Goal: Transaction & Acquisition: Purchase product/service

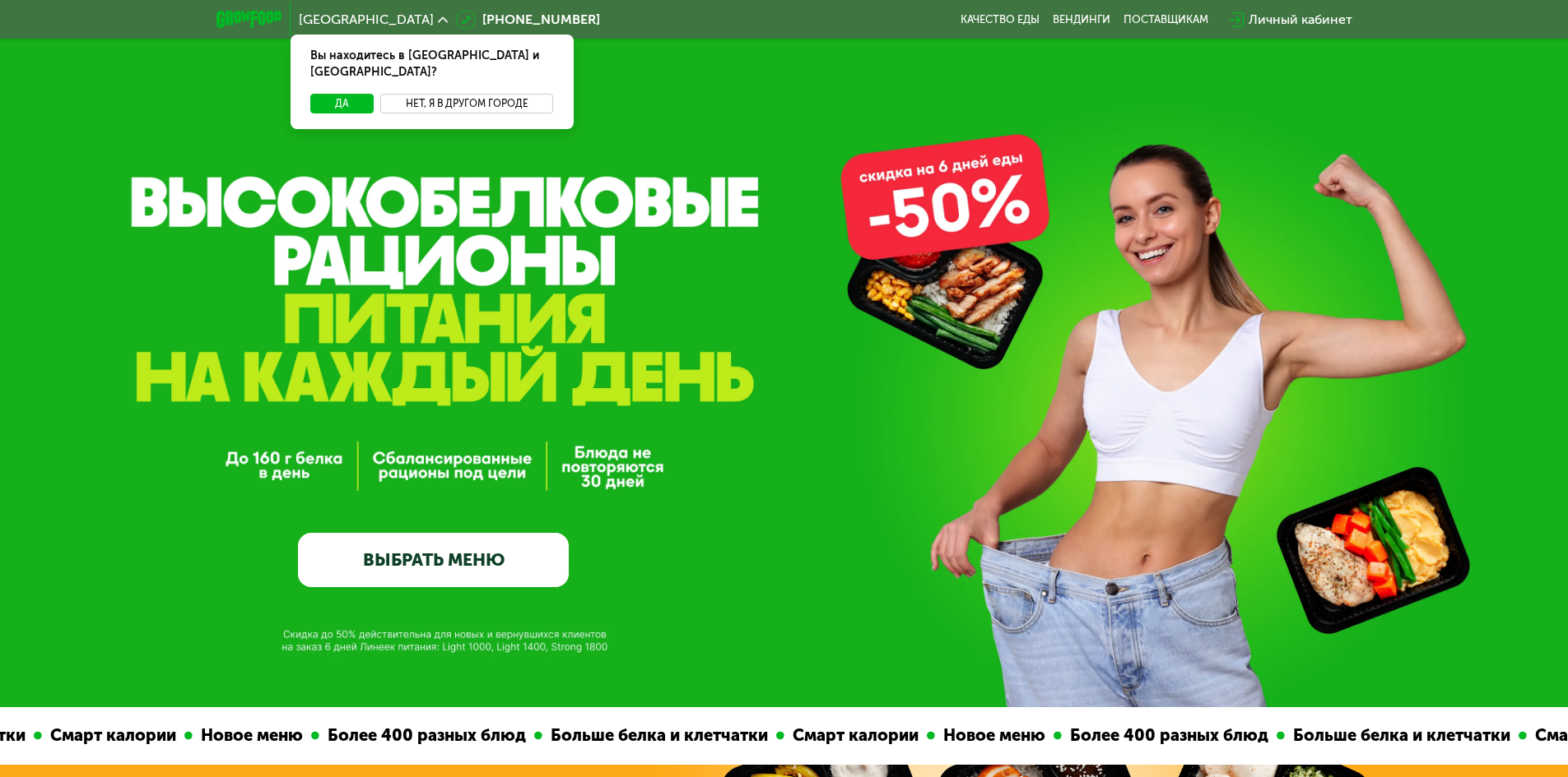
click at [479, 94] on button "Нет, я в другом городе" at bounding box center [467, 103] width 174 height 20
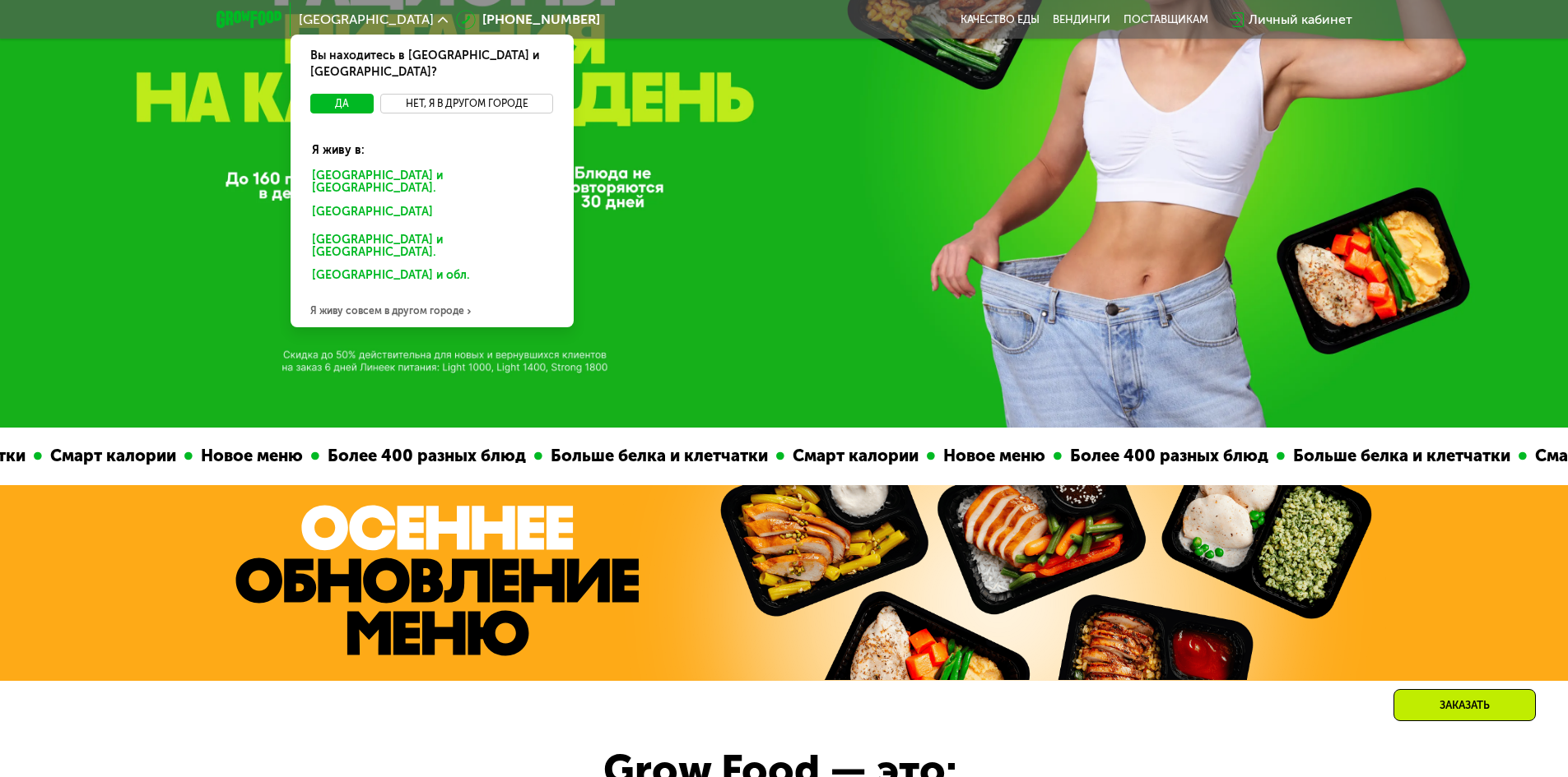
scroll to position [411, 0]
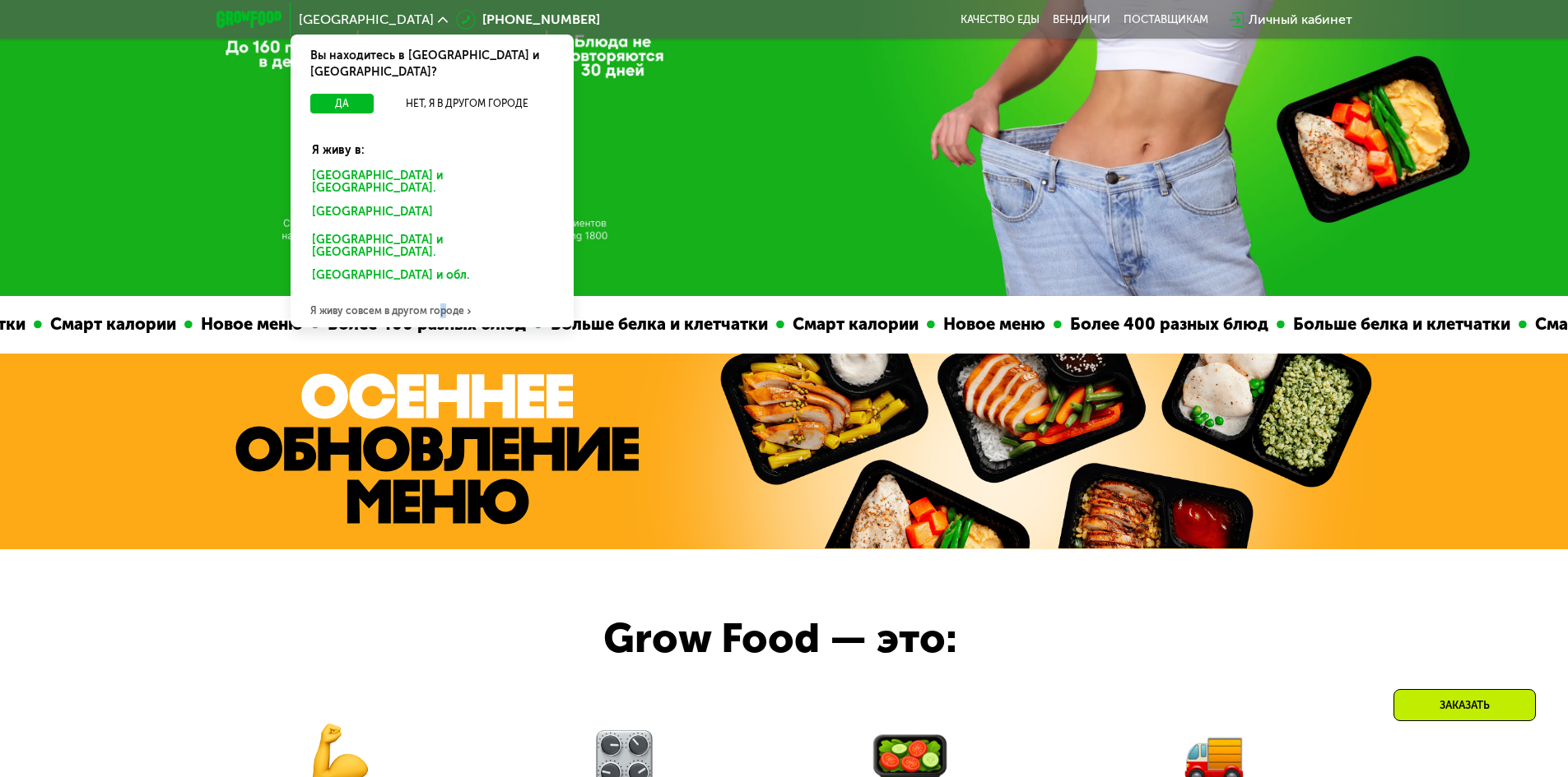
click at [435, 294] on div "Я живу совсем в другом городе" at bounding box center [432, 310] width 283 height 33
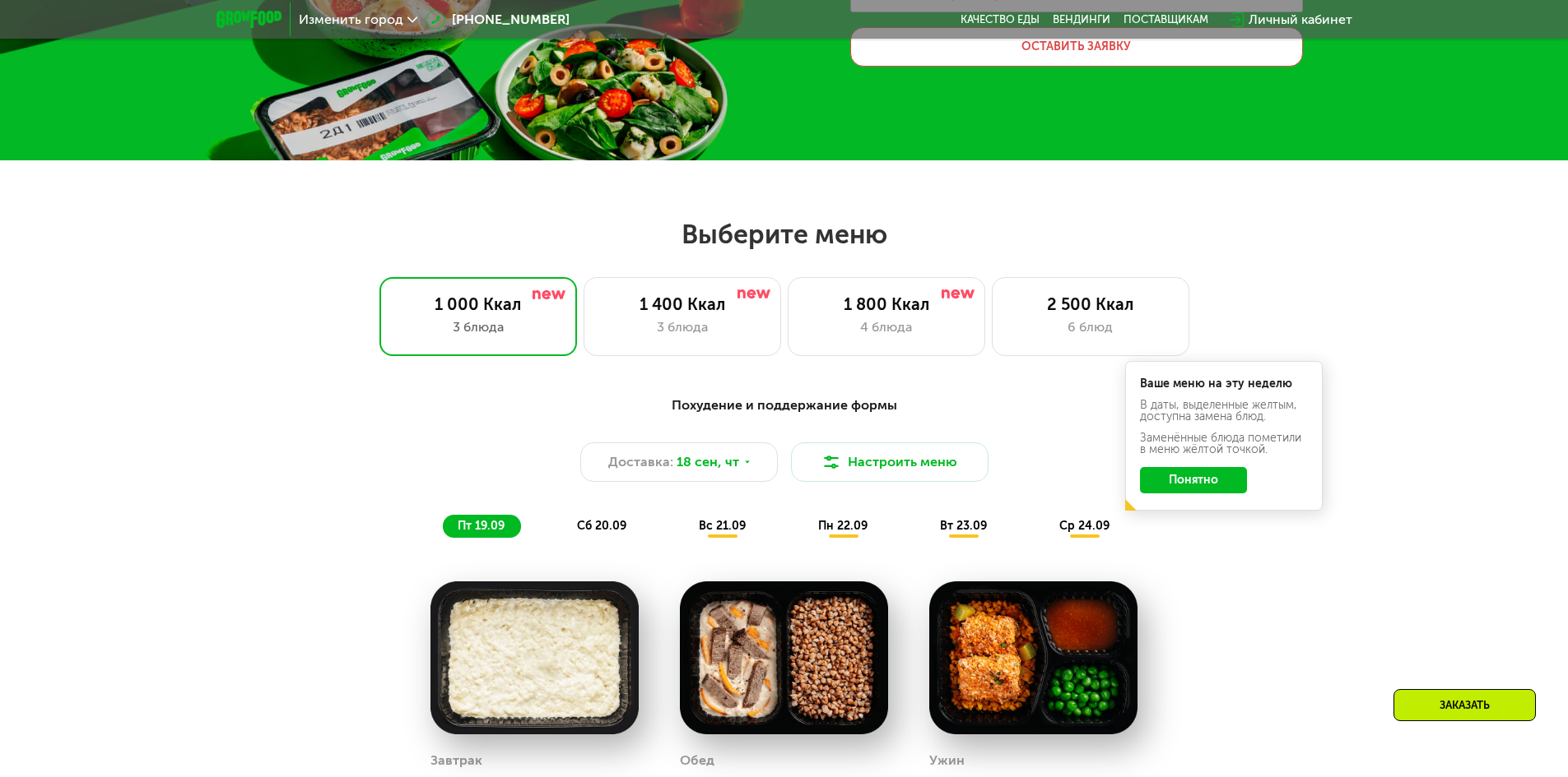
scroll to position [246, 0]
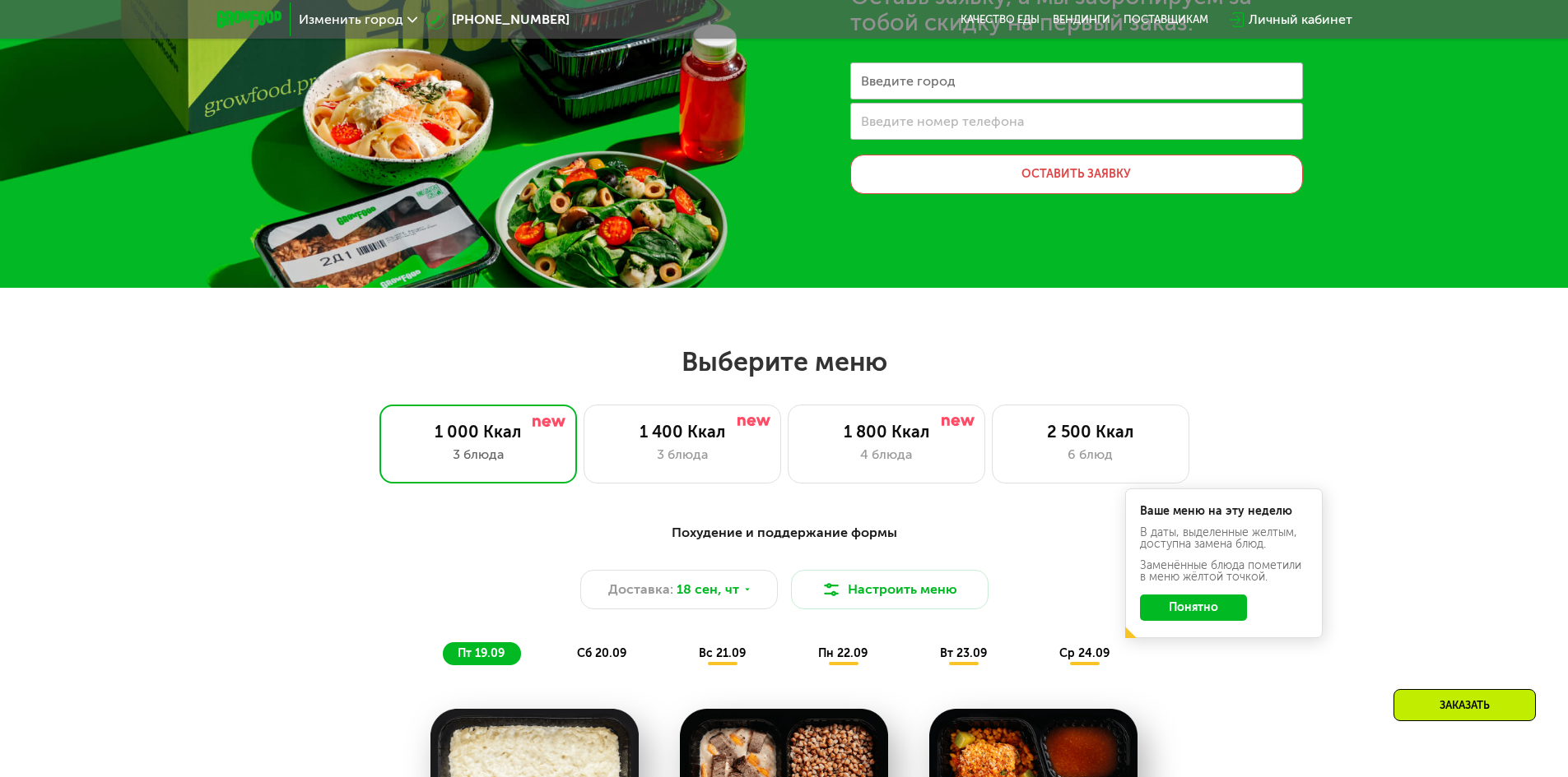
click at [374, 19] on span "Изменить город" at bounding box center [351, 20] width 104 height 13
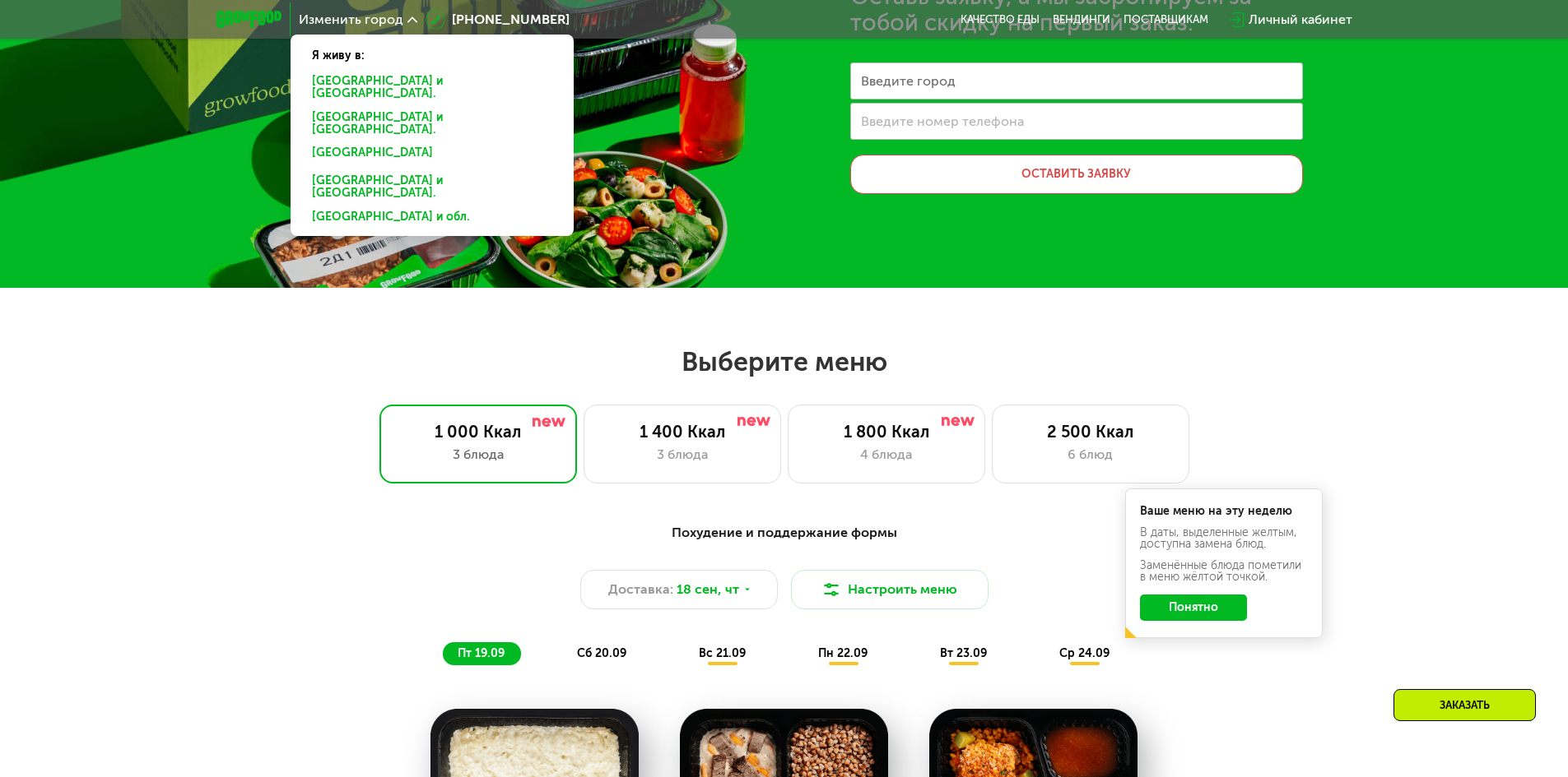
click at [237, 365] on h2 "Выберите меню" at bounding box center [784, 362] width 1462 height 33
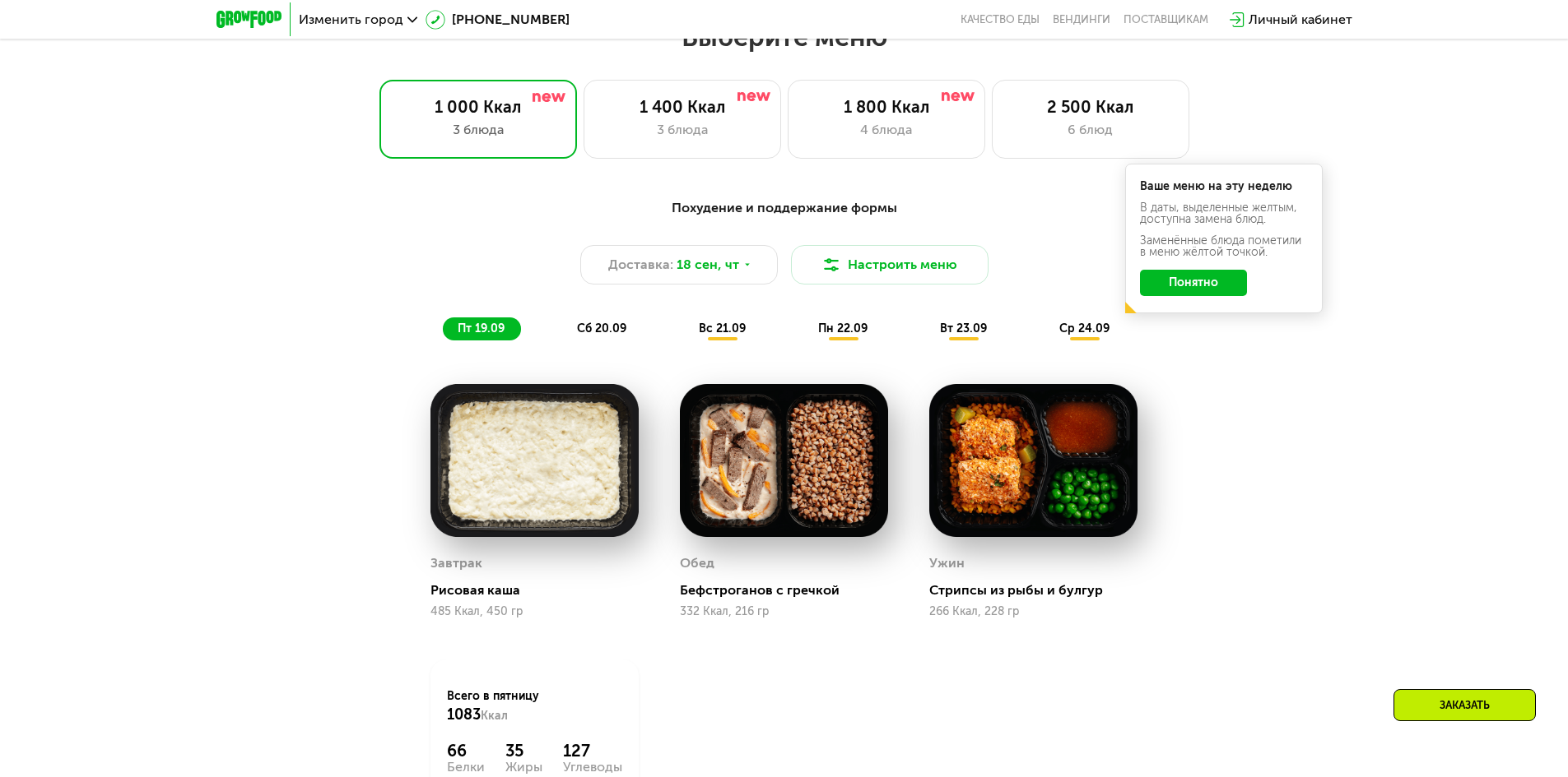
scroll to position [494, 0]
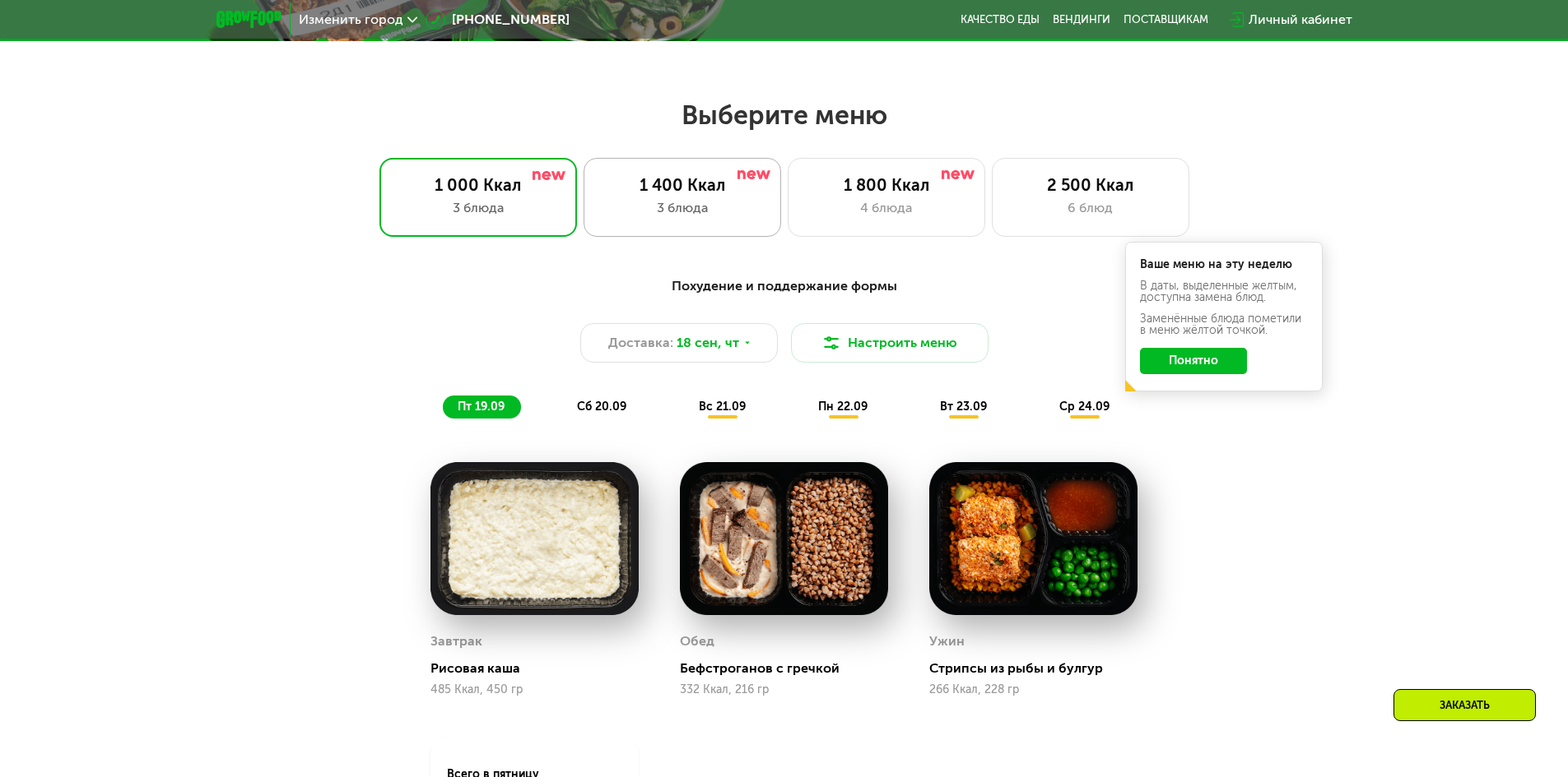
click at [668, 205] on div "3 блюда" at bounding box center [682, 208] width 163 height 20
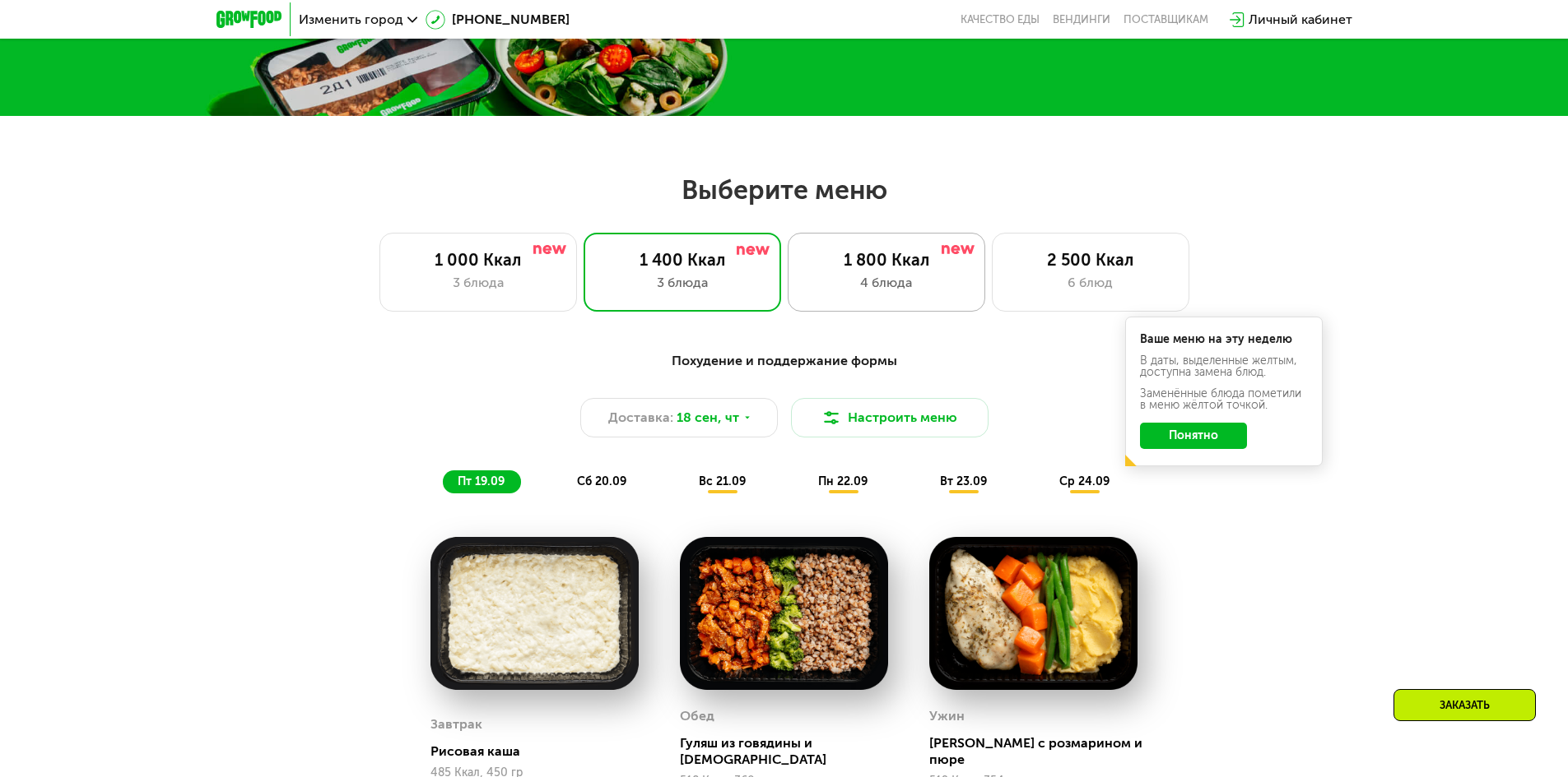
scroll to position [411, 0]
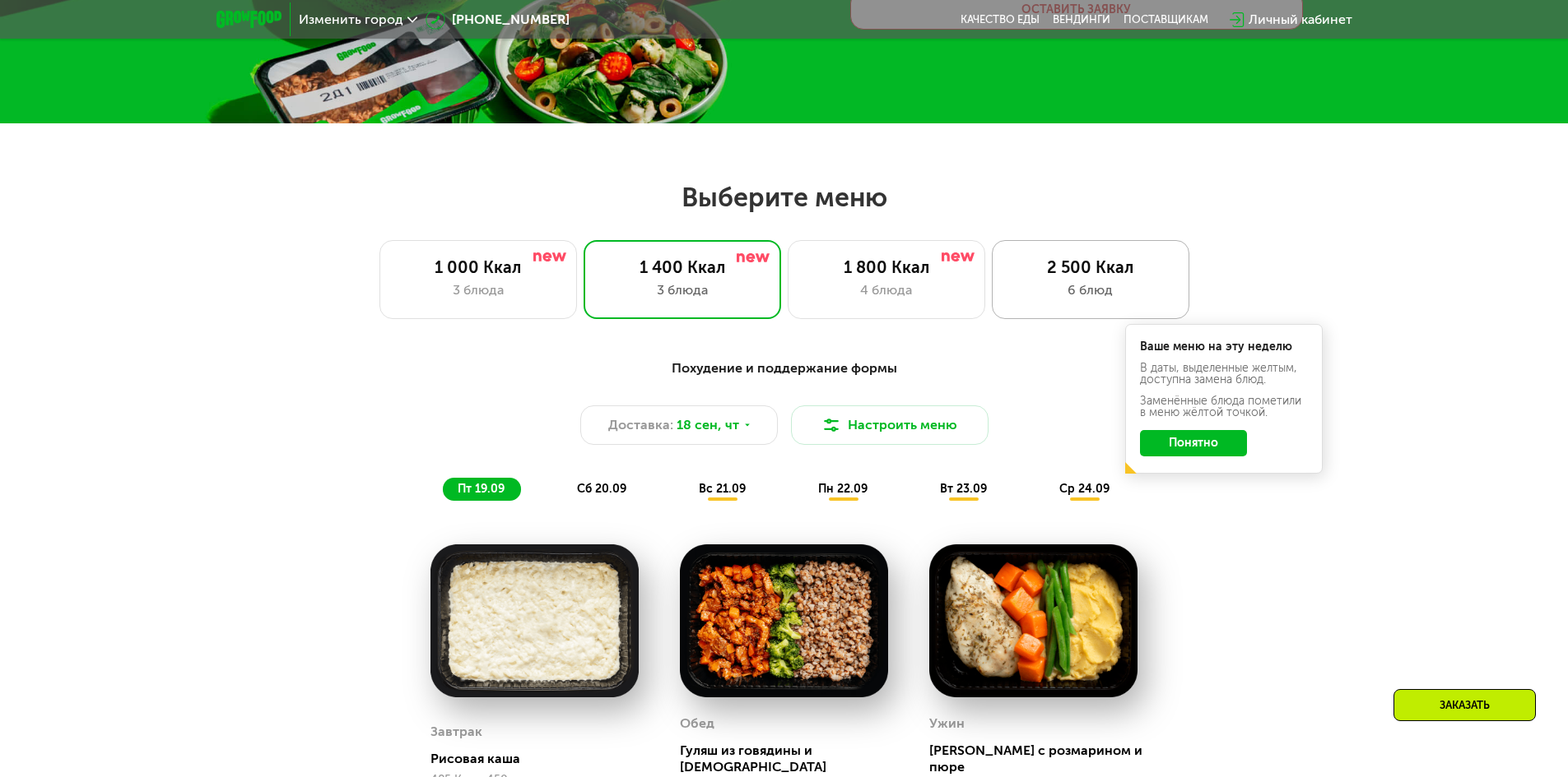
click at [1077, 288] on div "6 блюд" at bounding box center [1089, 290] width 163 height 20
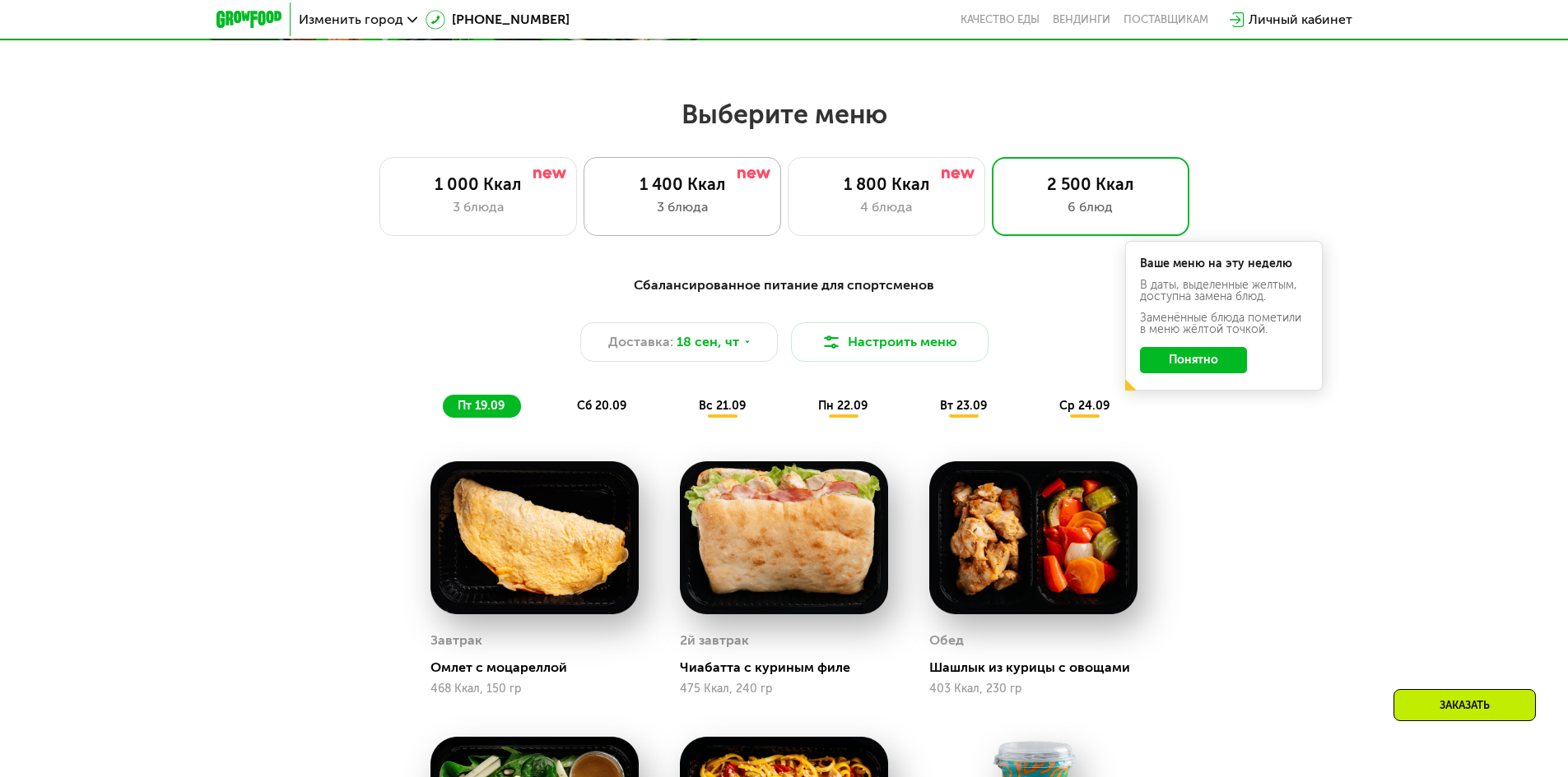
scroll to position [494, 0]
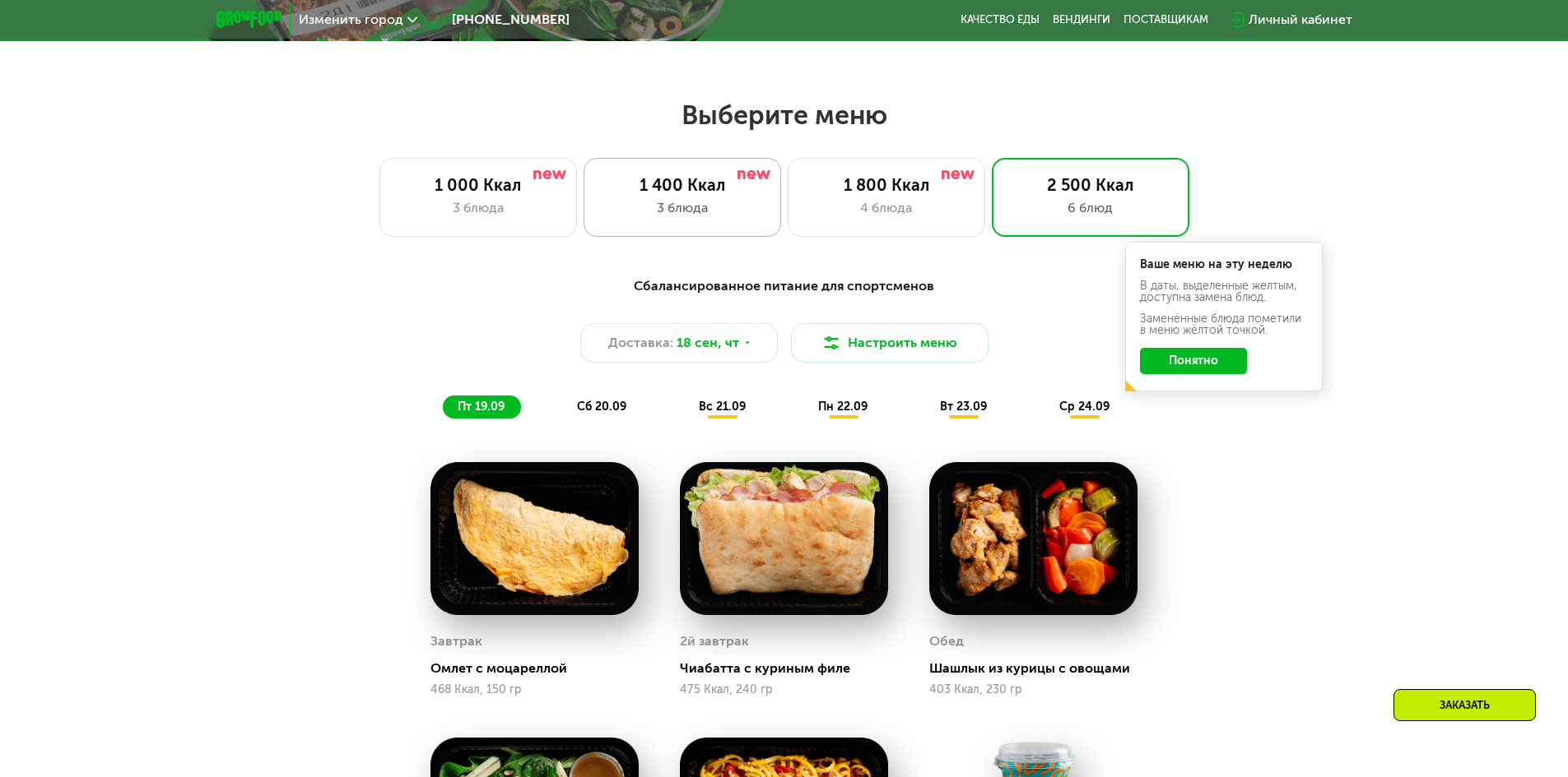
click at [690, 188] on div "1 400 Ккал" at bounding box center [682, 185] width 163 height 20
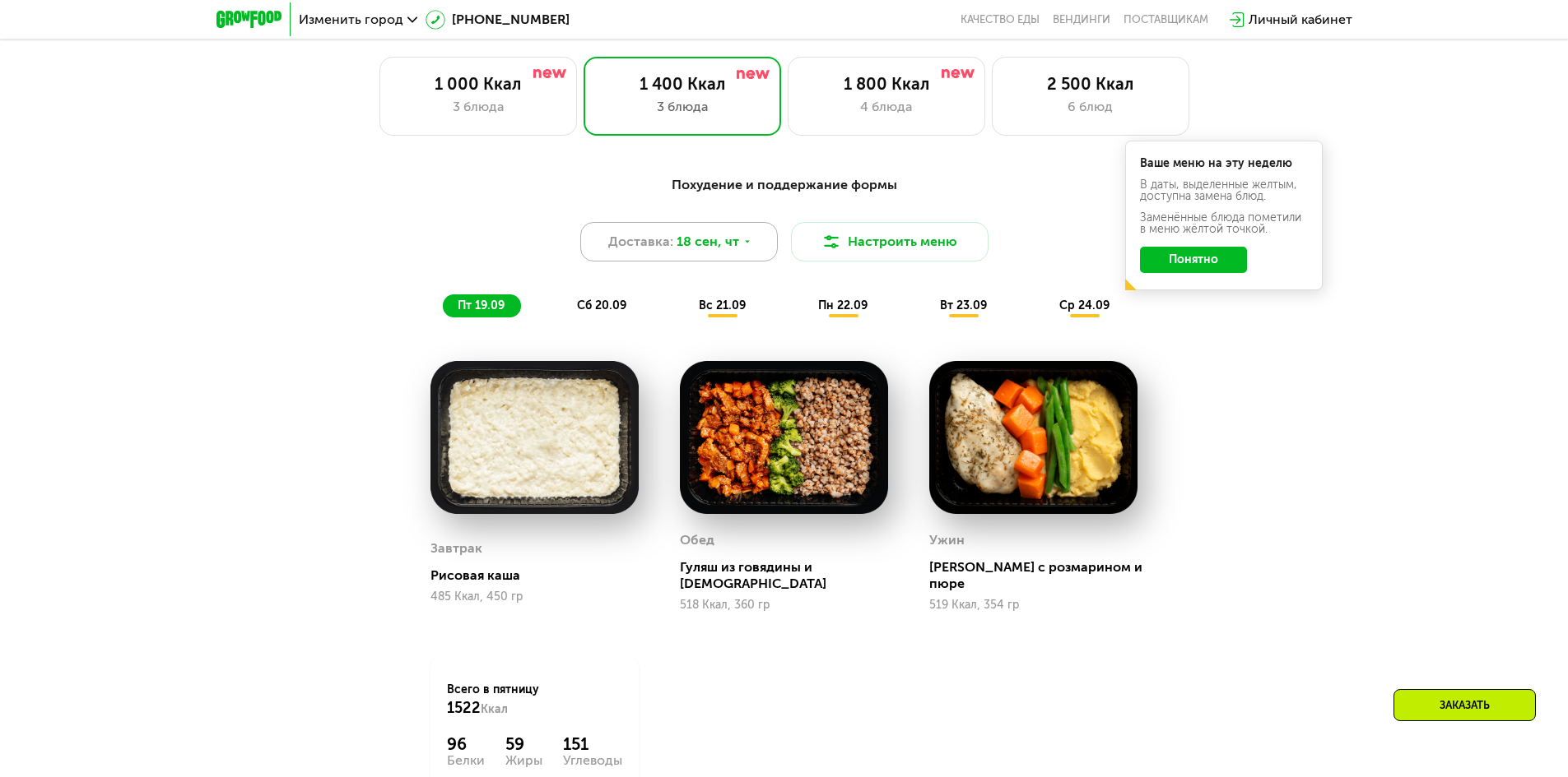
scroll to position [576, 0]
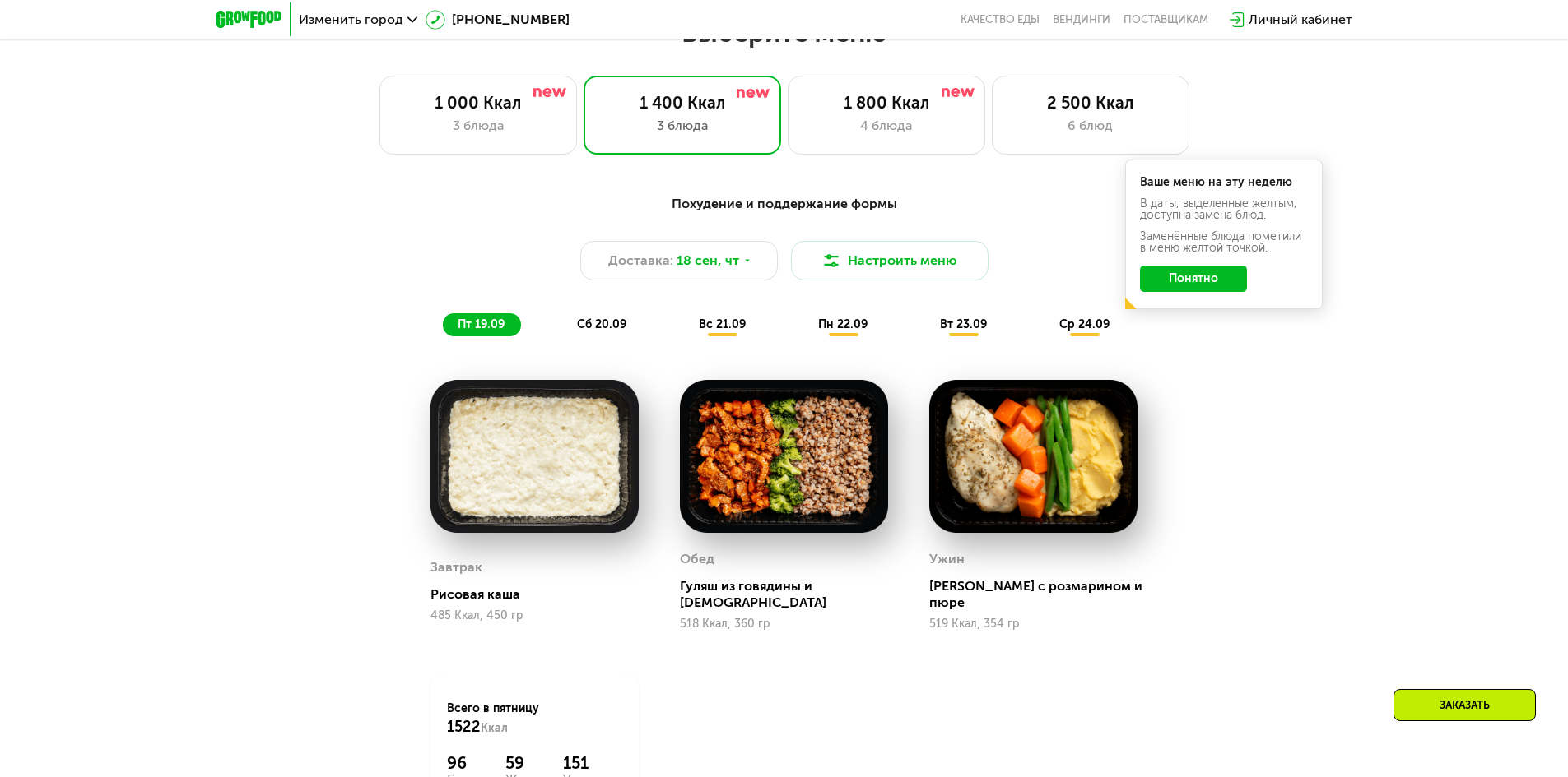
click at [596, 317] on span "сб 20.09" at bounding box center [601, 325] width 49 height 14
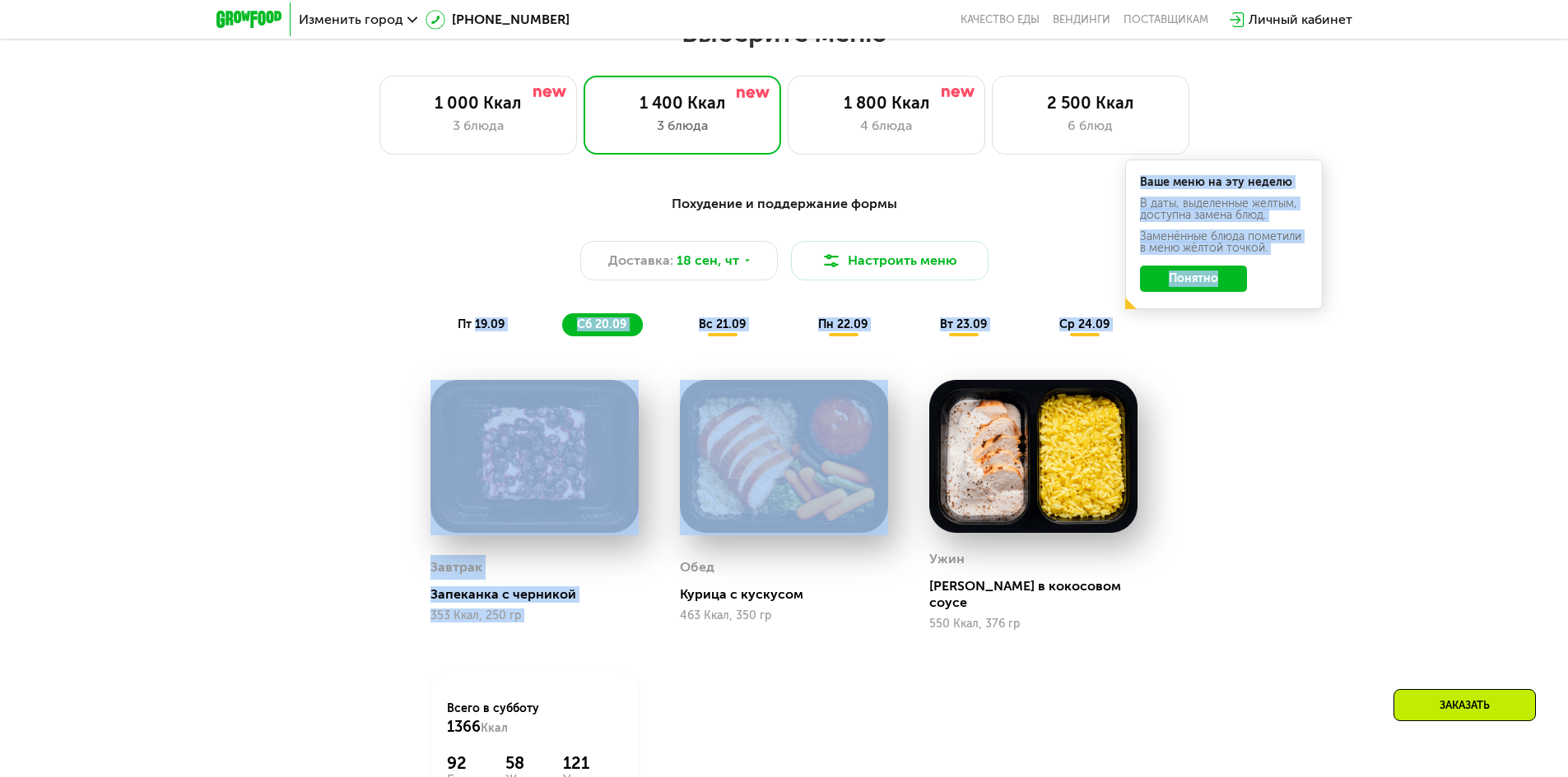
drag, startPoint x: 476, startPoint y: 323, endPoint x: 817, endPoint y: 483, distance: 376.7
click at [821, 487] on div "Похудение и поддержание формы Доставка: [DATE] Настроить меню пт 19.09 сб 20.09…" at bounding box center [784, 533] width 1014 height 699
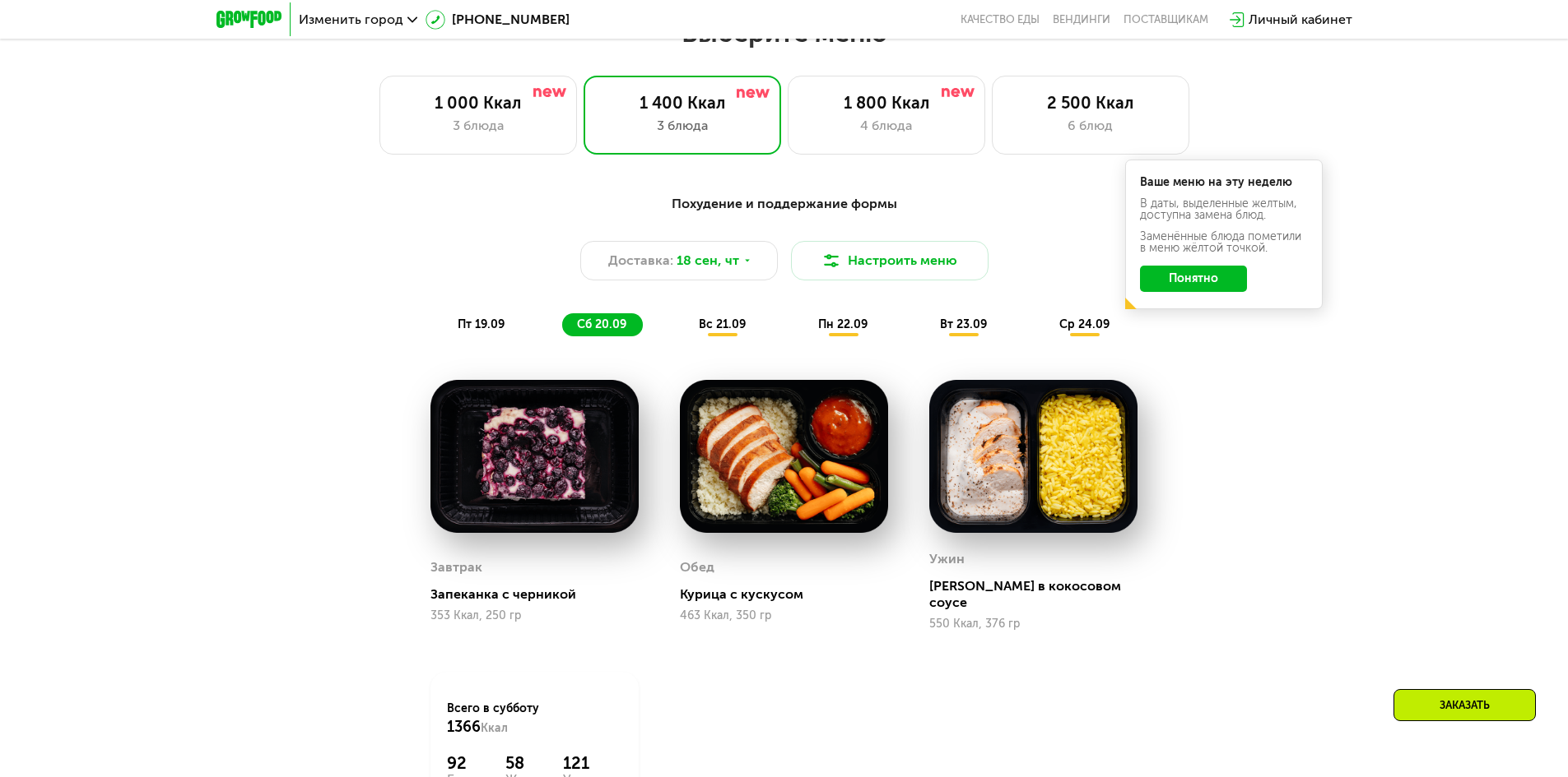
drag, startPoint x: 412, startPoint y: 389, endPoint x: 331, endPoint y: 319, distance: 107.1
click at [331, 319] on div "Похудение и поддержание формы Доставка: [DATE] Настроить меню пт 19.09 сб 20.09…" at bounding box center [784, 265] width 974 height 142
click at [525, 326] on div "пт 19.09 сб 20.09 вс 21.09 пн 22.09 вт 23.09 ср 24.09" at bounding box center [784, 326] width 683 height 23
click at [506, 324] on div "пт 19.09" at bounding box center [481, 326] width 78 height 23
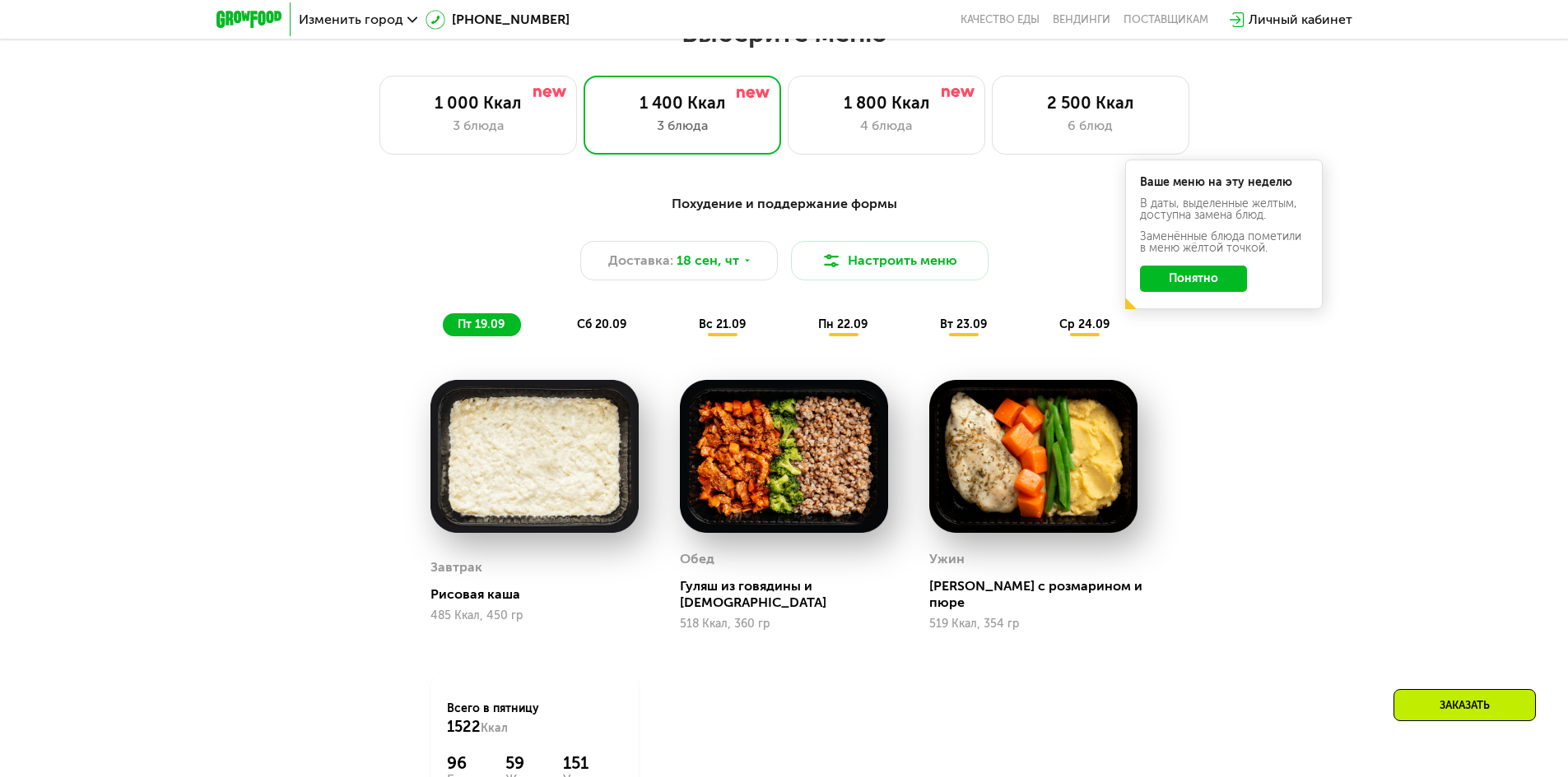
click at [1027, 337] on div "Похудение и поддержание формы Доставка: [DATE] Настроить меню пт 19.09 сб 20.09…" at bounding box center [784, 265] width 994 height 162
click at [1092, 317] on span "ср 24.09" at bounding box center [1084, 325] width 50 height 14
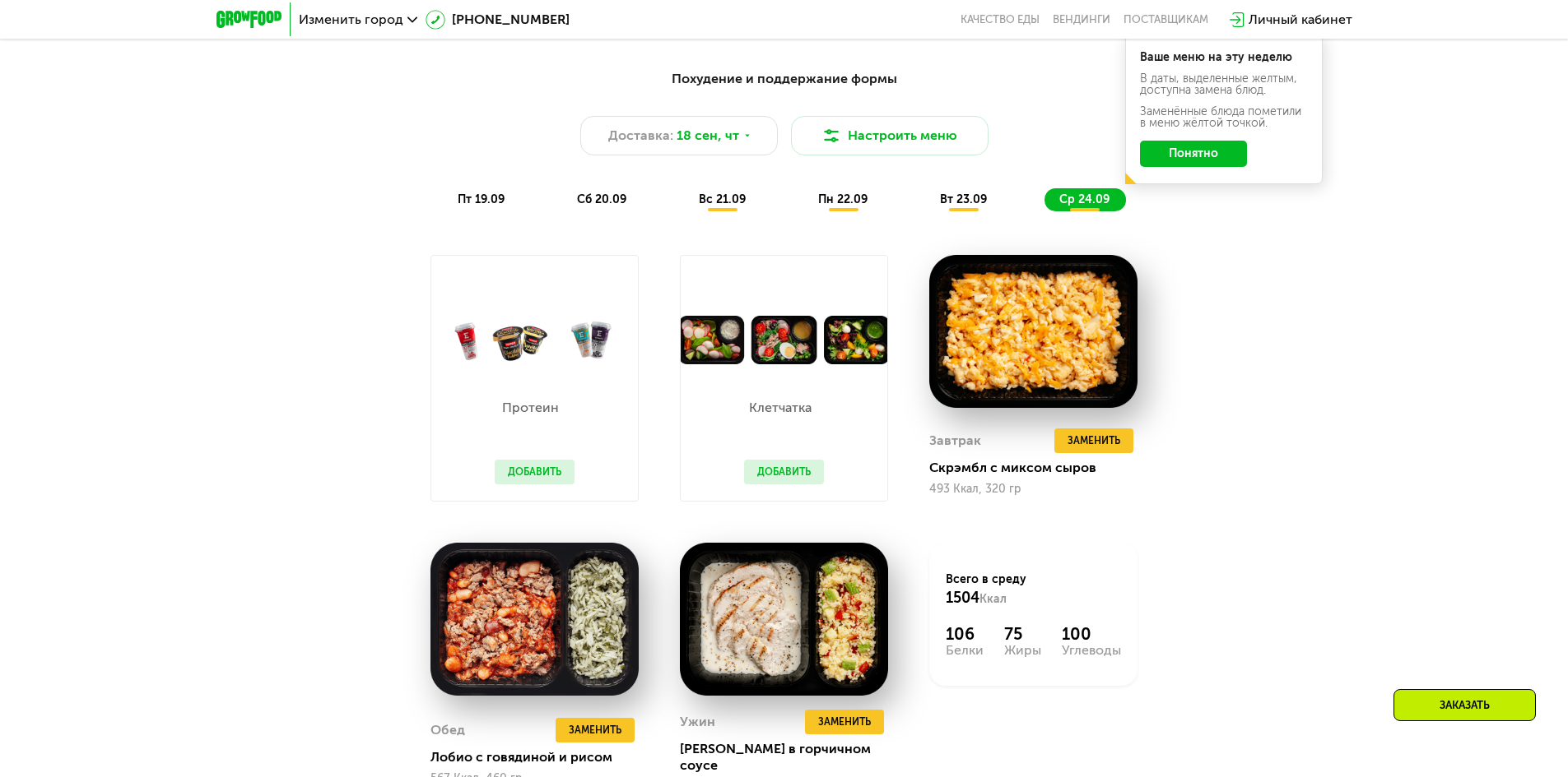
scroll to position [740, 0]
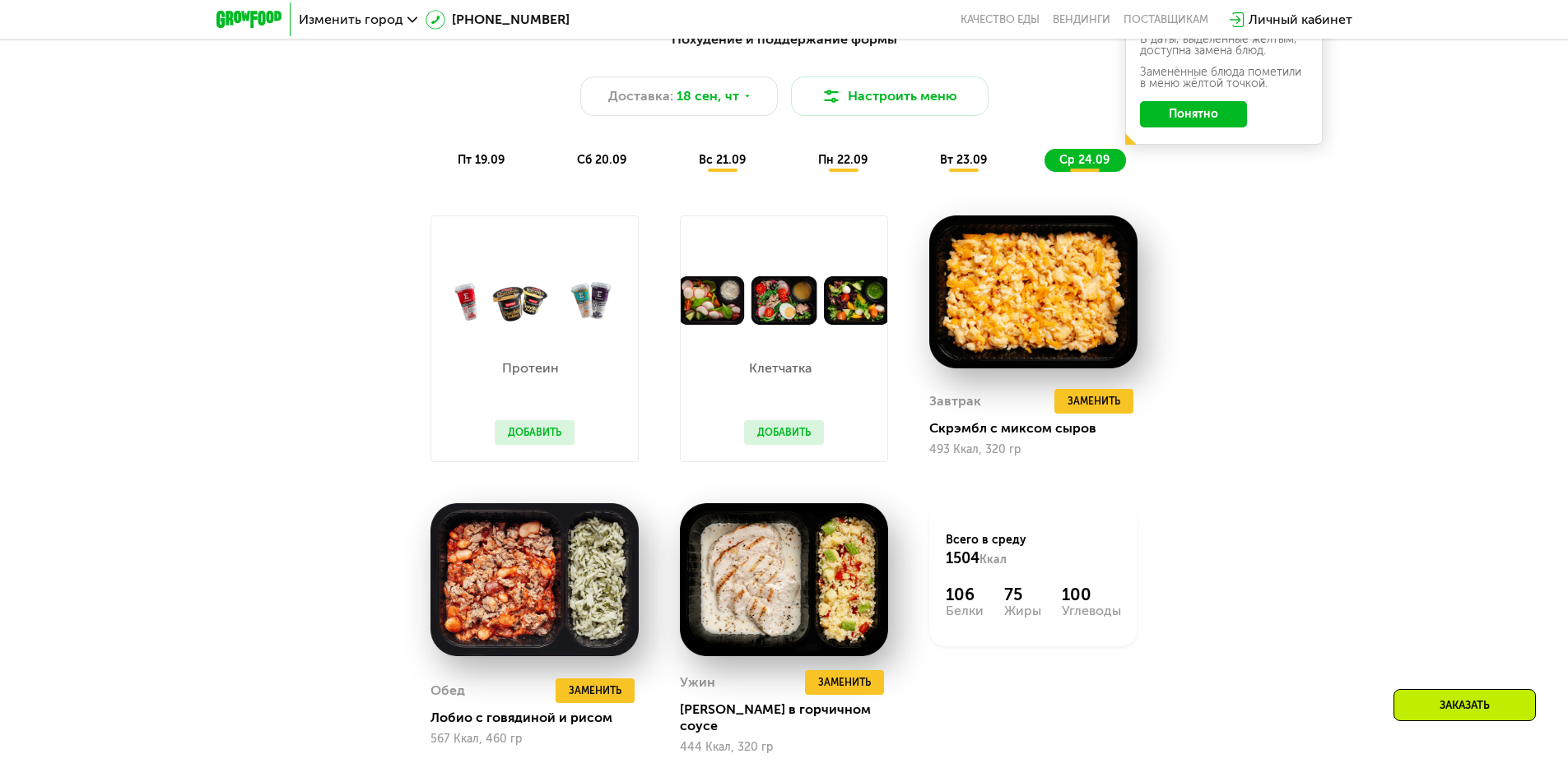
click at [503, 158] on span "пт 19.09" at bounding box center [481, 160] width 47 height 14
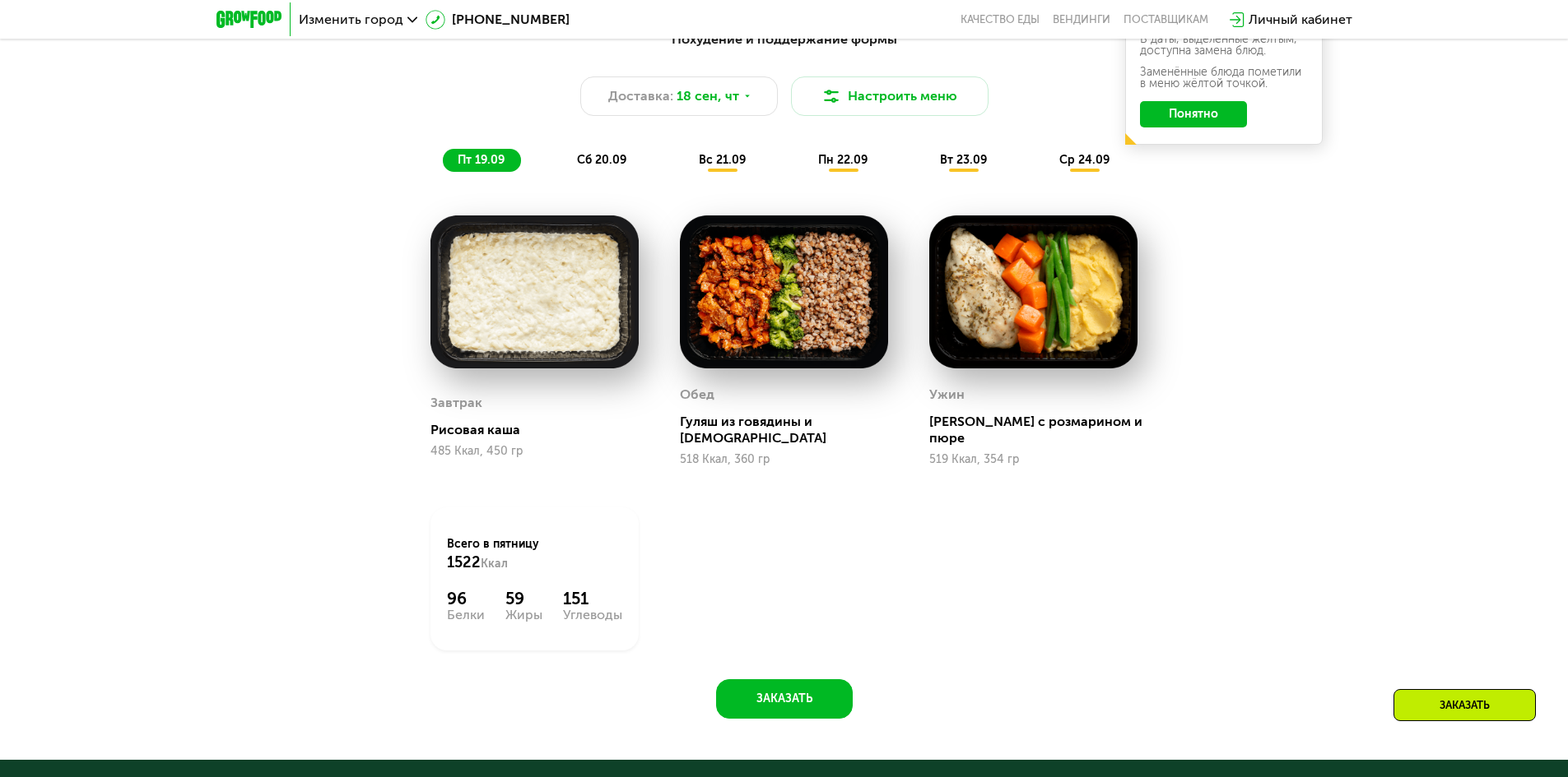
click at [817, 652] on div "Похудение и поддержание формы Доставка: [DATE] Настроить меню пт 19.09 сб 20.09…" at bounding box center [784, 369] width 1014 height 699
click at [805, 689] on button "Заказать" at bounding box center [784, 700] width 137 height 40
drag, startPoint x: 804, startPoint y: 654, endPoint x: 801, endPoint y: 674, distance: 20.2
click at [802, 657] on div "Похудение и поддержание формы Доставка: [DATE] Настроить меню пт 19.09 сб 20.09…" at bounding box center [784, 369] width 1014 height 699
click at [796, 683] on button "Заказать" at bounding box center [784, 700] width 137 height 40
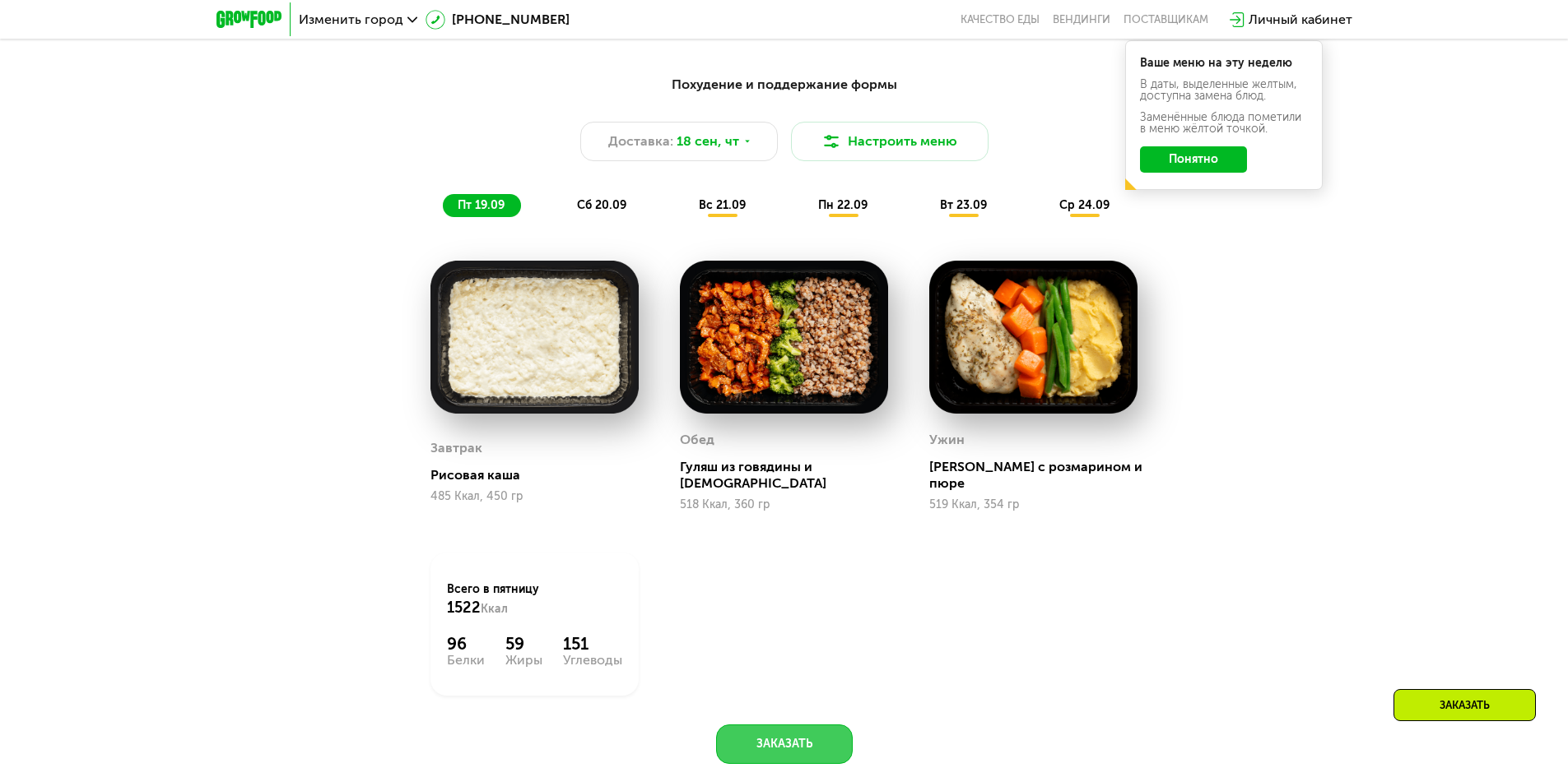
scroll to position [658, 0]
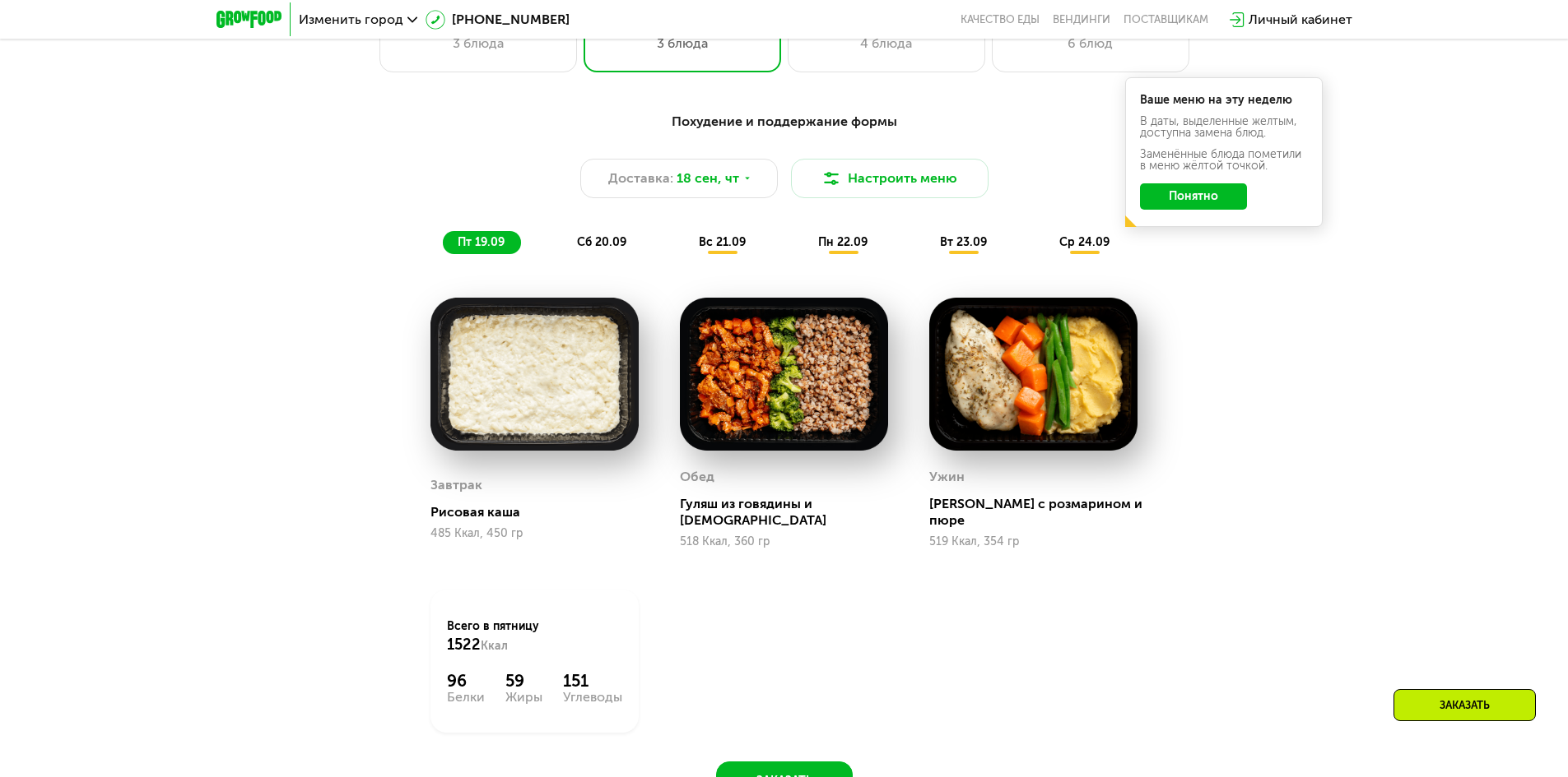
click at [1143, 192] on button "Понятно" at bounding box center [1193, 196] width 107 height 26
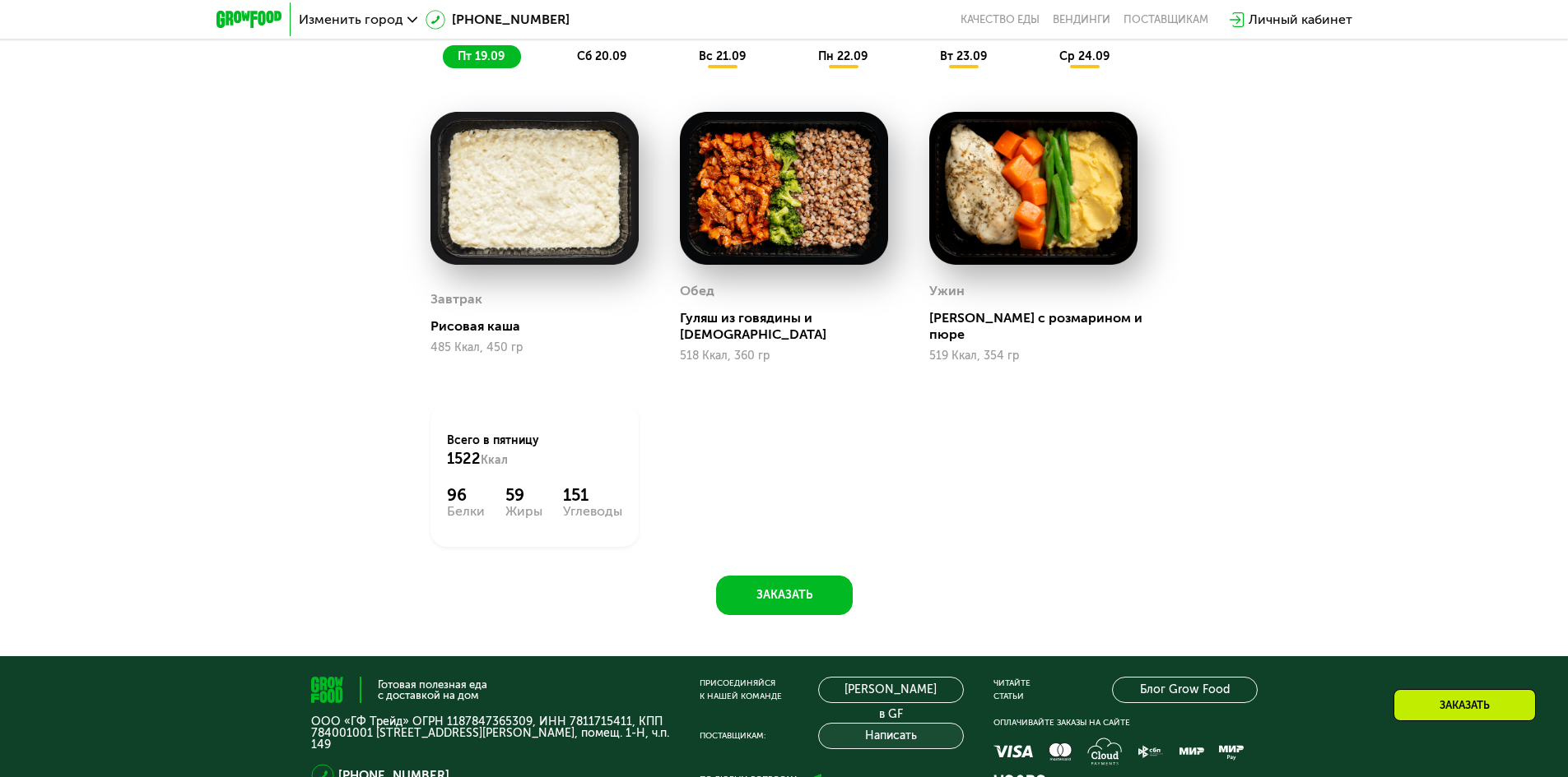
scroll to position [905, 0]
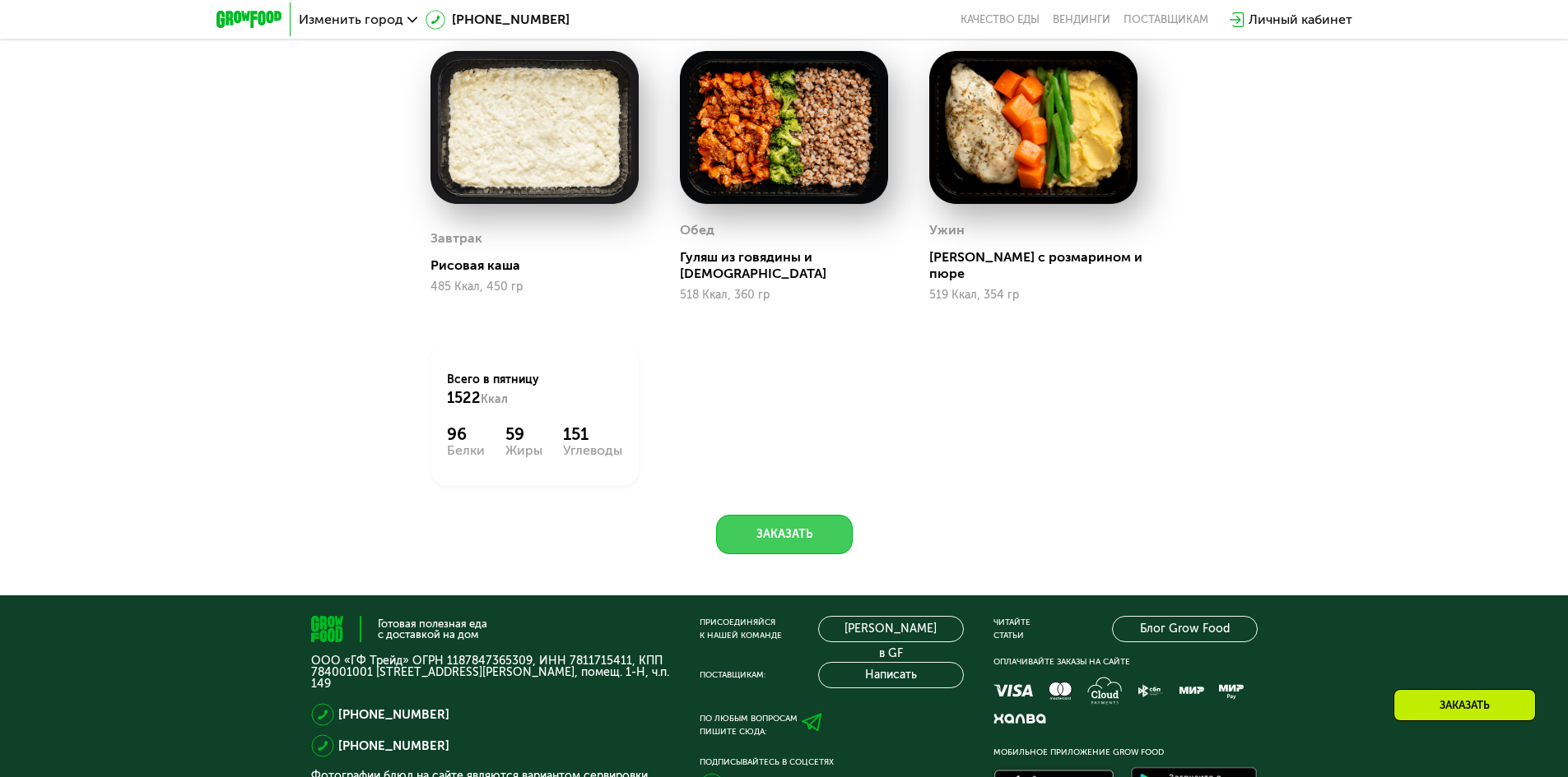
click at [776, 525] on button "Заказать" at bounding box center [784, 535] width 137 height 40
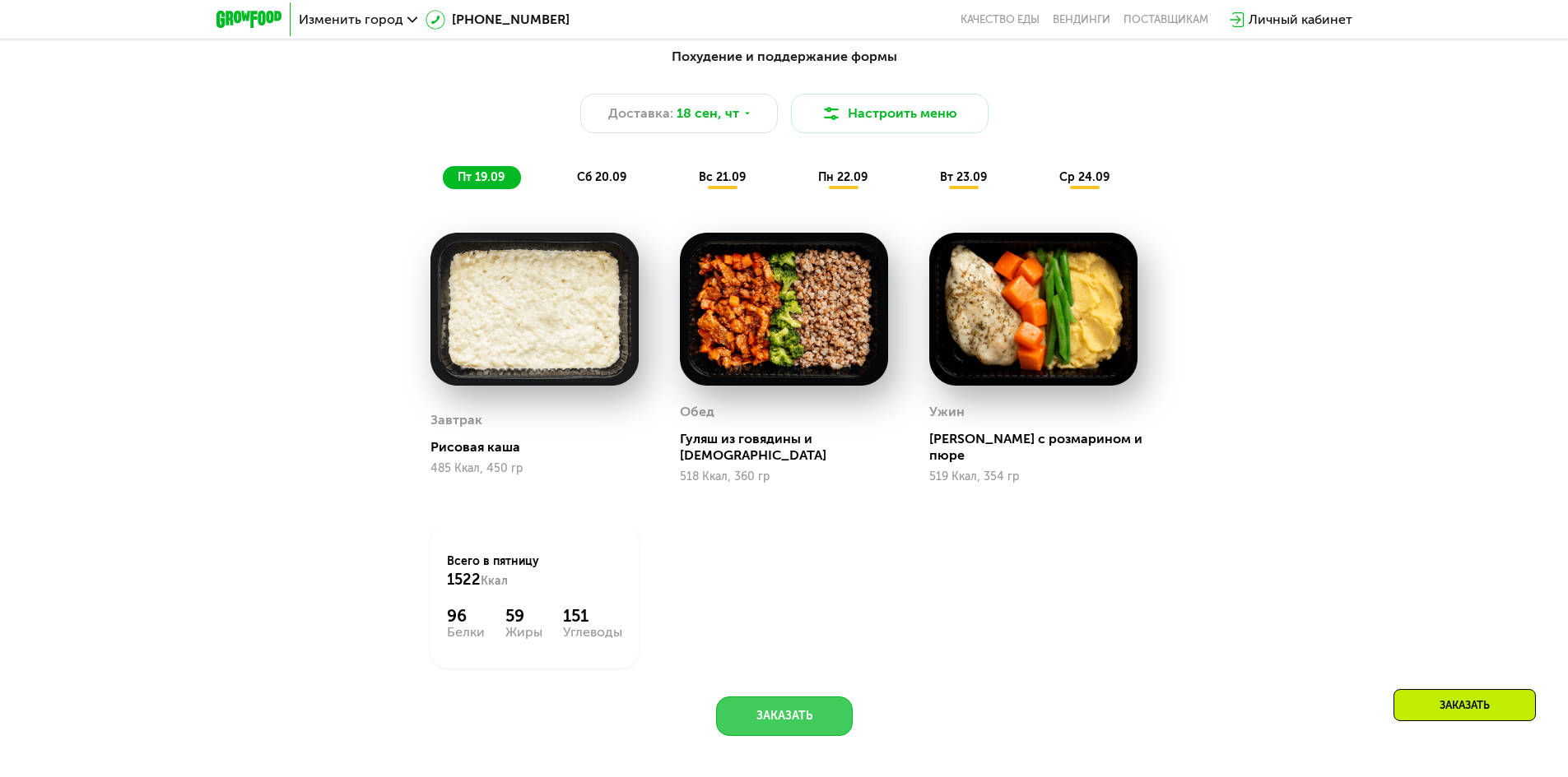
scroll to position [658, 0]
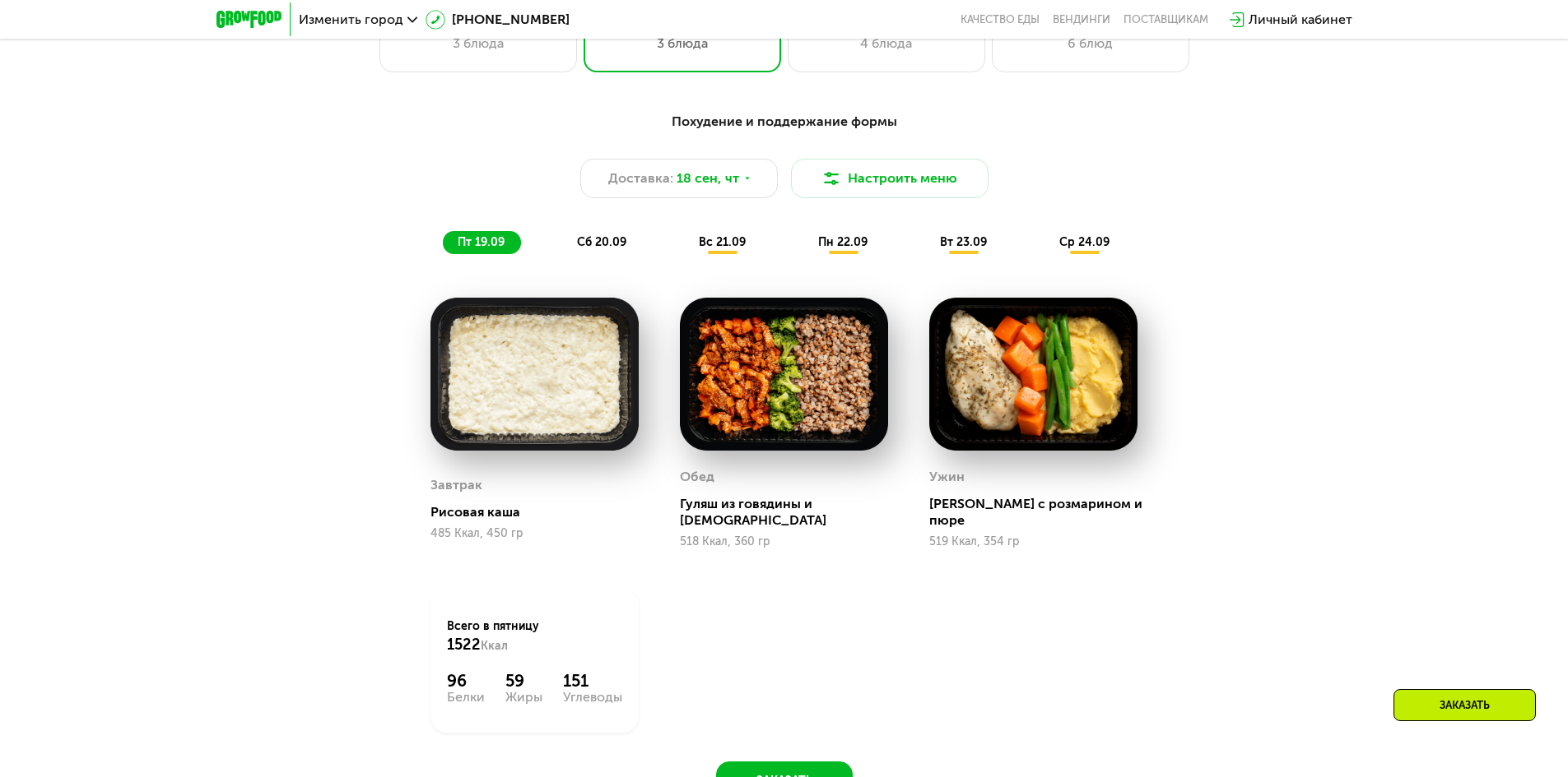
click at [618, 246] on span "сб 20.09" at bounding box center [601, 243] width 49 height 14
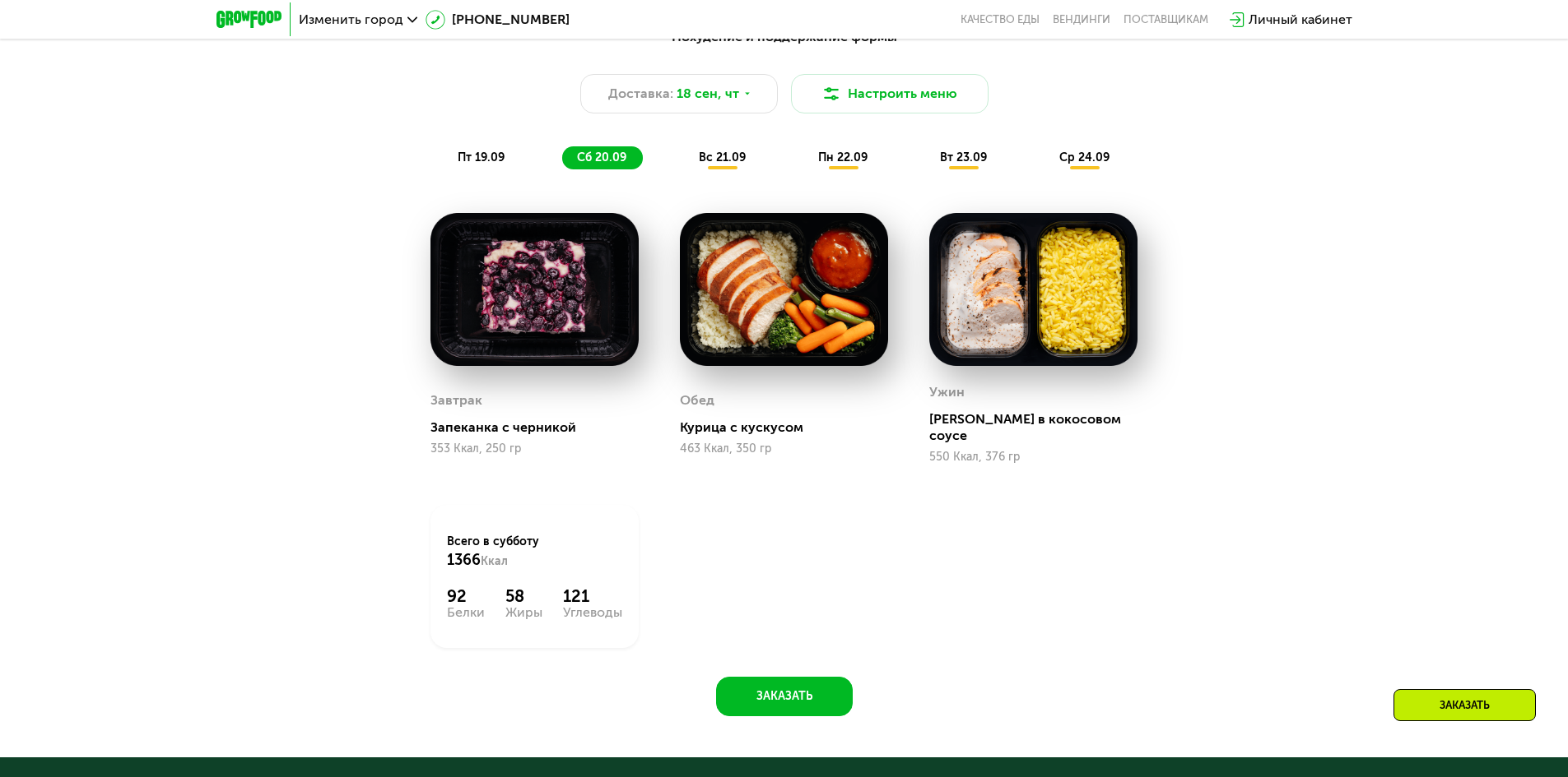
scroll to position [576, 0]
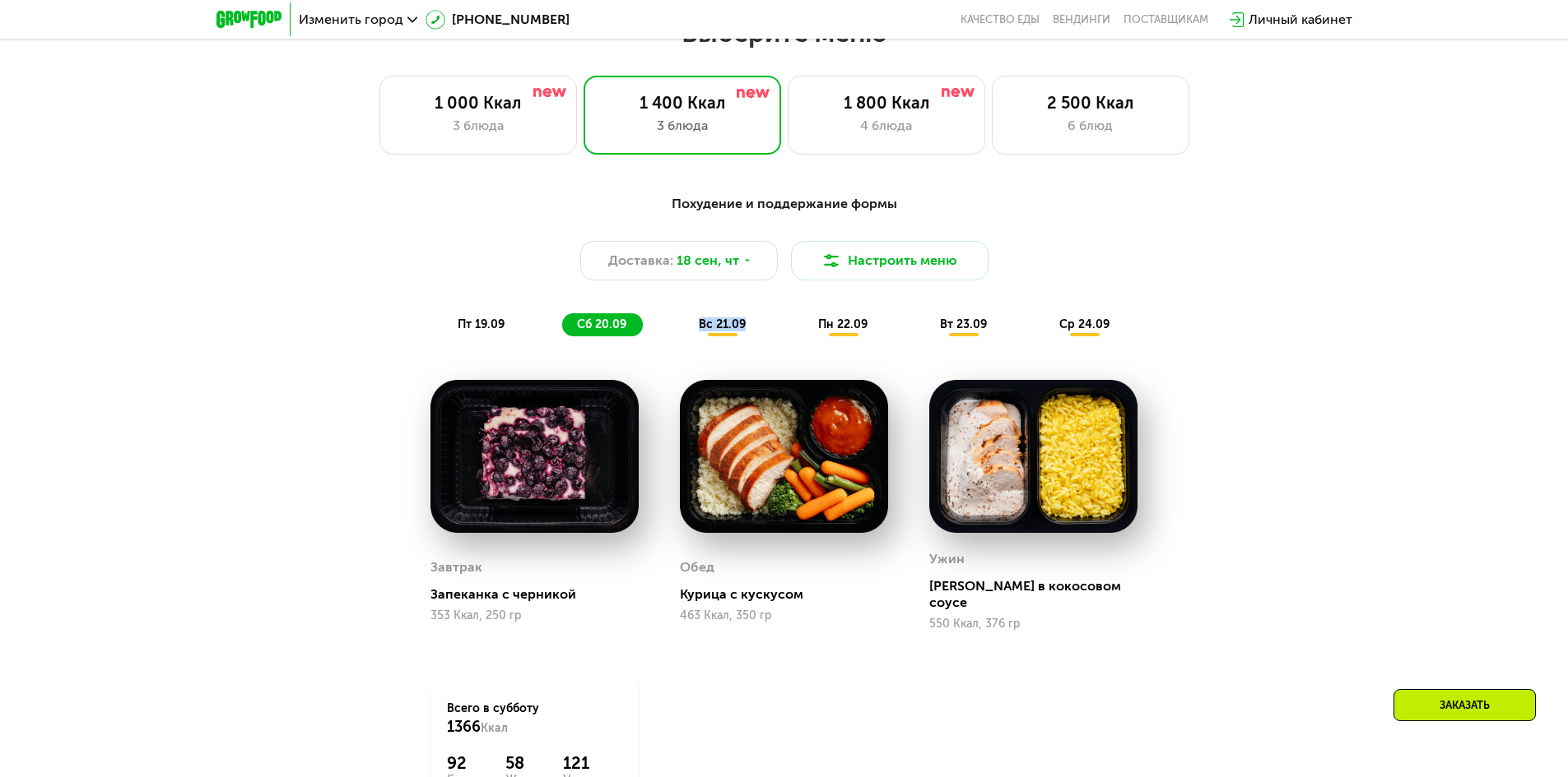
drag, startPoint x: 738, startPoint y: 333, endPoint x: 725, endPoint y: 332, distance: 13.0
click at [732, 333] on div "вс 21.09" at bounding box center [722, 326] width 78 height 23
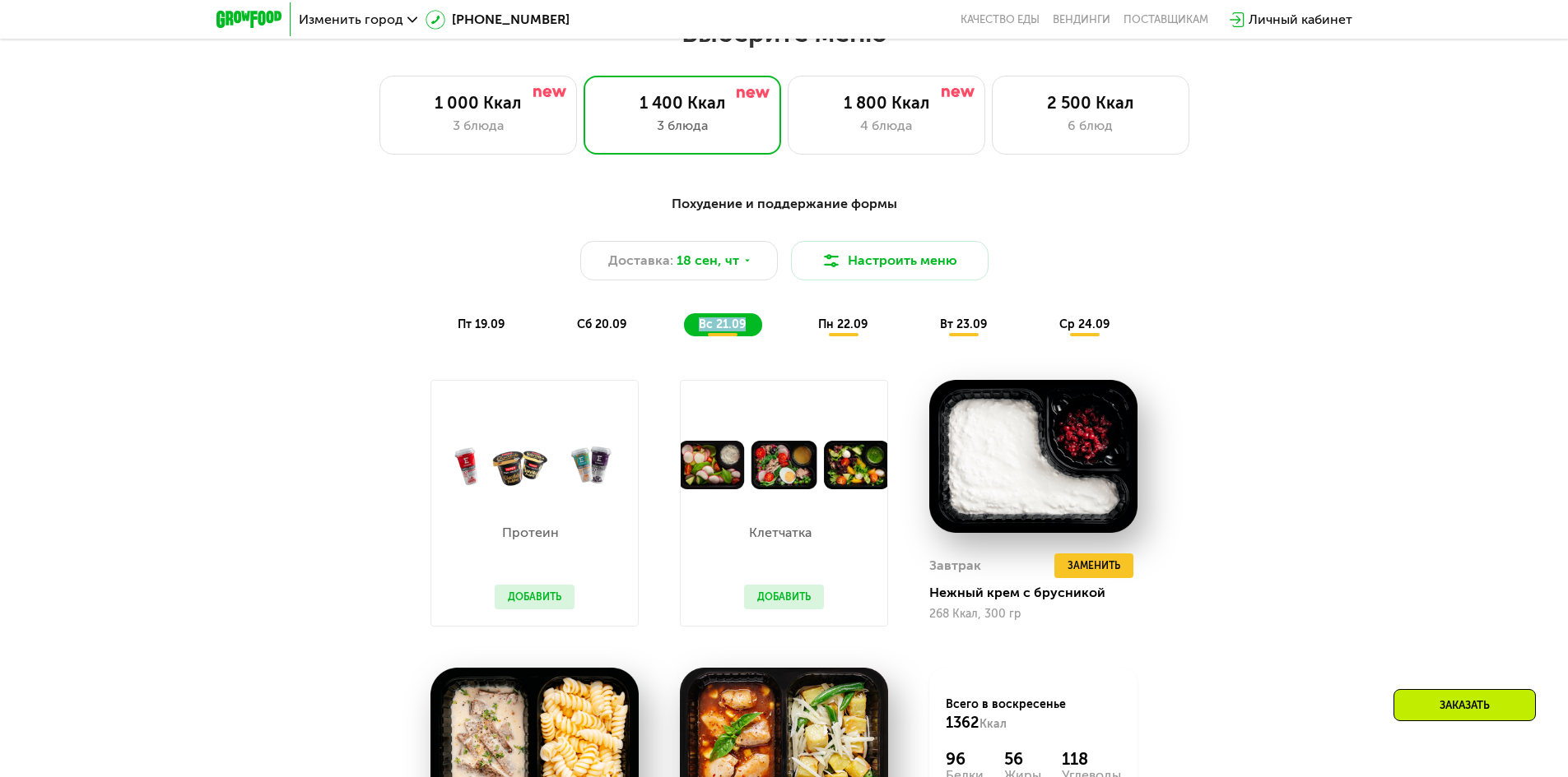
click at [724, 332] on div "вс 21.09" at bounding box center [722, 326] width 78 height 23
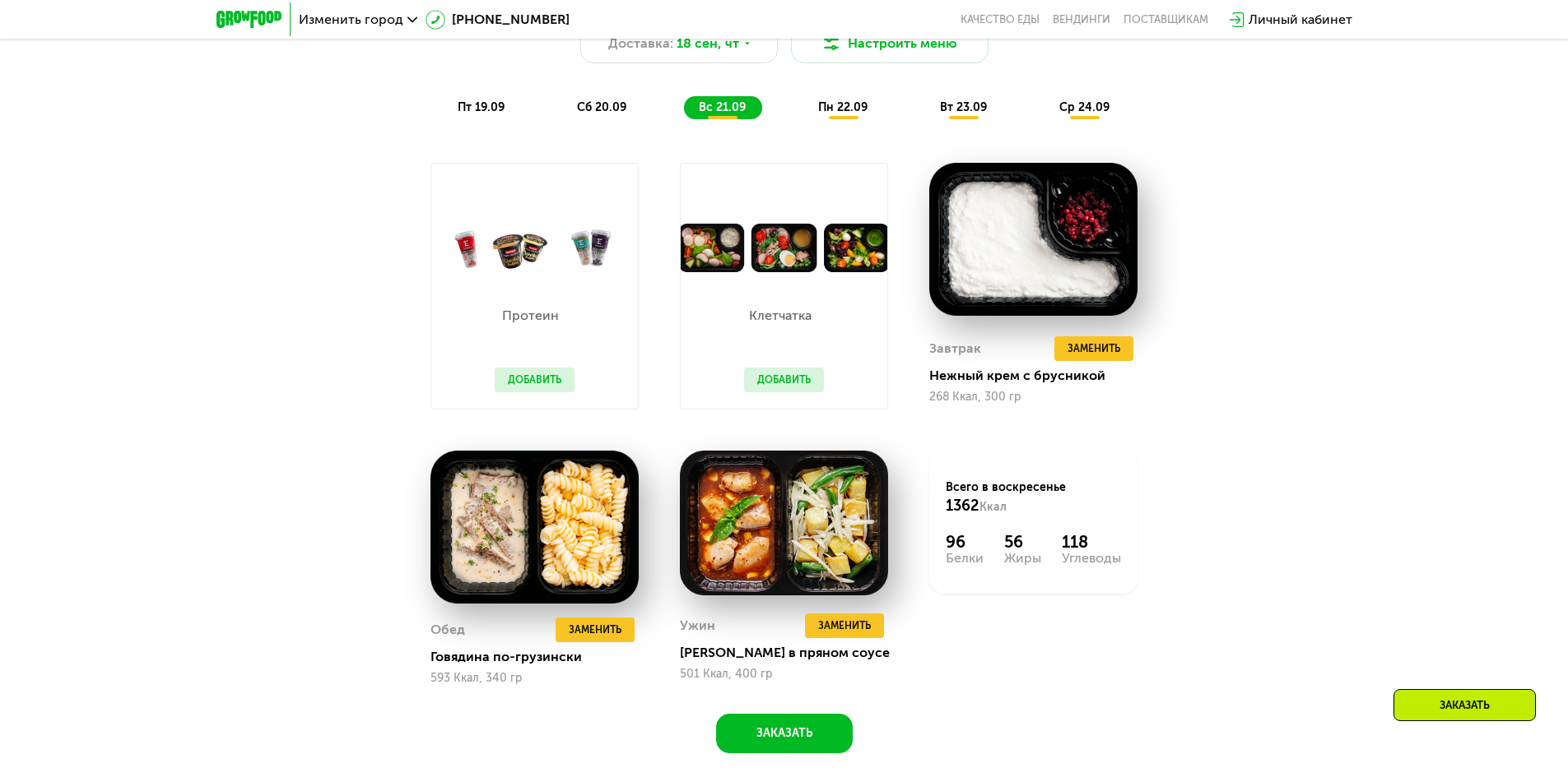
scroll to position [740, 0]
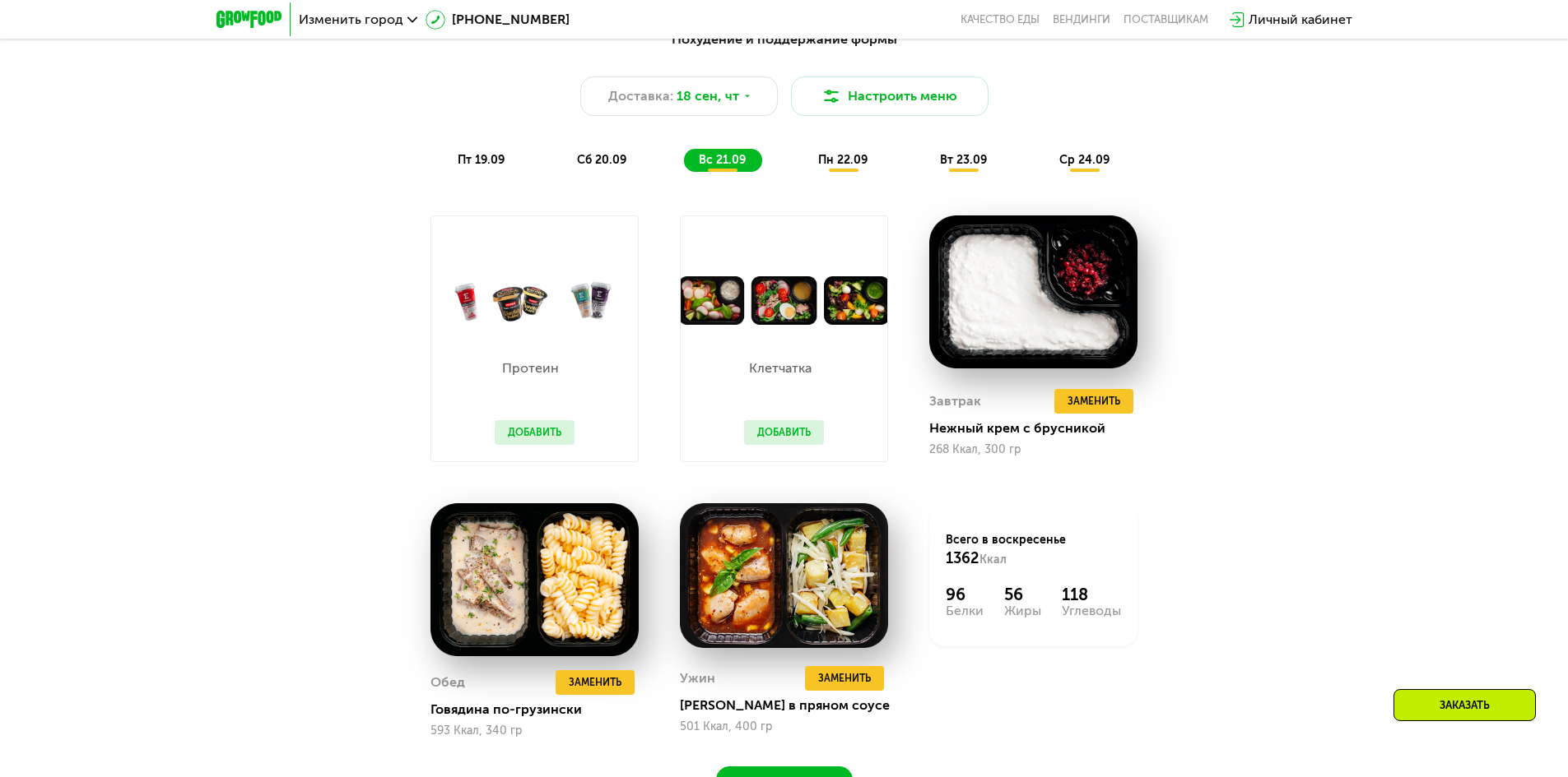
click at [541, 422] on button "Добавить" at bounding box center [534, 432] width 80 height 24
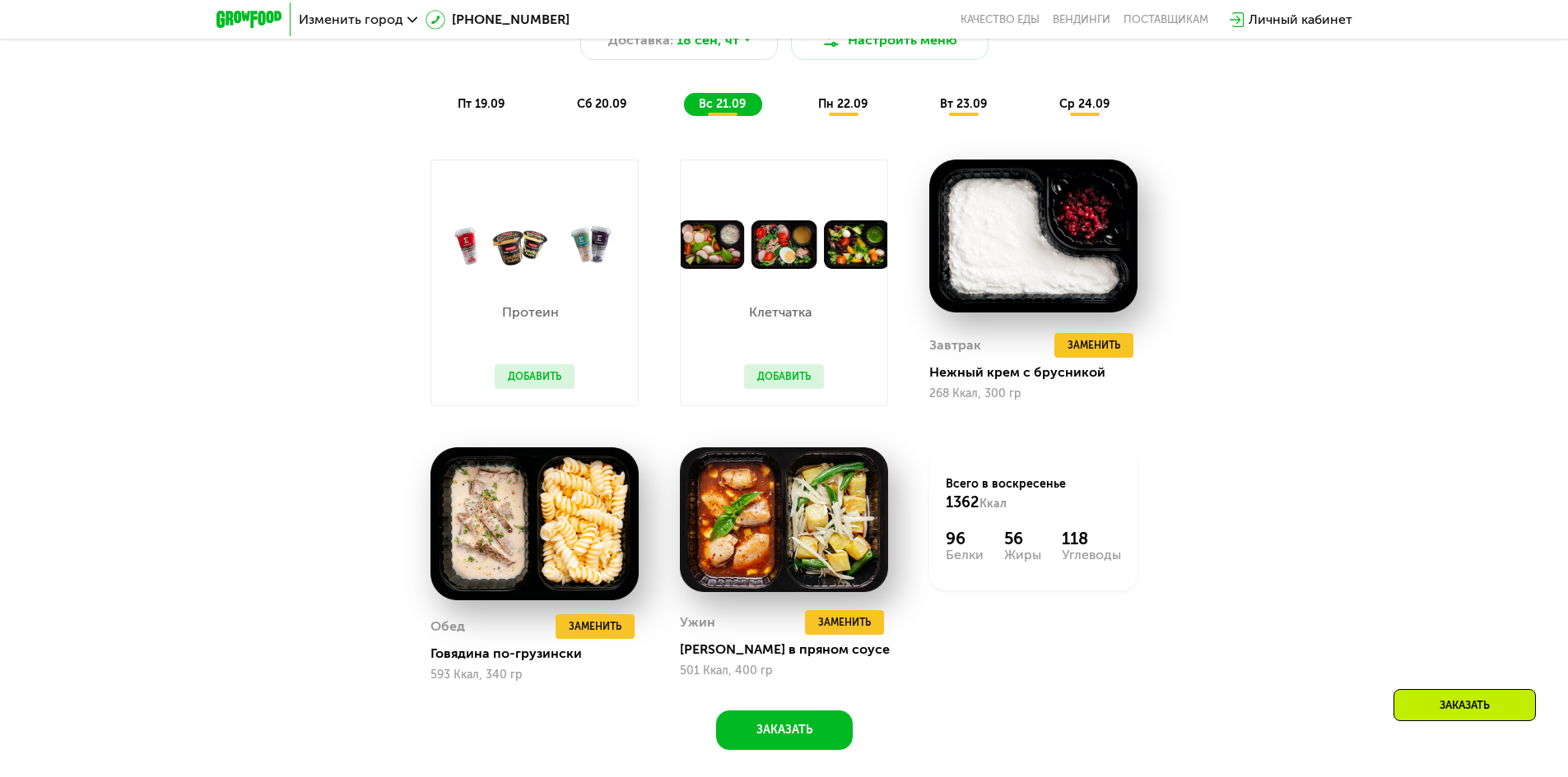
scroll to position [823, 0]
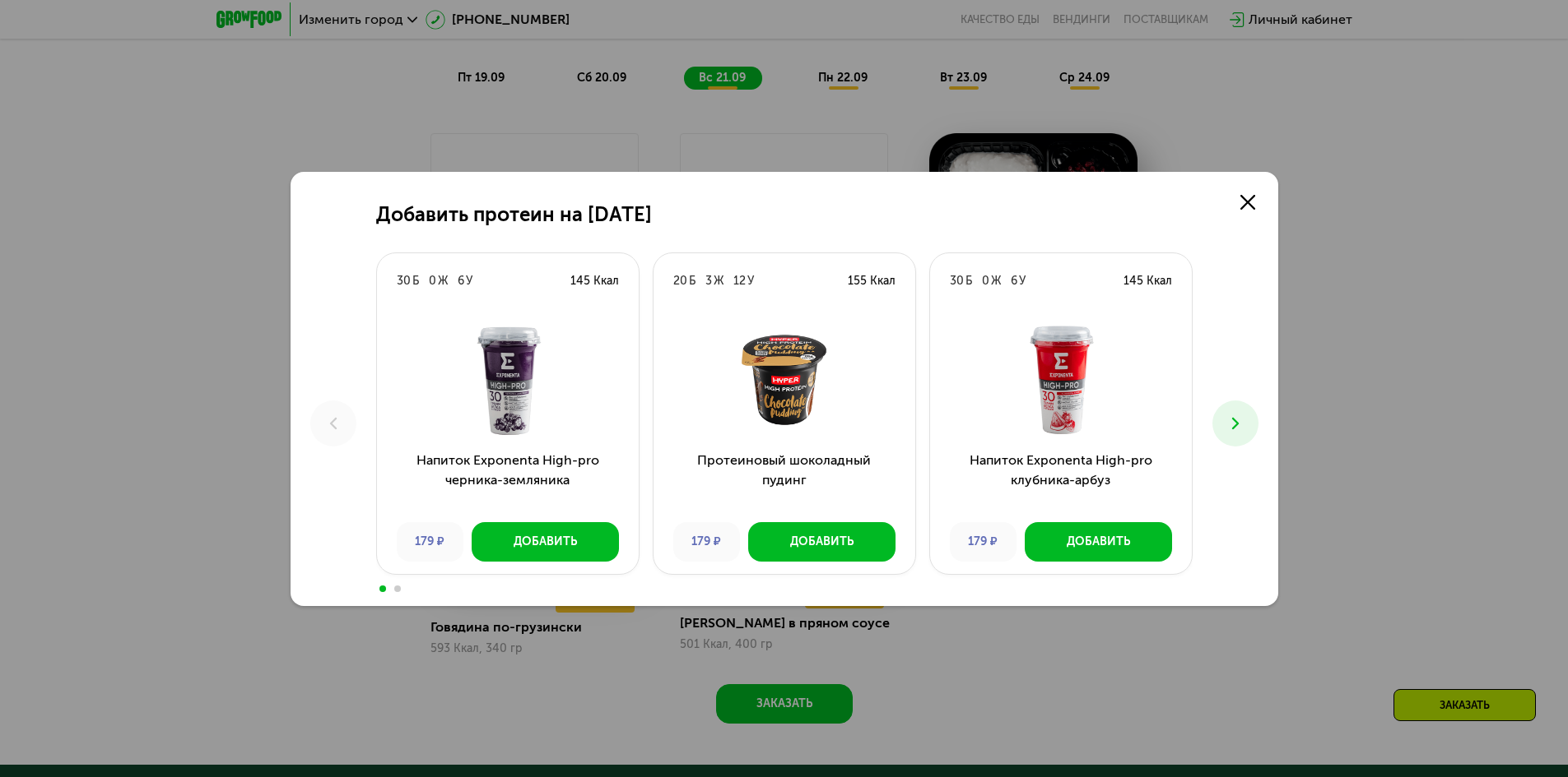
drag, startPoint x: 1301, startPoint y: 346, endPoint x: 1324, endPoint y: 323, distance: 32.5
click at [1324, 323] on div "Добавить протеин на [DATE] Б 0 Ж 6 У 145 Ккал Напиток Exponenta High-pro черник…" at bounding box center [784, 388] width 1568 height 777
click at [1256, 188] on link at bounding box center [1247, 202] width 33 height 33
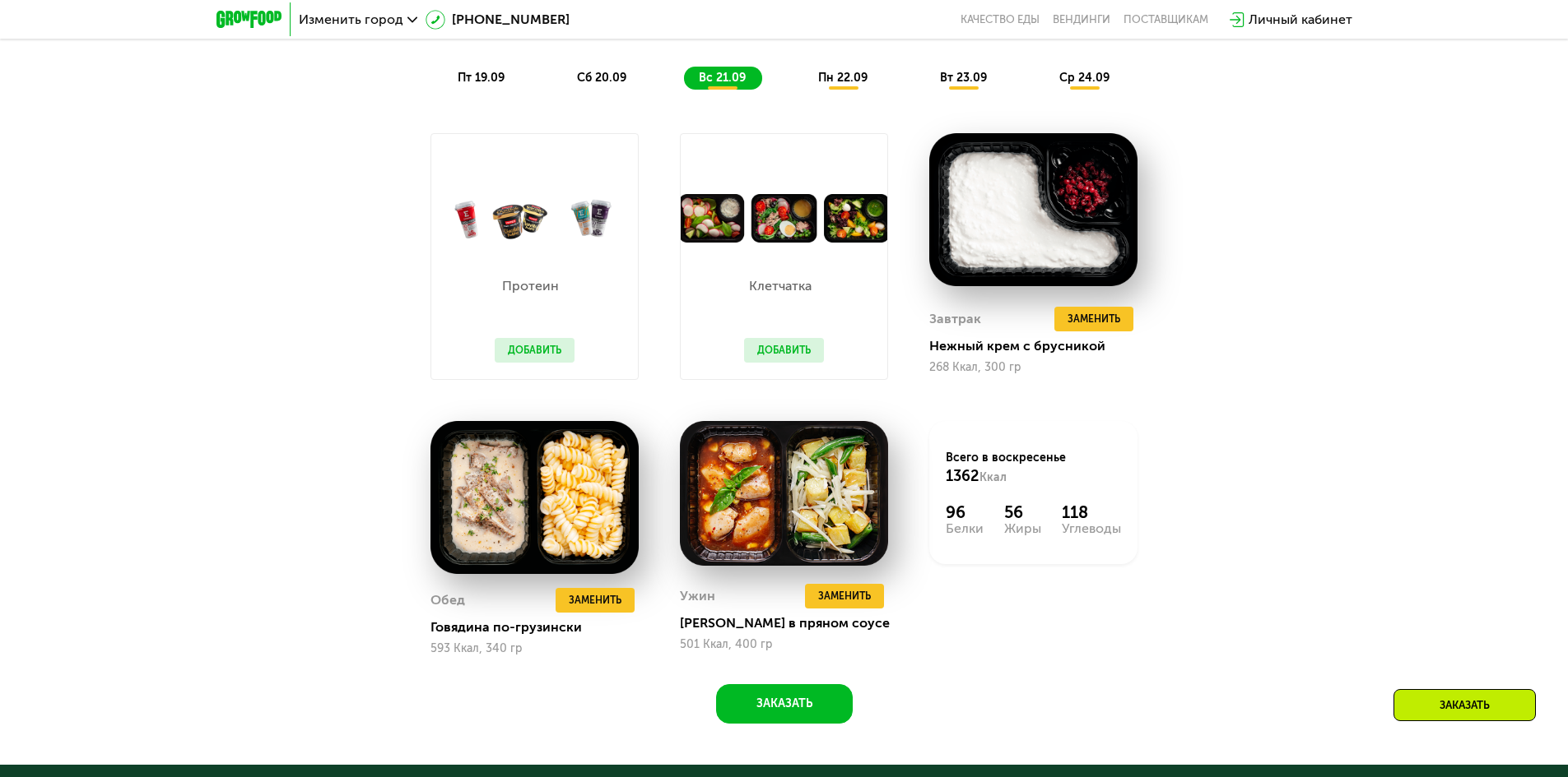
click at [1255, 189] on div "Добавить протеин на [DATE] Б 0 Ж 6 У 145 Ккал Напиток Exponenta High-pro черник…" at bounding box center [784, 388] width 1086 height 478
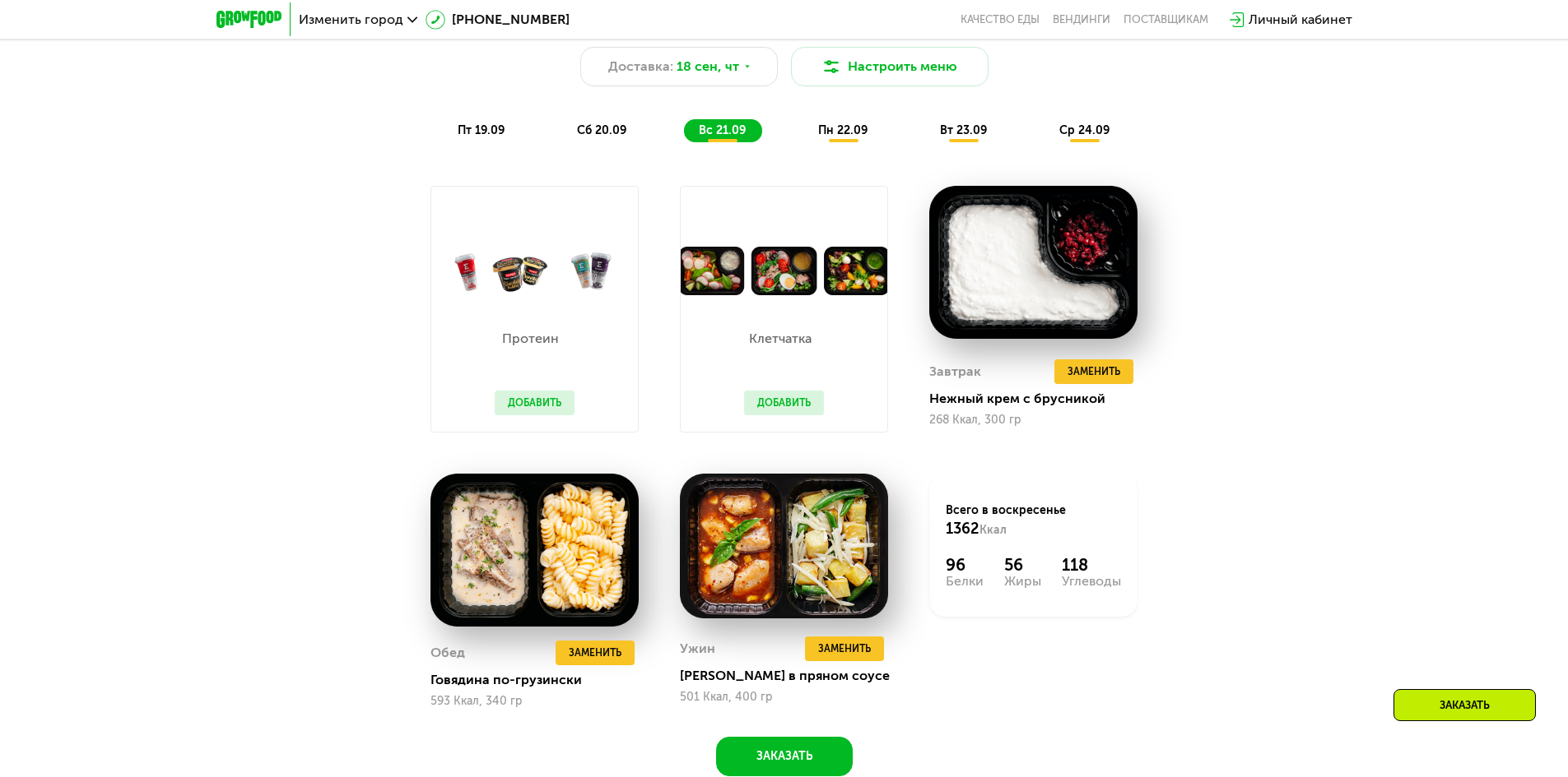
scroll to position [740, 0]
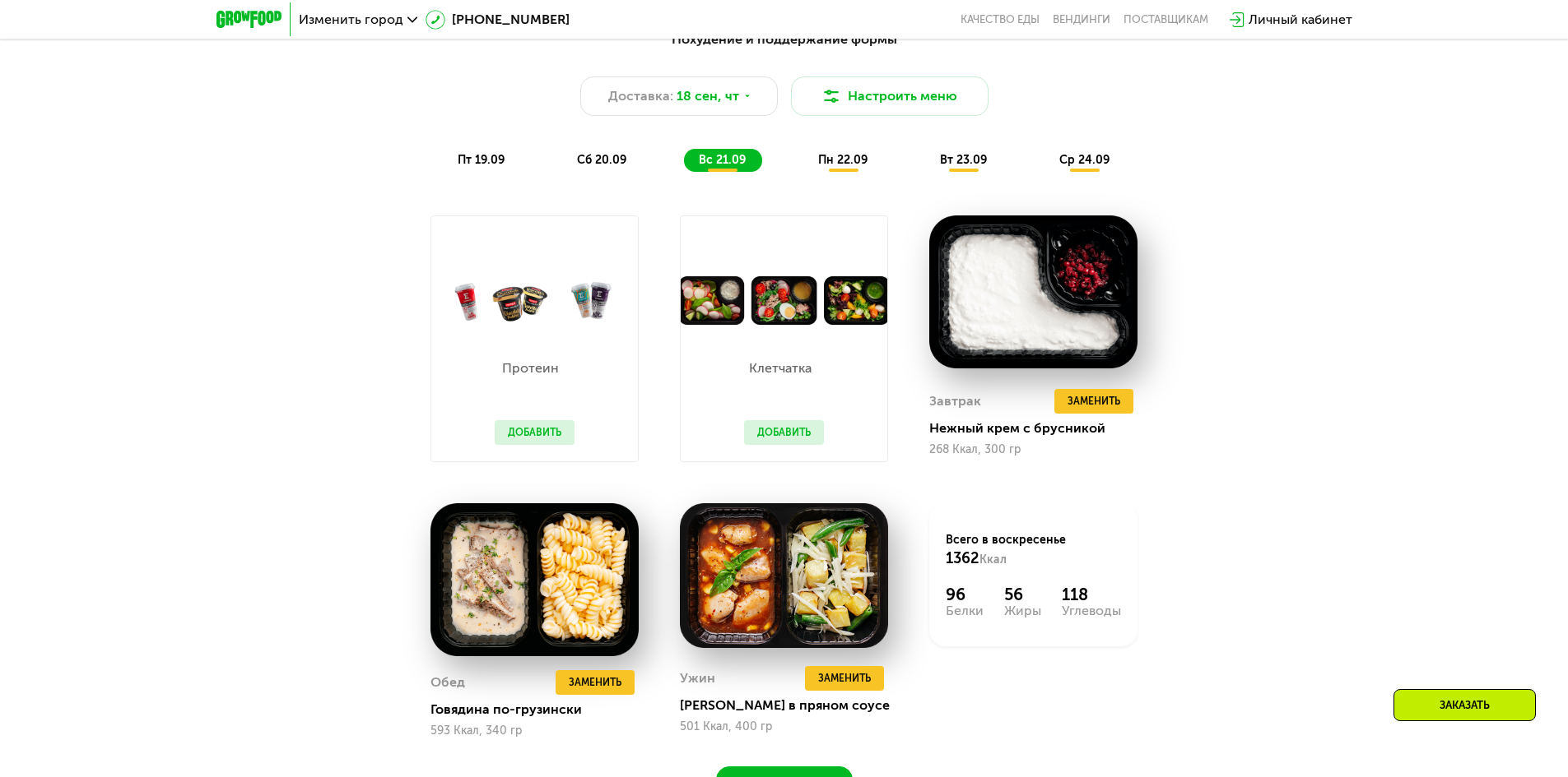
click at [854, 161] on span "пн 22.09" at bounding box center [842, 160] width 49 height 14
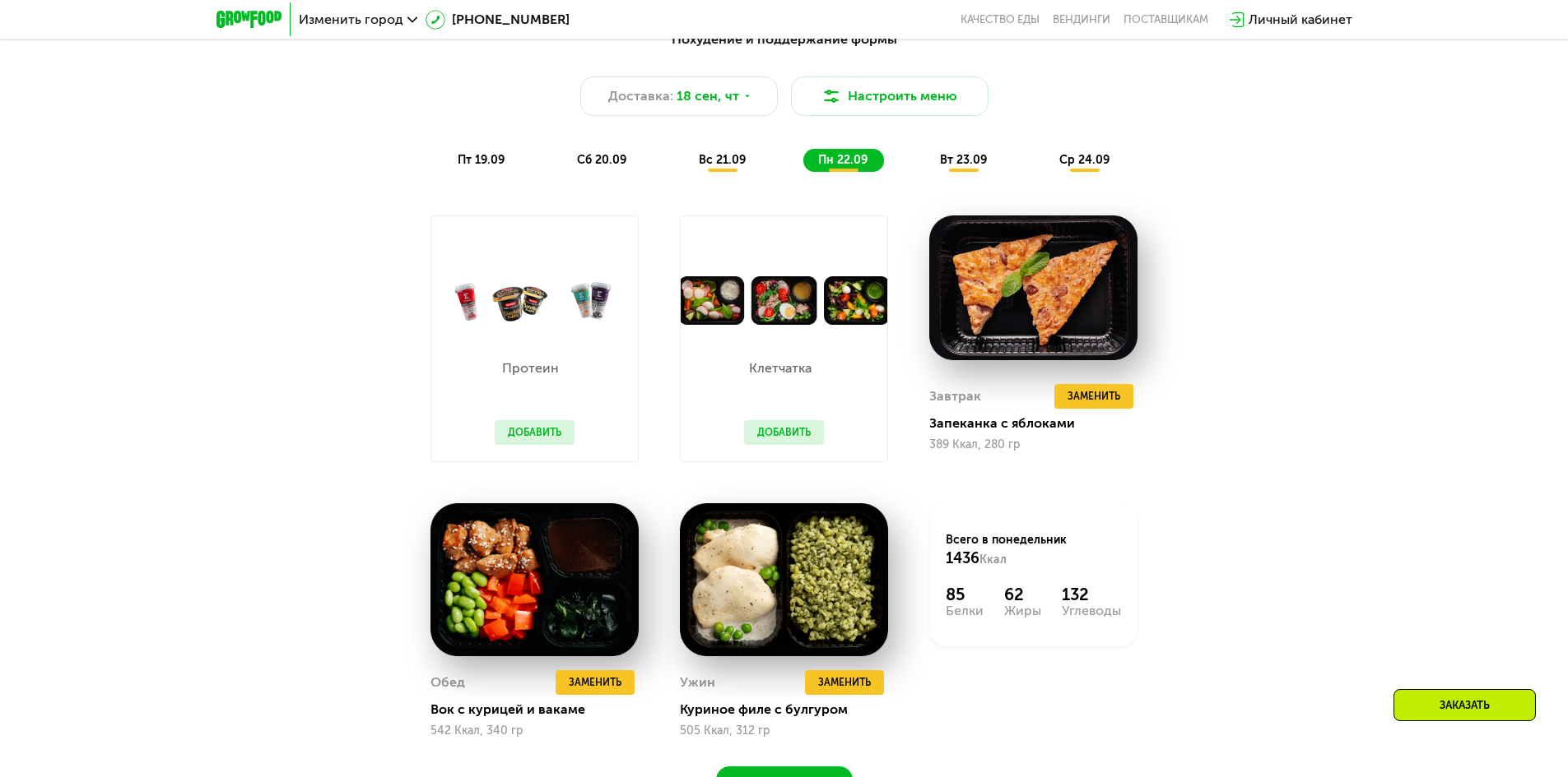
click at [963, 149] on div "вт 23.09" at bounding box center [963, 161] width 78 height 23
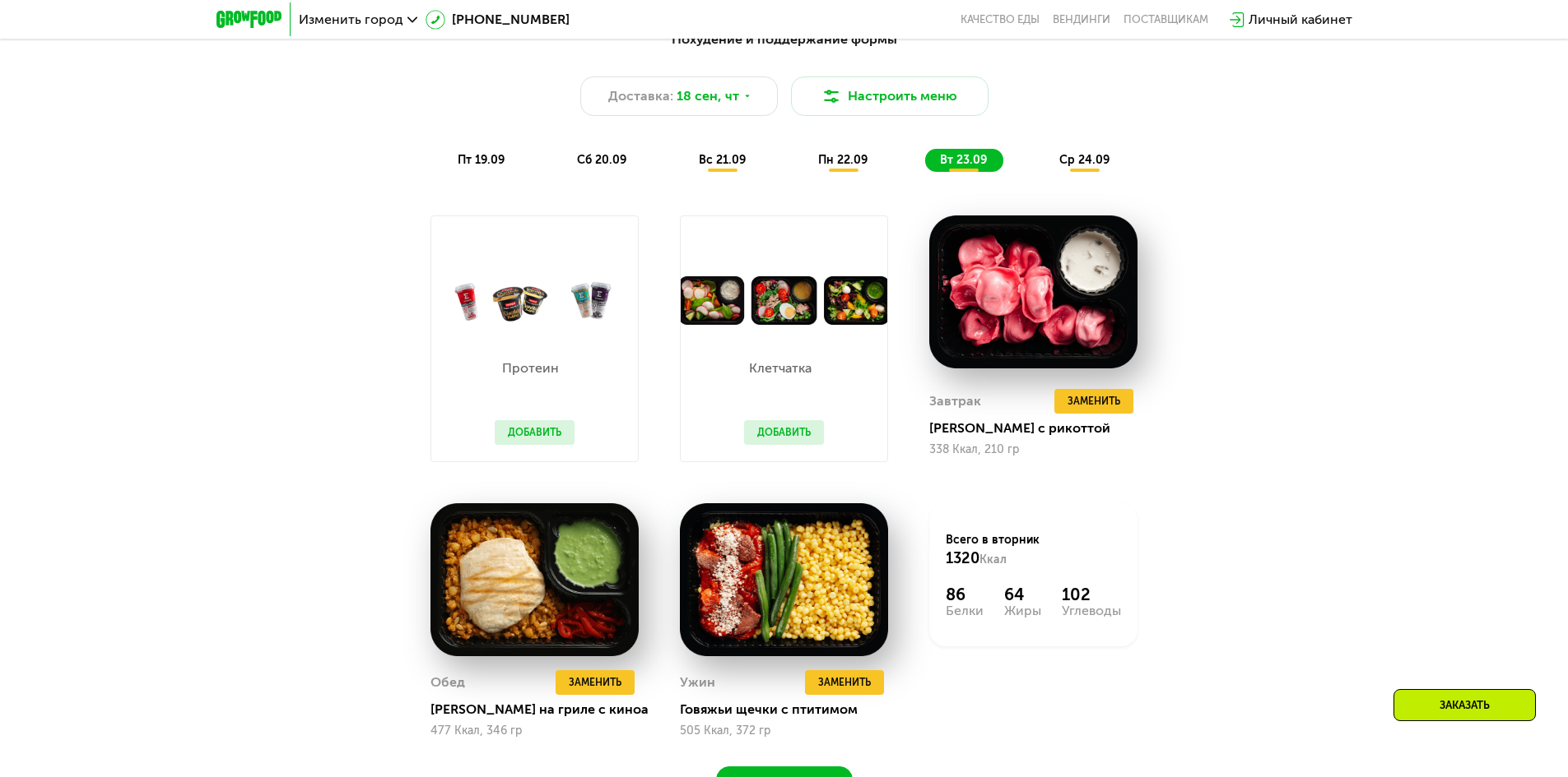
click at [891, 160] on div "пт 19.09 сб 20.09 вс 21.09 пн 22.09 вт 23.09 ср 24.09" at bounding box center [784, 161] width 683 height 23
drag, startPoint x: 865, startPoint y: 163, endPoint x: 945, endPoint y: 145, distance: 82.0
click at [879, 161] on div "пн 22.09" at bounding box center [844, 161] width 81 height 23
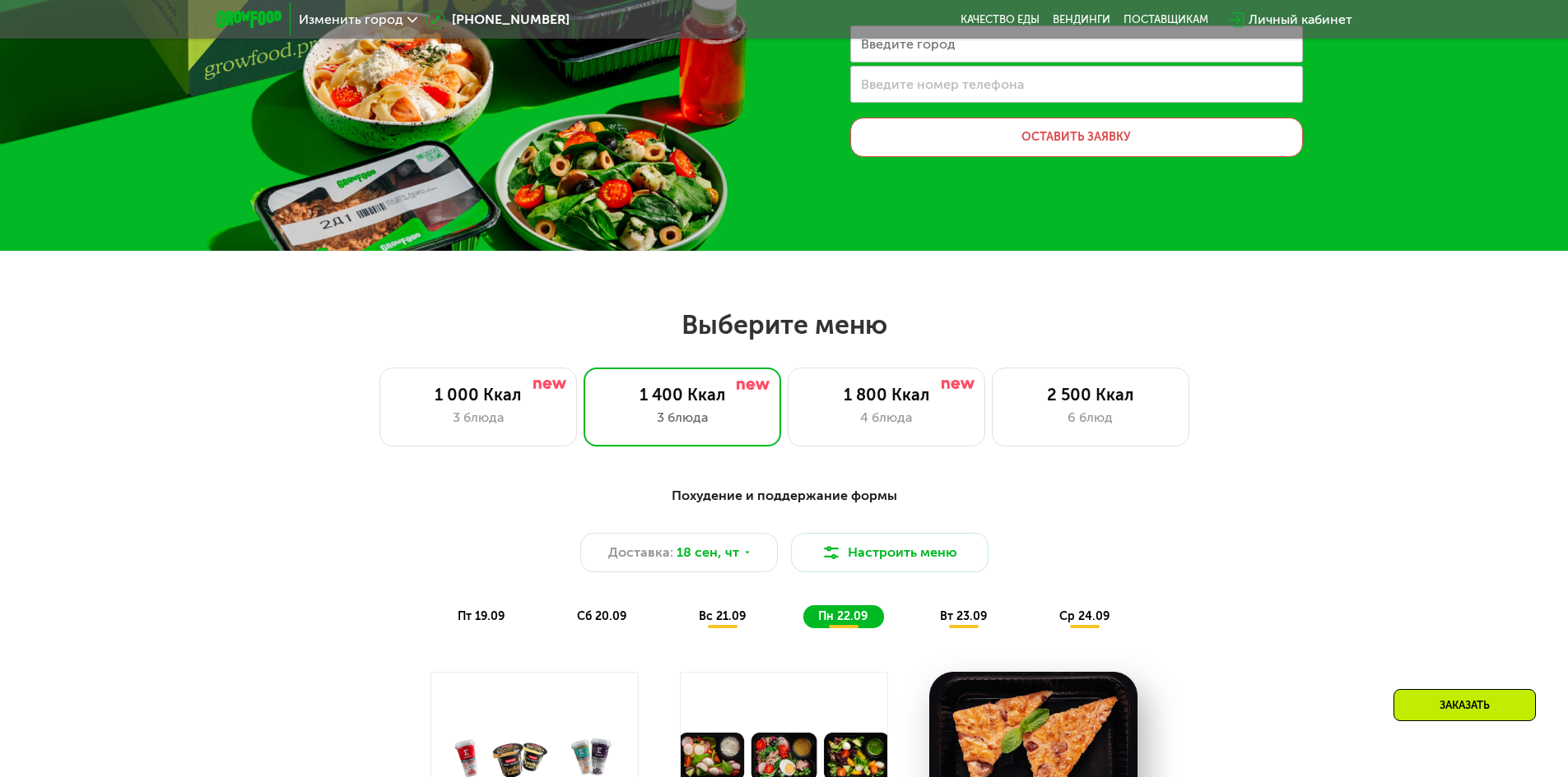
scroll to position [246, 0]
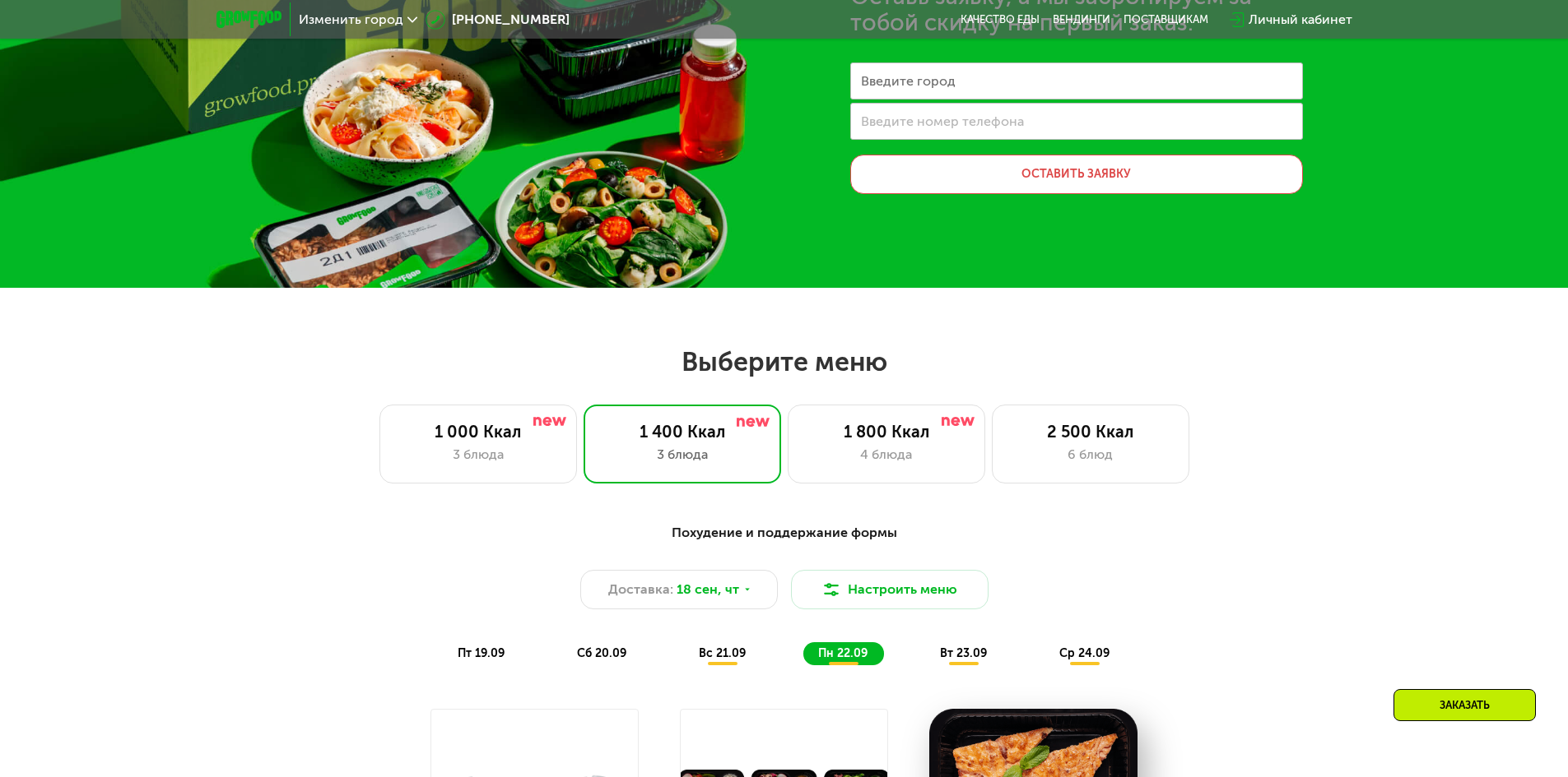
click at [1109, 644] on div "ср 24.09" at bounding box center [1085, 654] width 82 height 23
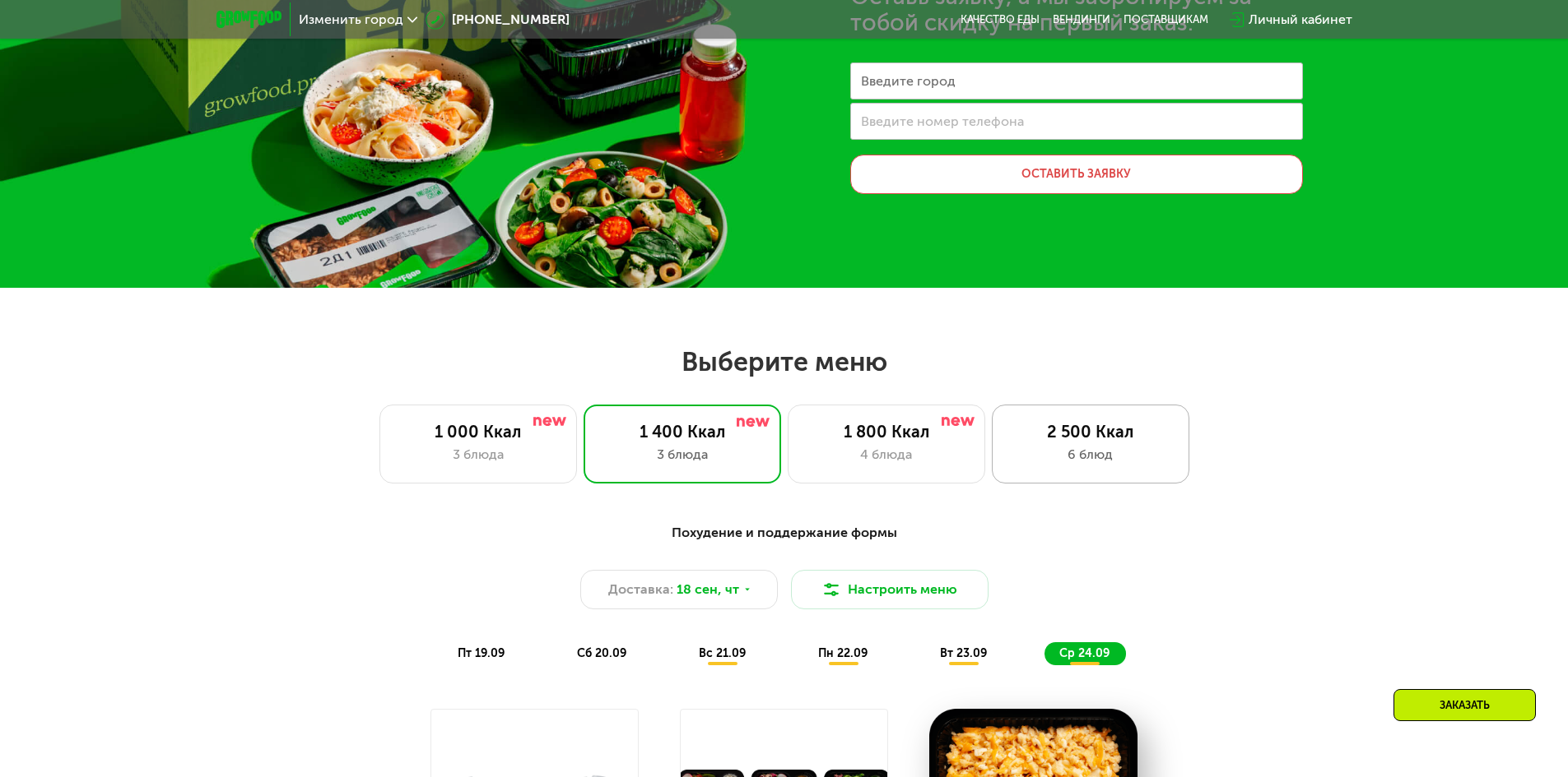
click at [1075, 424] on div "2 500 Ккал" at bounding box center [1089, 432] width 163 height 20
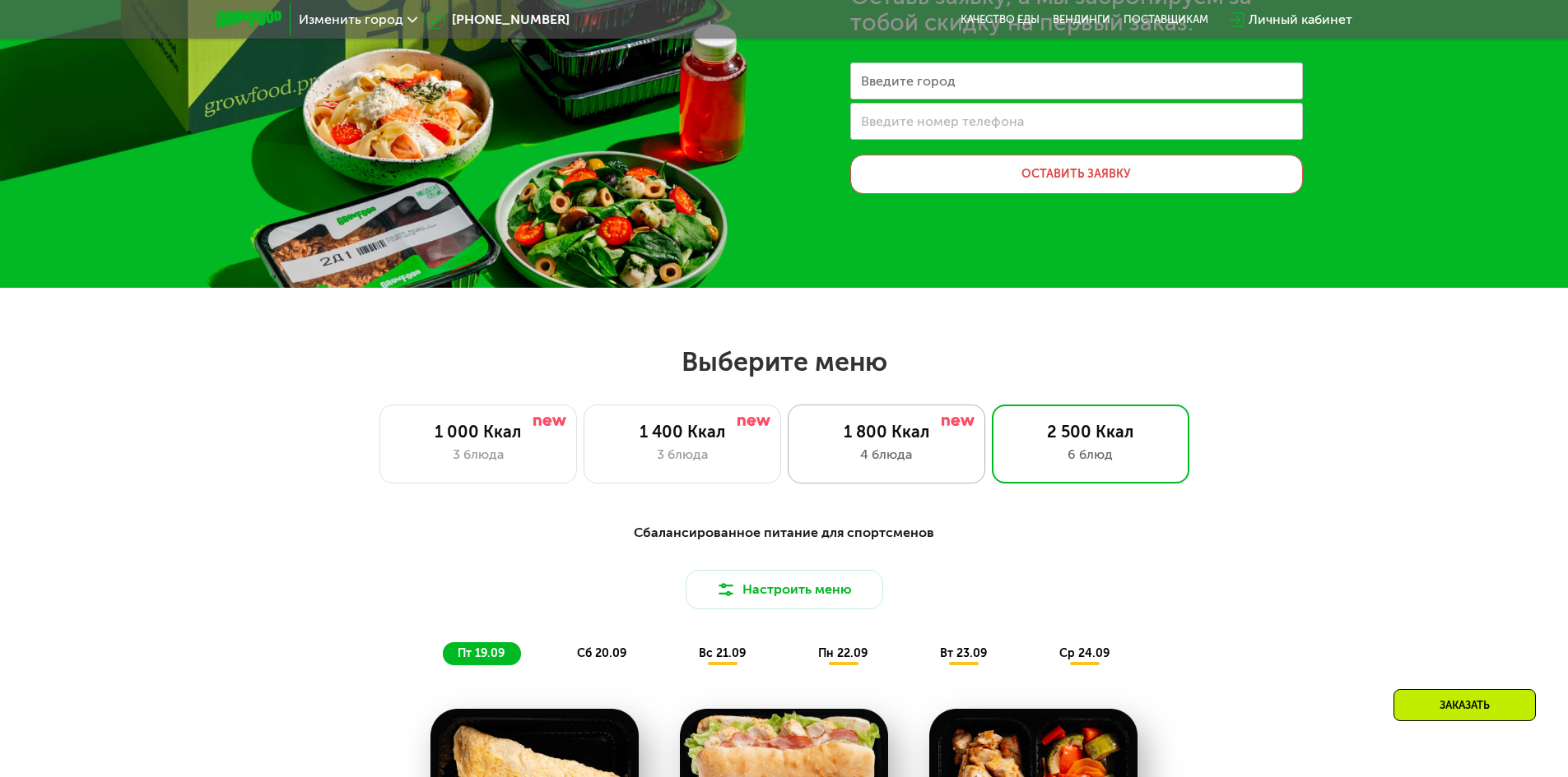
click at [969, 428] on div at bounding box center [957, 422] width 33 height 13
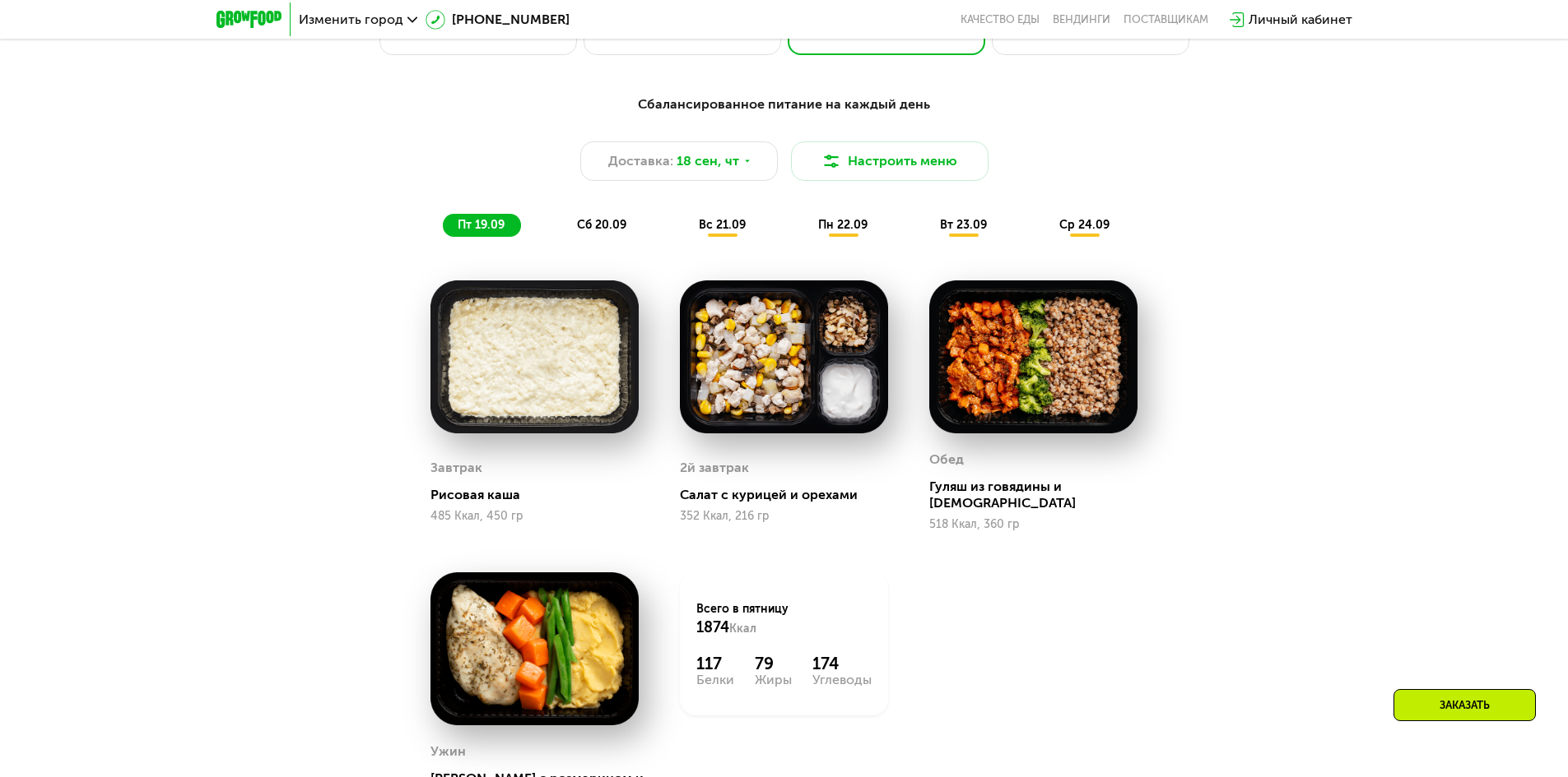
scroll to position [664, 0]
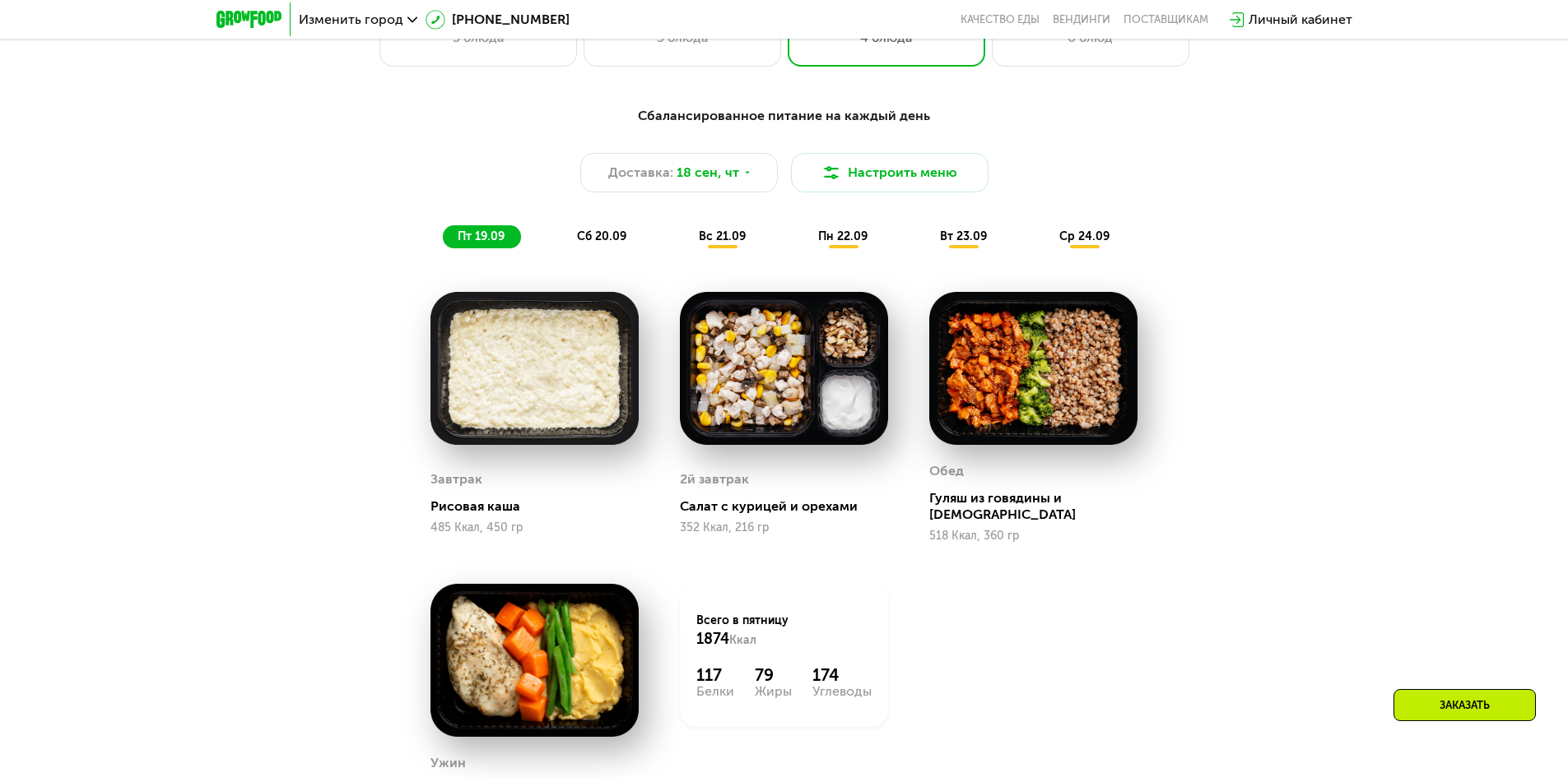
click at [597, 243] on span "сб 20.09" at bounding box center [601, 237] width 49 height 14
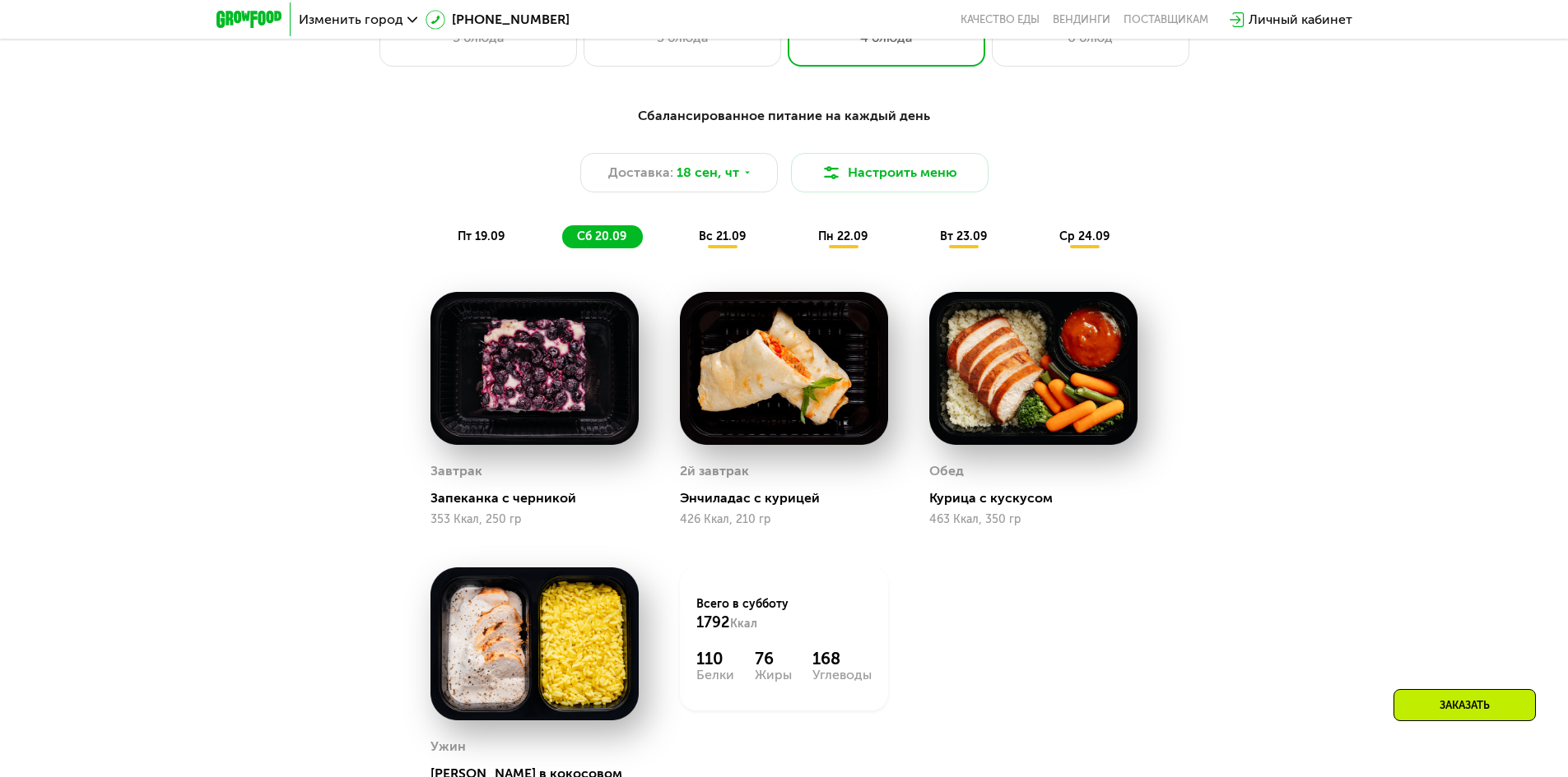
click at [661, 237] on div "пт 19.09 сб 20.09 вс 21.09 пн 22.09 вт 23.09 ср 24.09" at bounding box center [784, 237] width 683 height 23
click at [704, 237] on span "вс 21.09" at bounding box center [722, 237] width 47 height 14
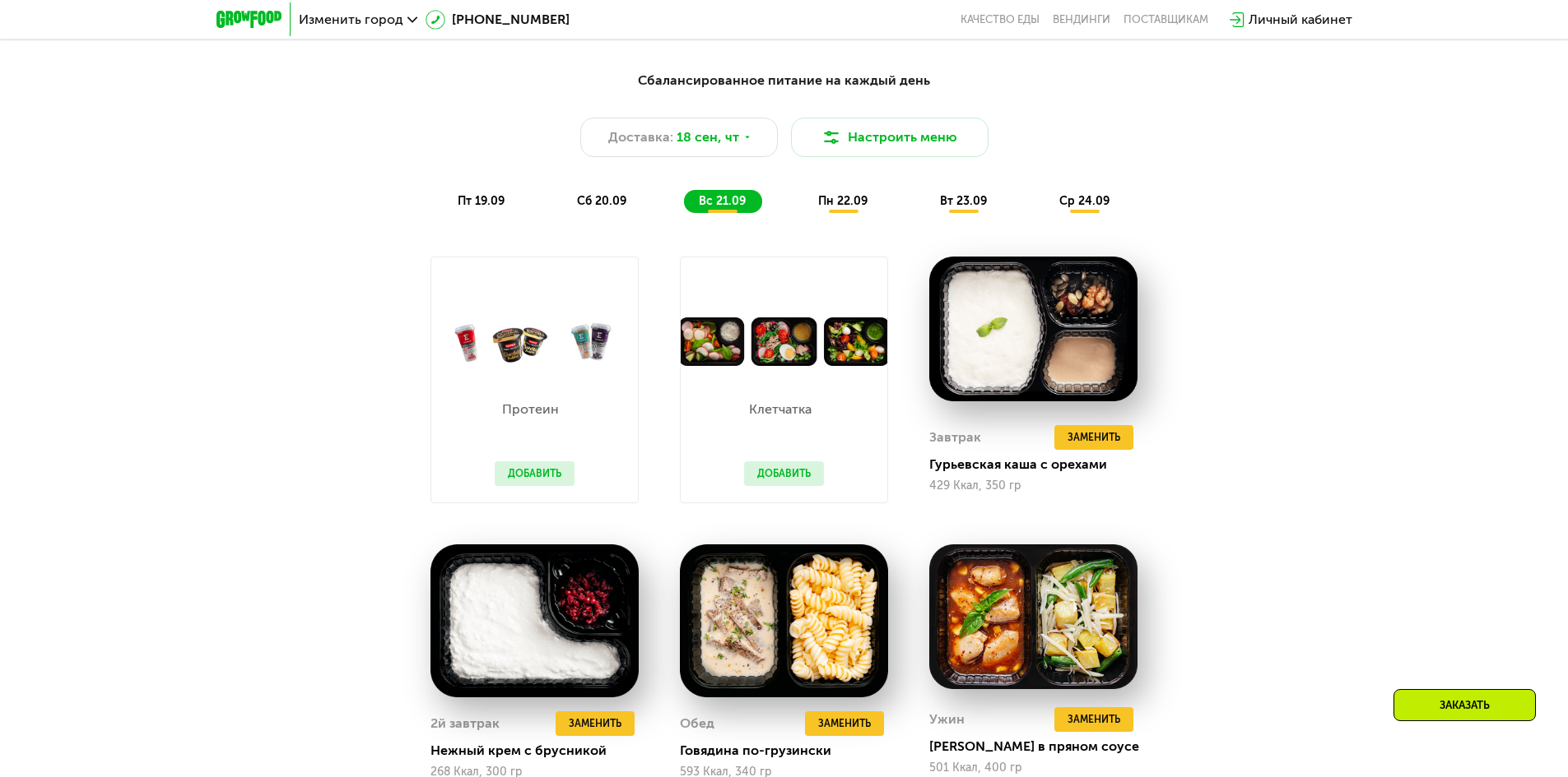
scroll to position [582, 0]
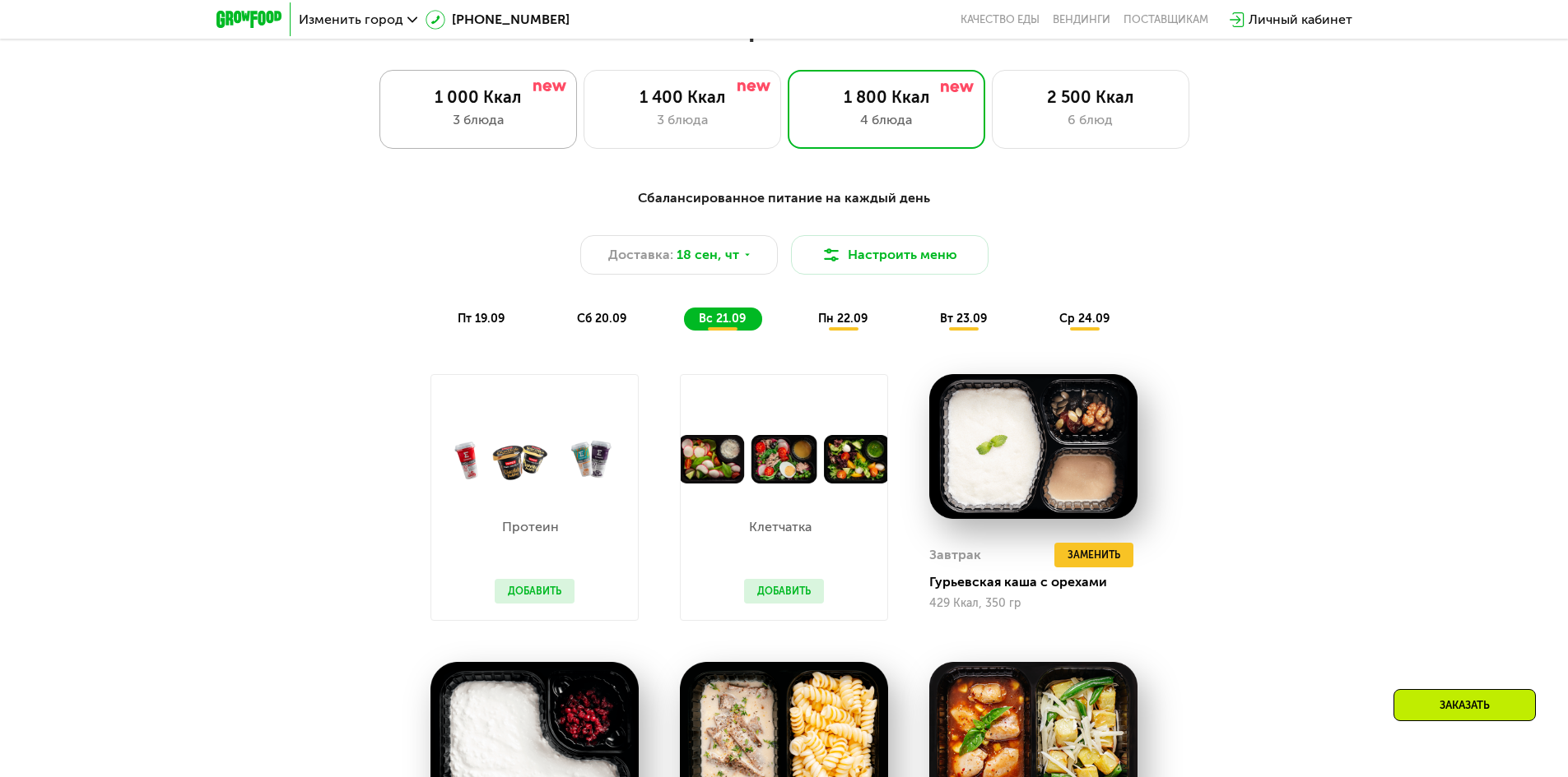
click at [545, 118] on div "3 блюда" at bounding box center [478, 121] width 163 height 20
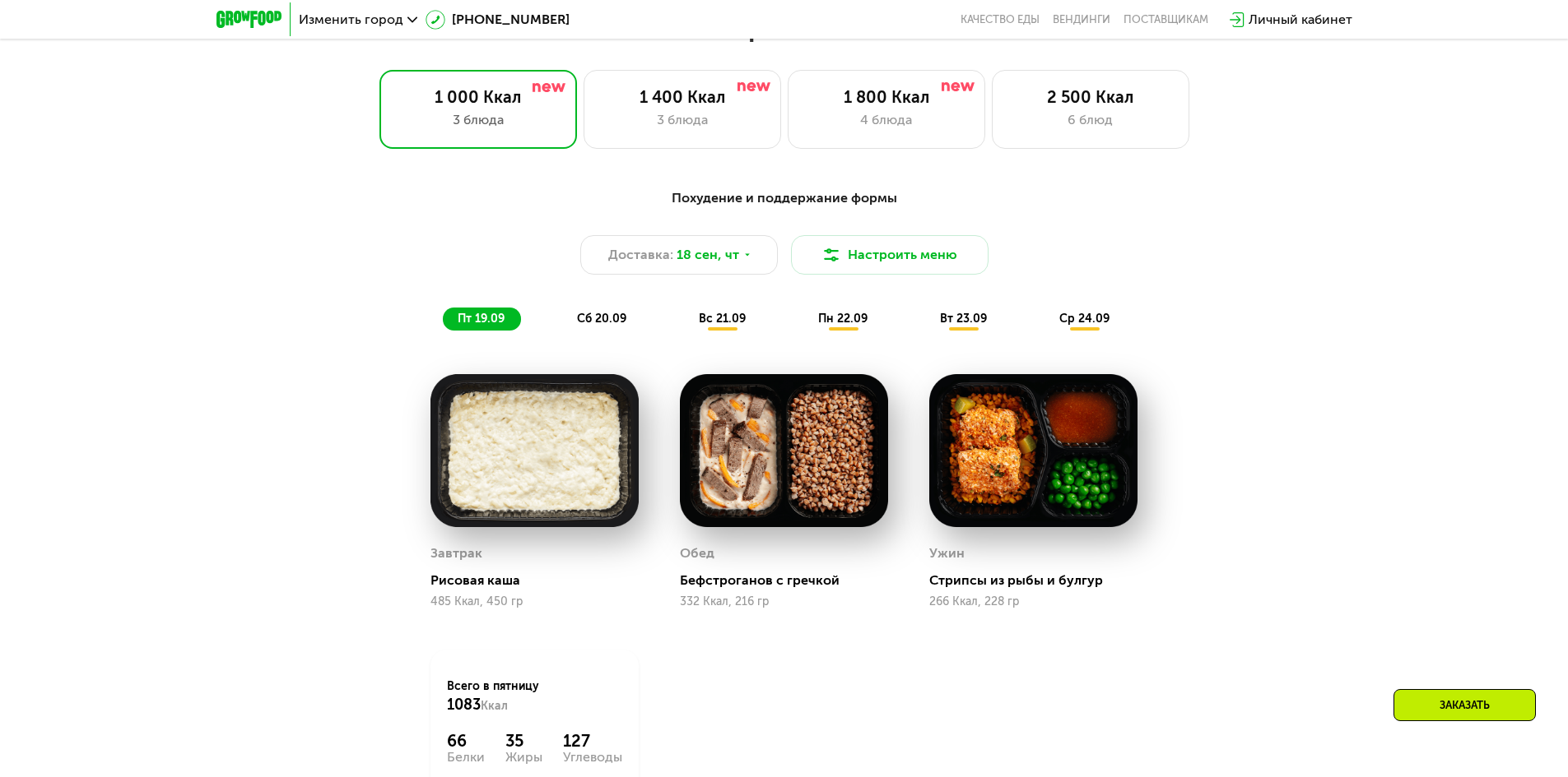
click at [613, 323] on span "сб 20.09" at bounding box center [601, 319] width 49 height 14
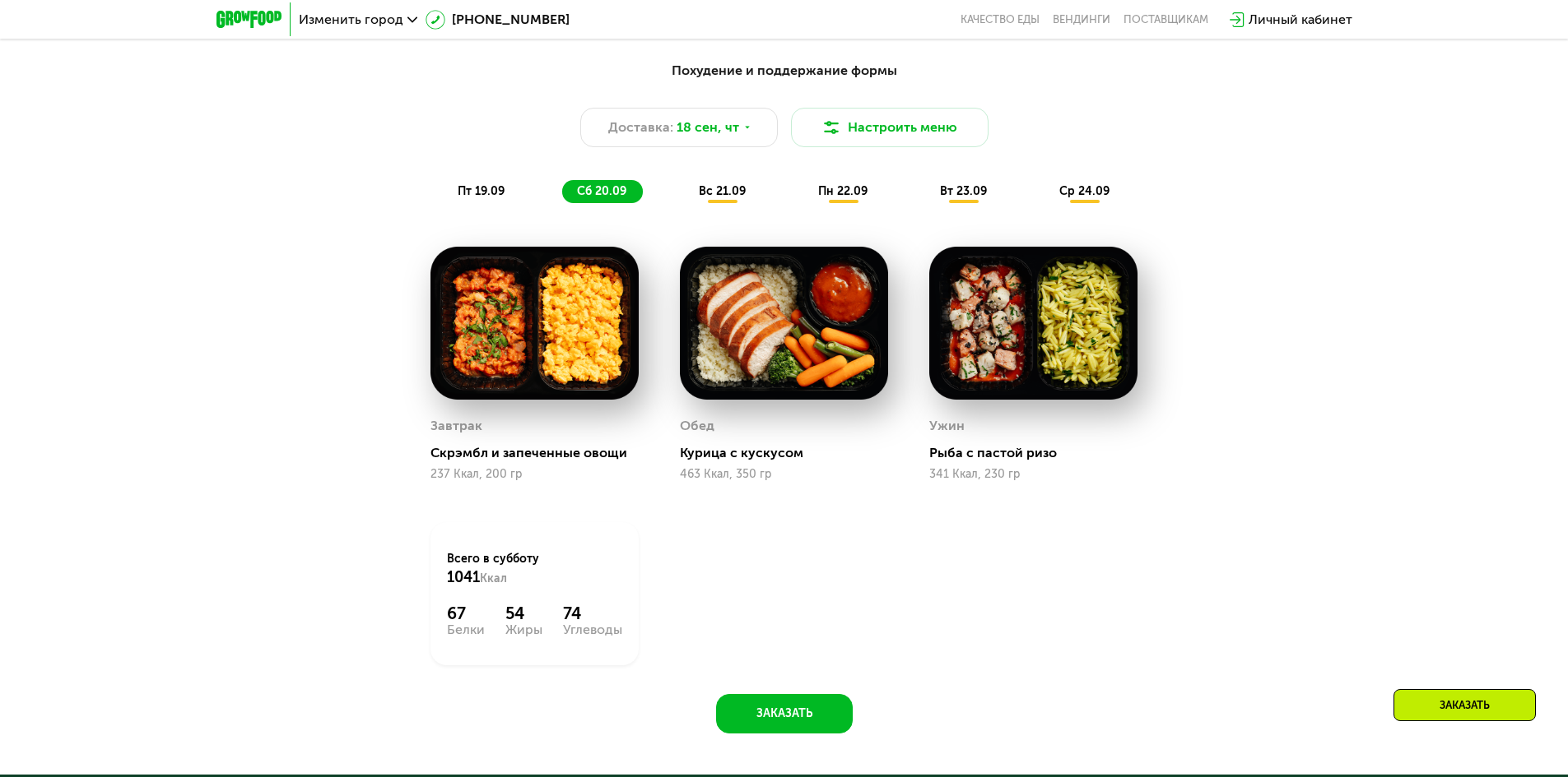
scroll to position [664, 0]
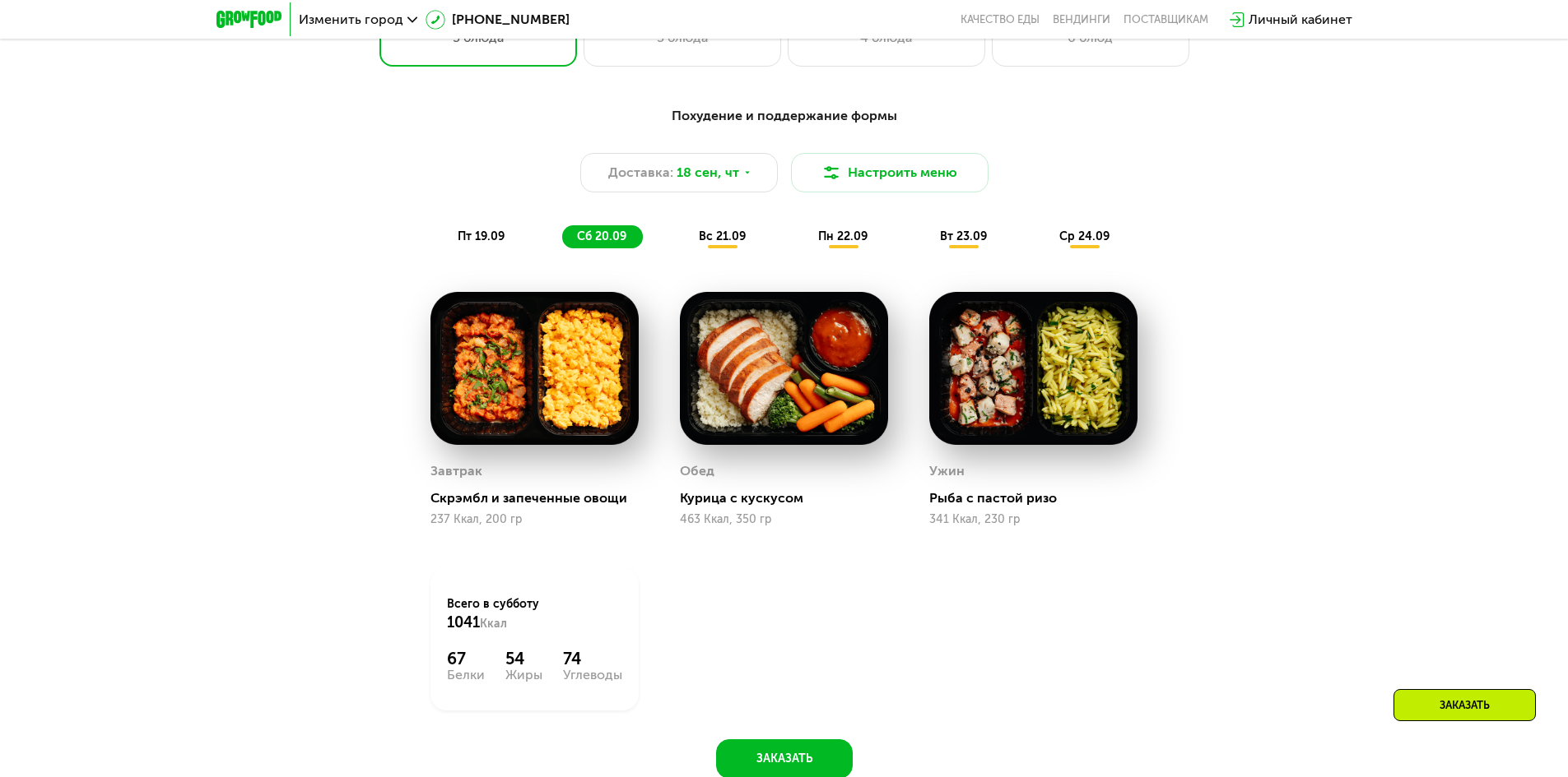
click at [694, 234] on div "вс 21.09" at bounding box center [722, 237] width 78 height 23
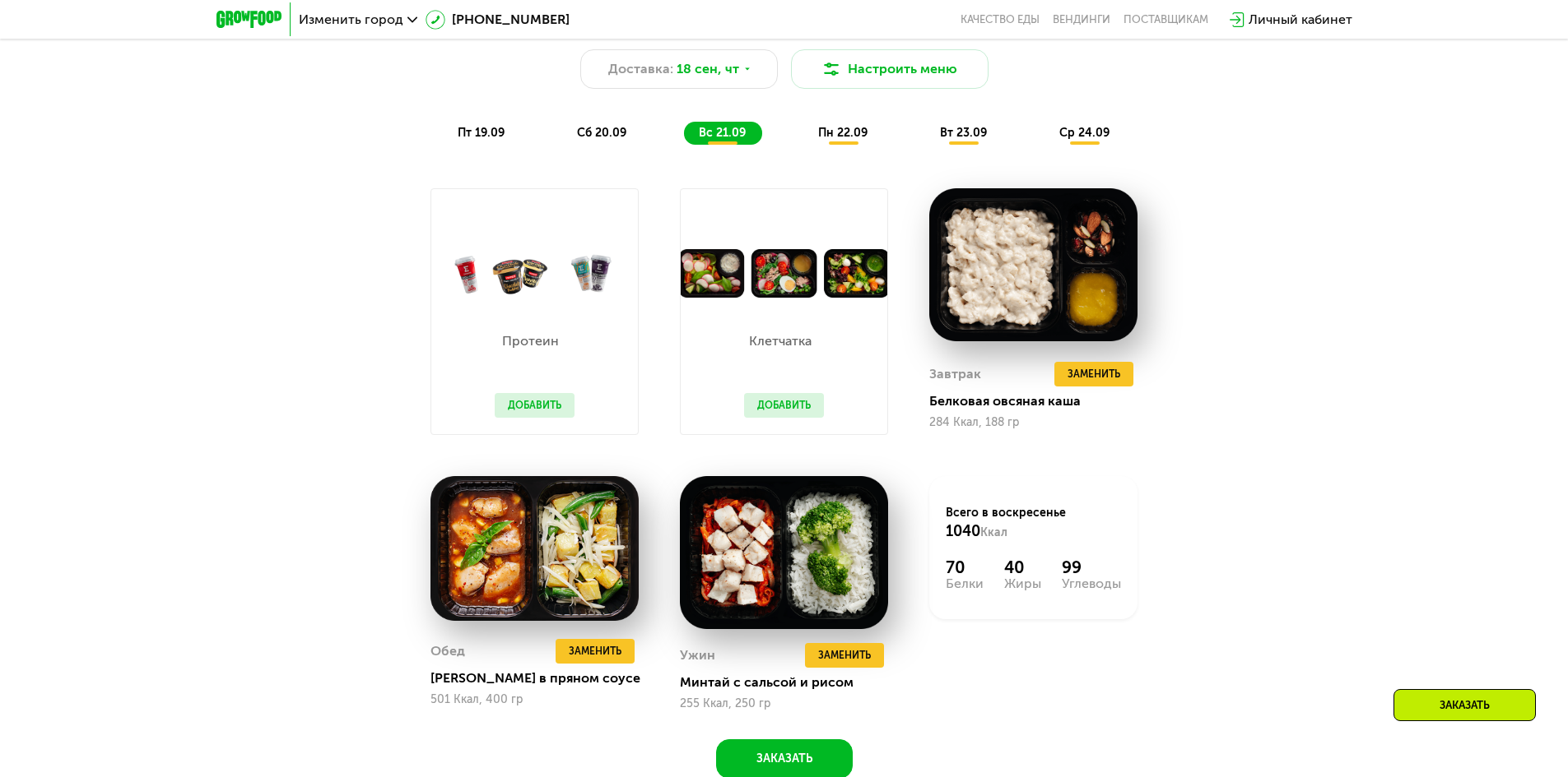
scroll to position [828, 0]
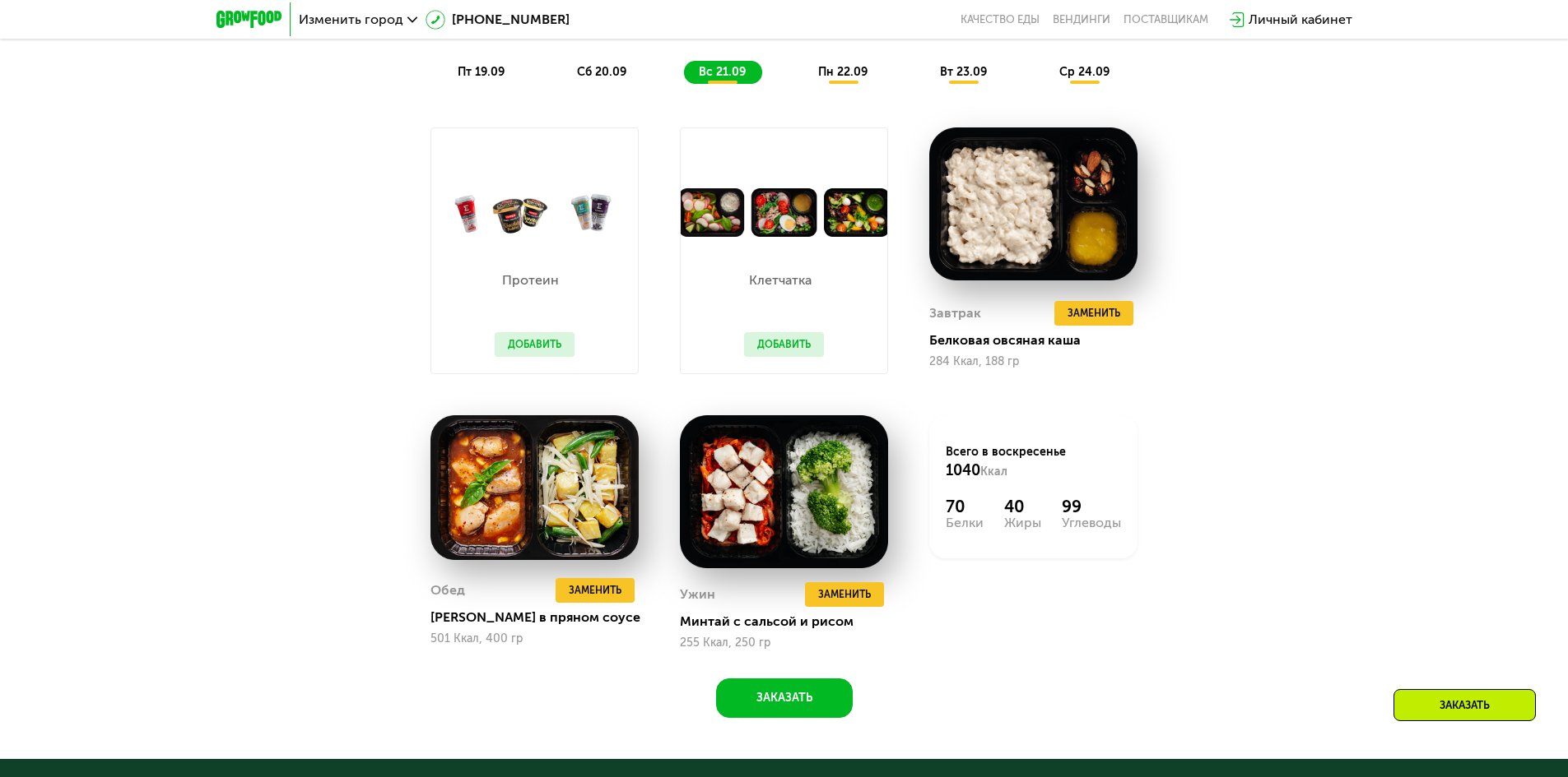
click at [756, 294] on div "Клетчатка Добавить" at bounding box center [784, 305] width 112 height 137
click at [766, 341] on button "Добавить" at bounding box center [784, 344] width 80 height 24
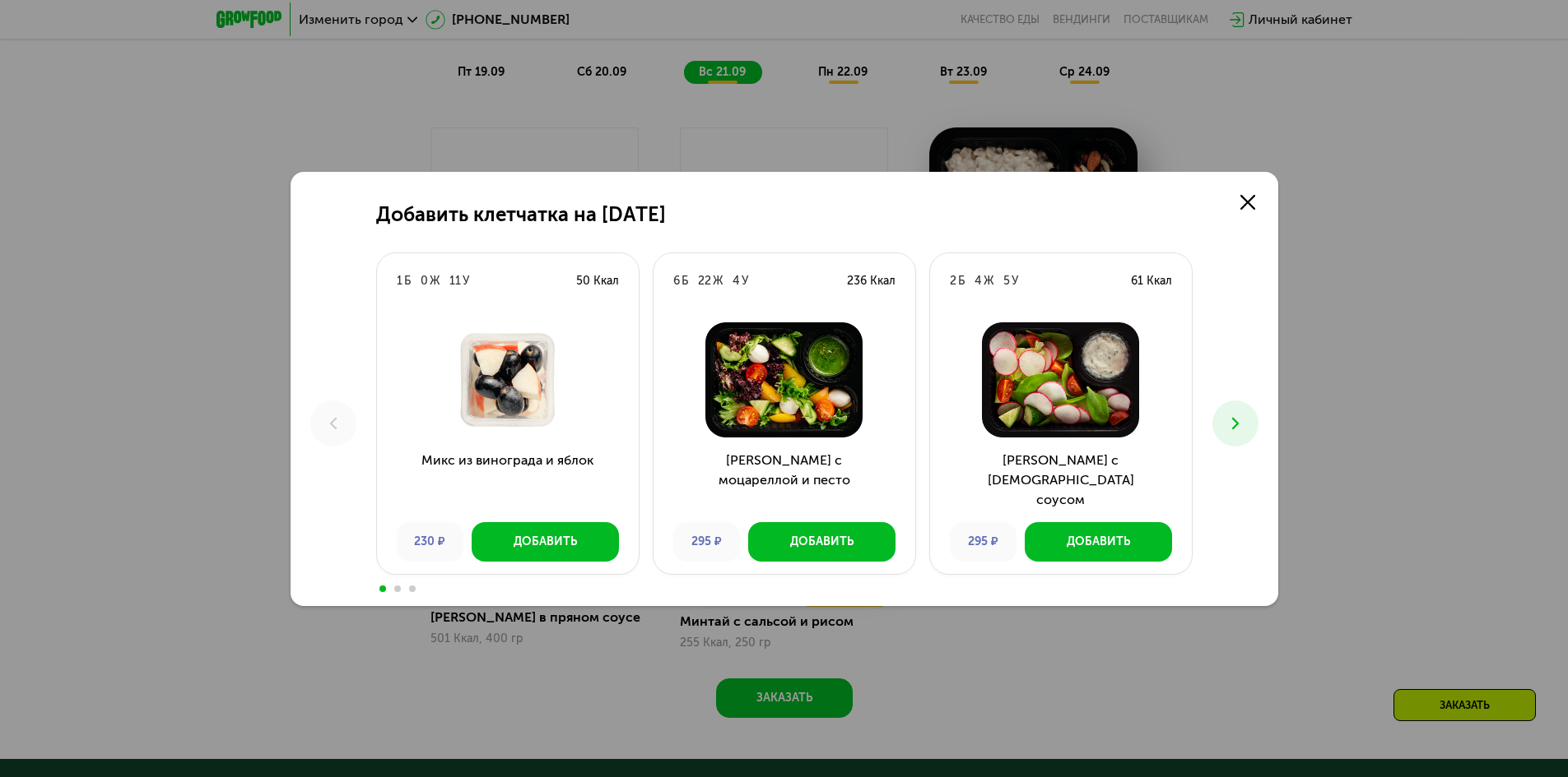
click at [1349, 366] on div "Добавить клетчатка на [DATE] 1 Б 0 Ж 11 У 50 Ккал Микс из винограда и яблок 230…" at bounding box center [784, 388] width 1568 height 777
click at [1242, 183] on div "Добавить клетчатка на [DATE] 1 Б 0 Ж 11 У 50 Ккал Микс из винограда и яблок 230…" at bounding box center [784, 388] width 988 height 434
click at [1243, 195] on icon at bounding box center [1247, 202] width 14 height 14
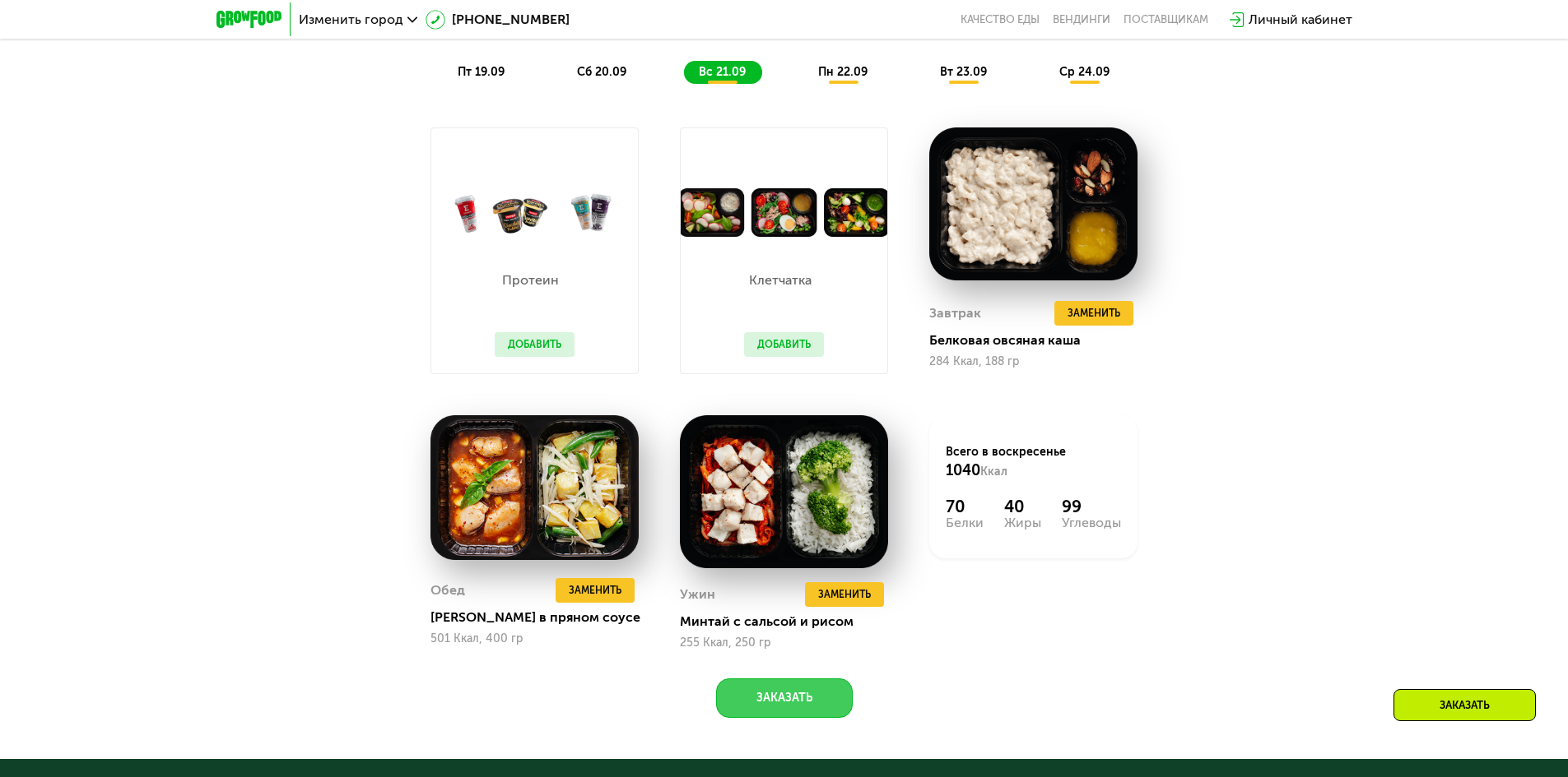
click at [797, 685] on button "Заказать" at bounding box center [784, 699] width 137 height 40
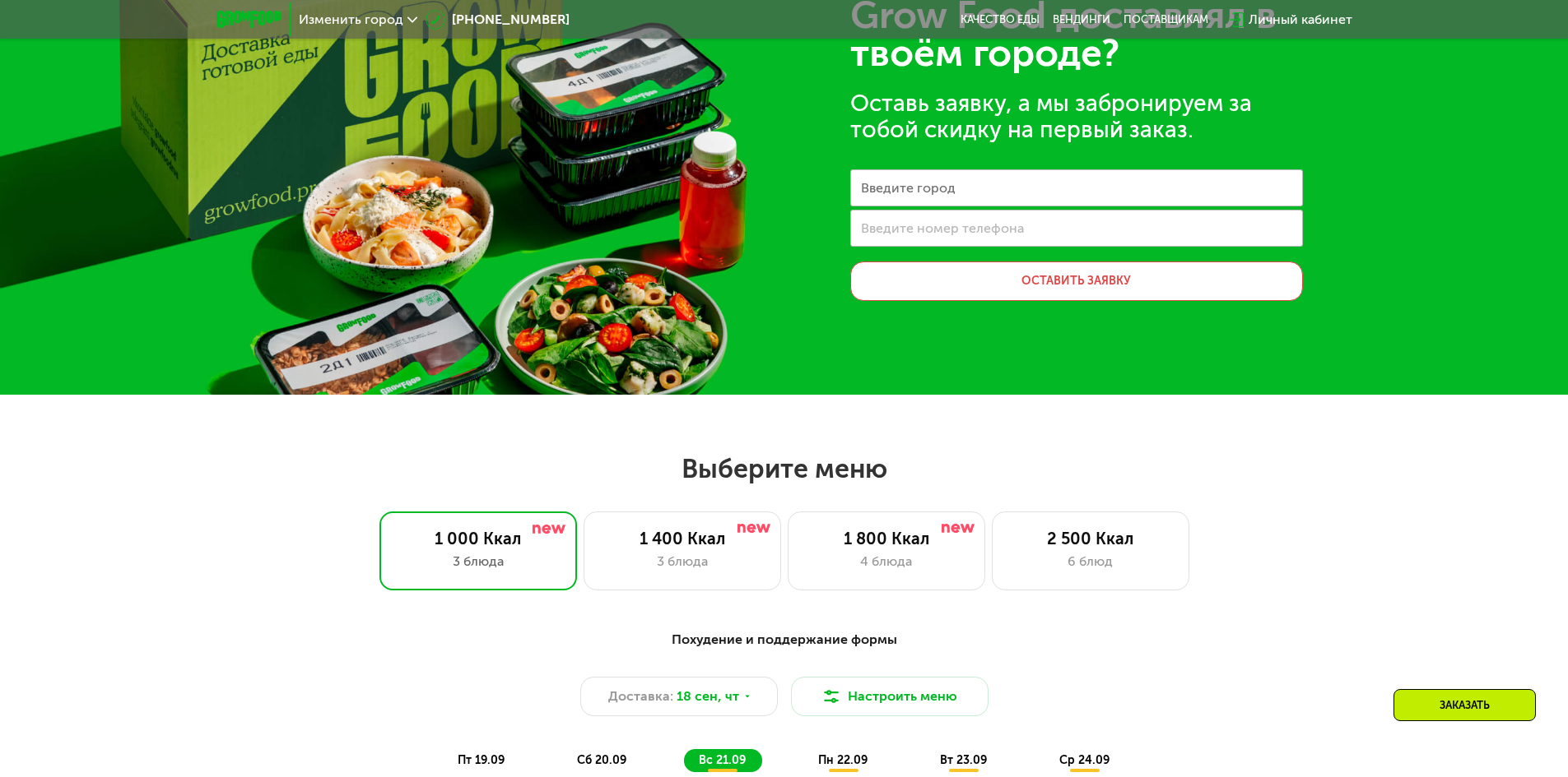
scroll to position [0, 0]
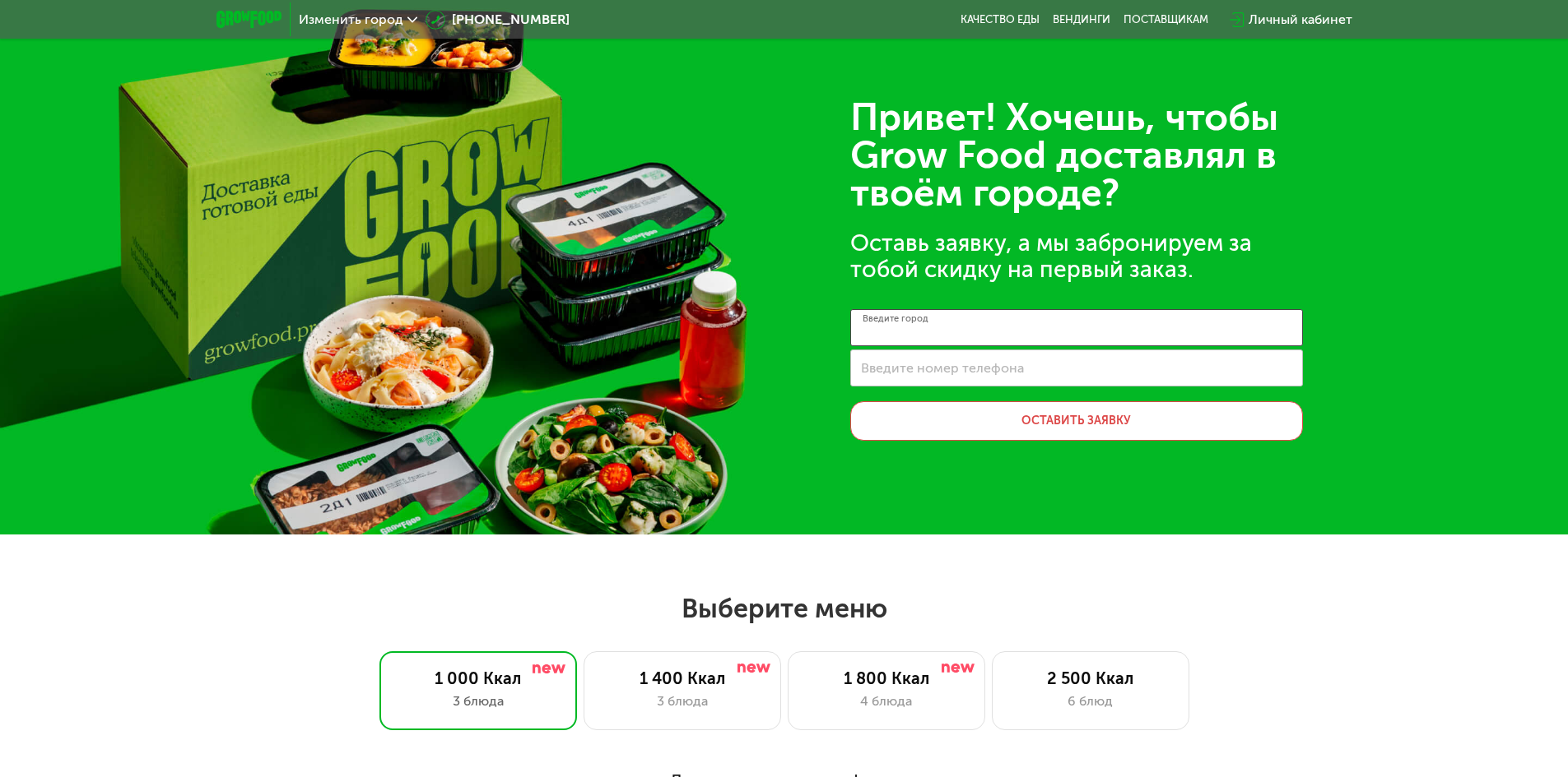
click at [902, 319] on div "Введите город" at bounding box center [1076, 327] width 452 height 37
click at [378, 22] on span "Изменить город" at bounding box center [351, 20] width 104 height 13
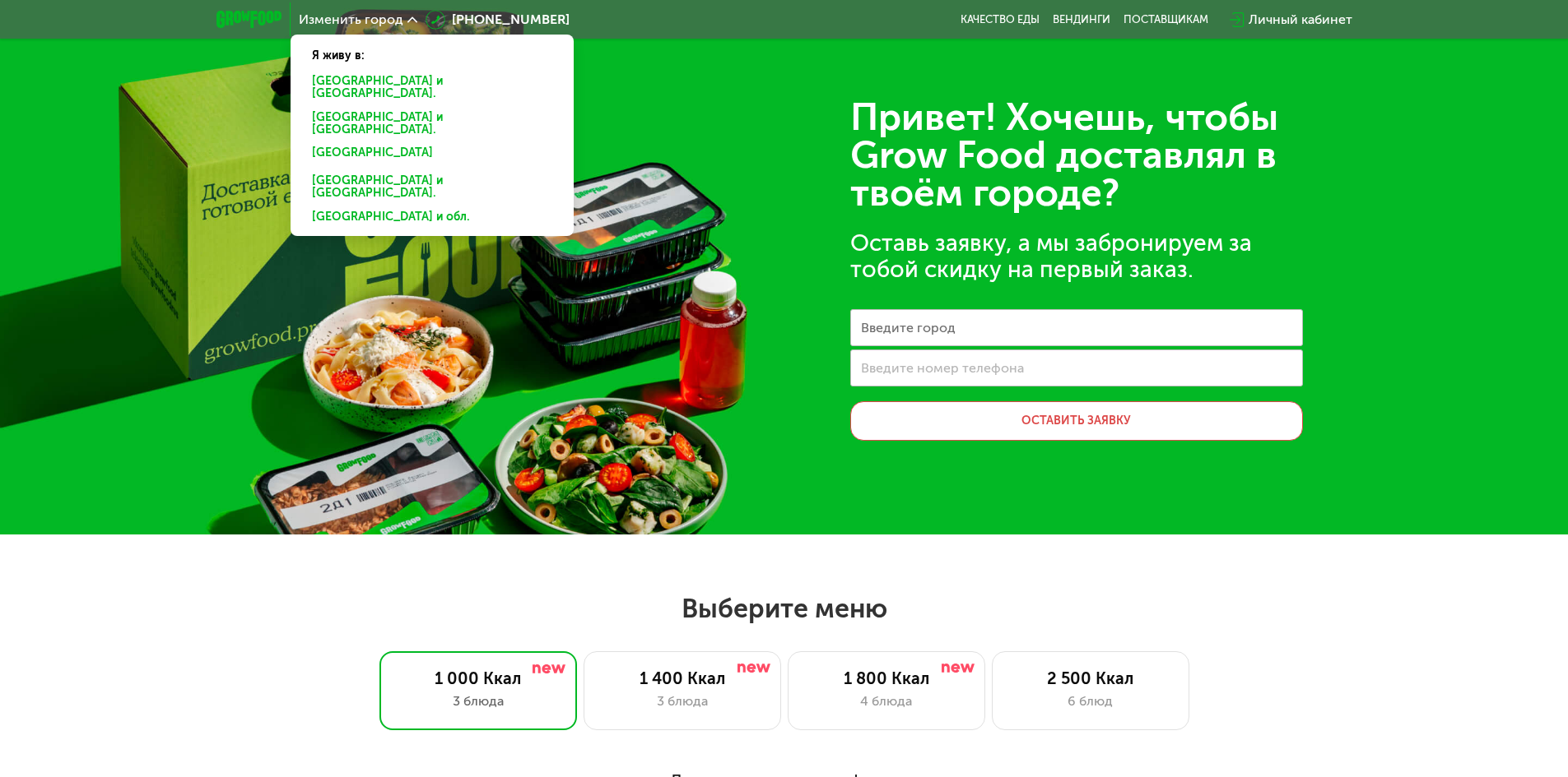
click at [402, 110] on div "[GEOGRAPHIC_DATA] и [GEOGRAPHIC_DATA]." at bounding box center [428, 124] width 256 height 34
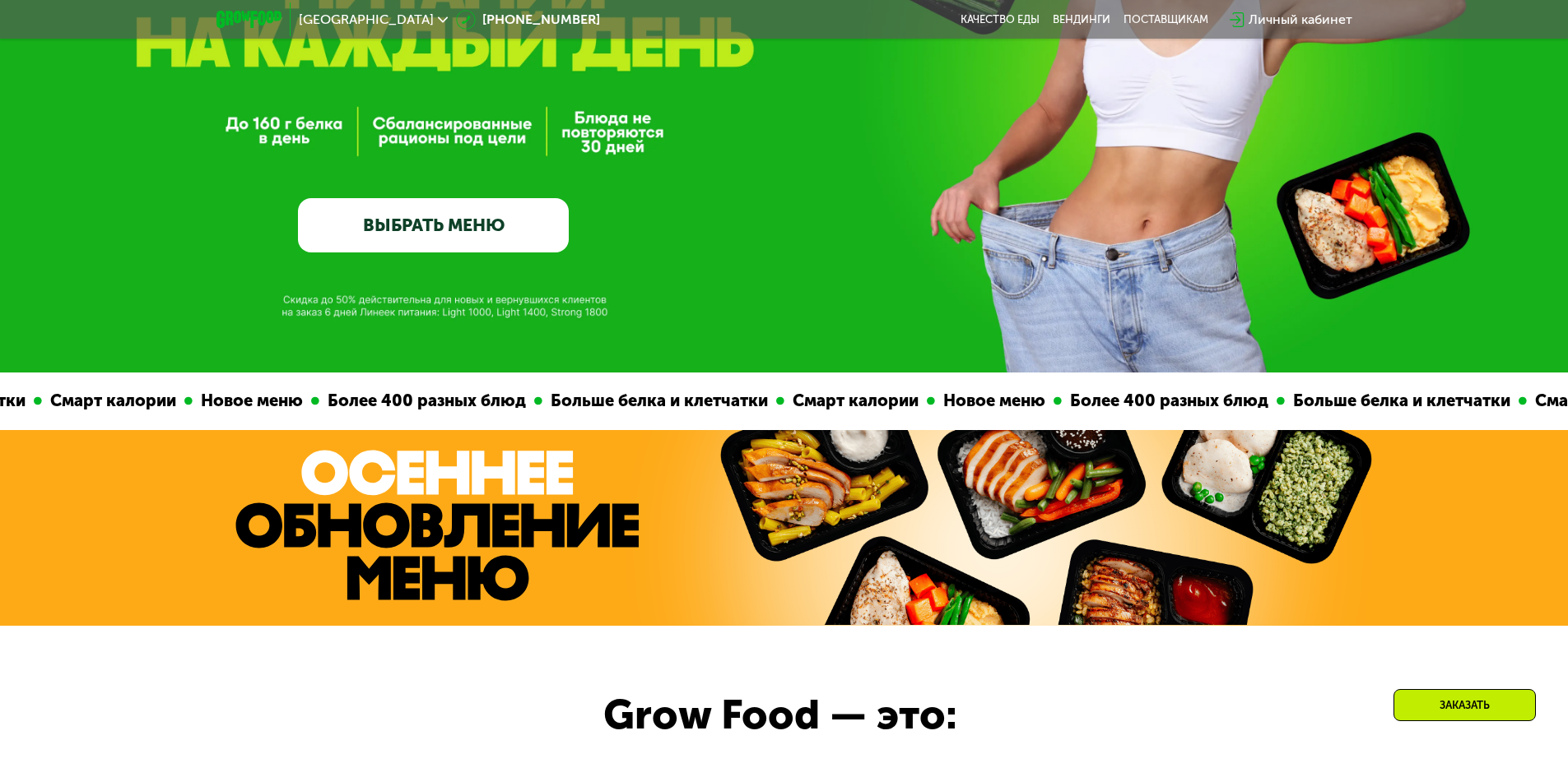
scroll to position [165, 0]
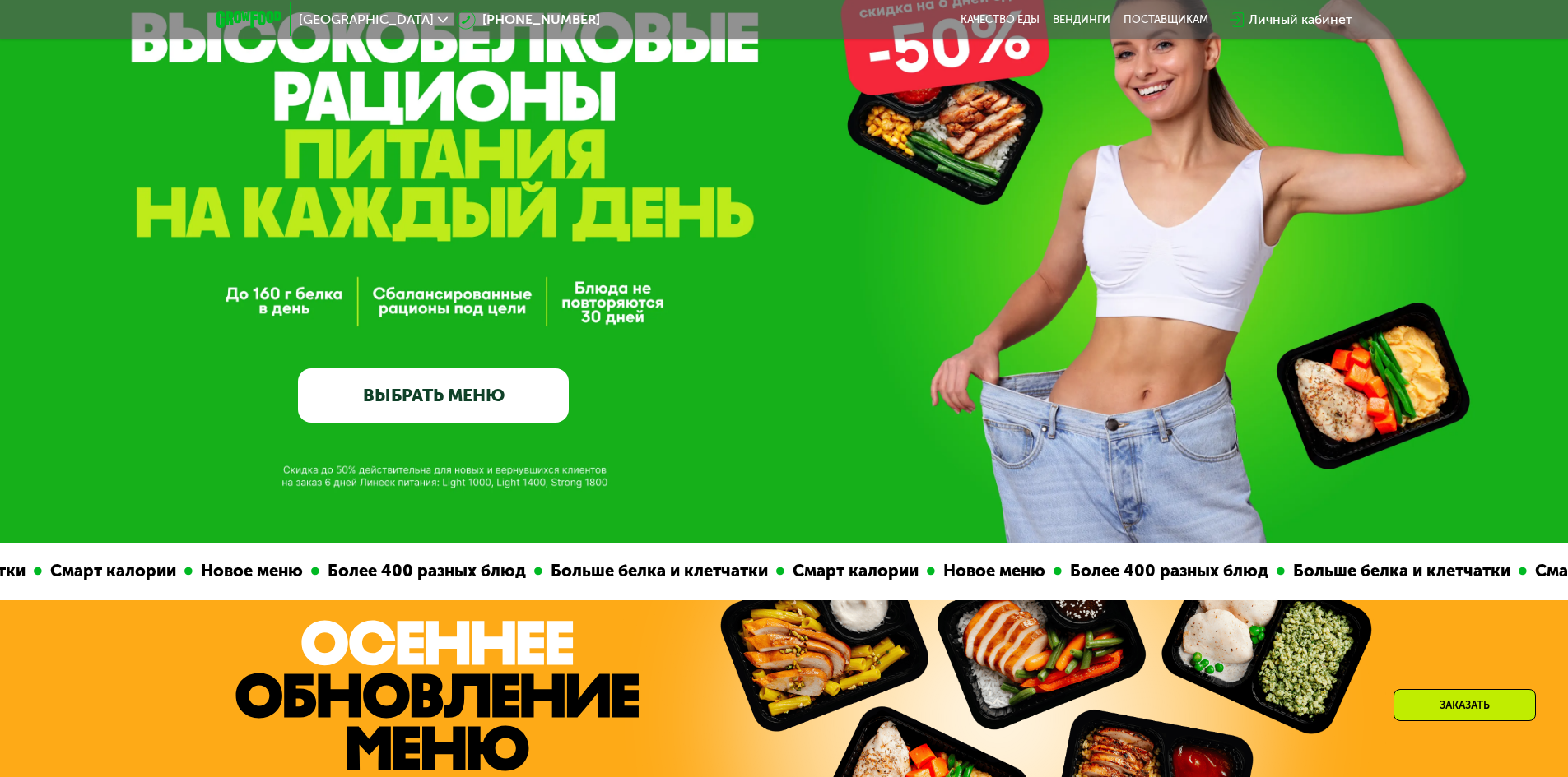
click at [668, 660] on div at bounding box center [784, 699] width 1568 height 196
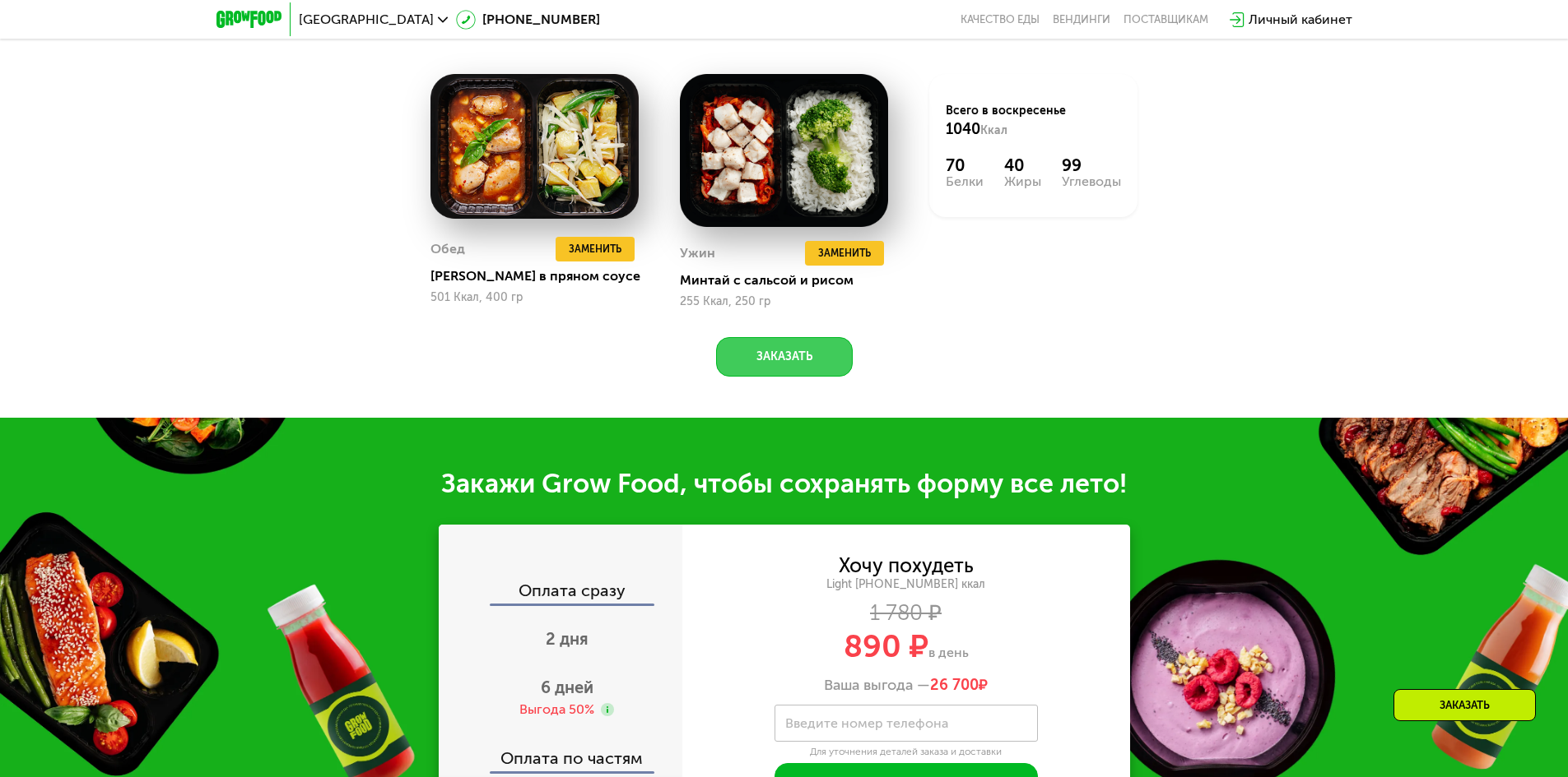
drag, startPoint x: 794, startPoint y: 366, endPoint x: 943, endPoint y: 415, distance: 156.9
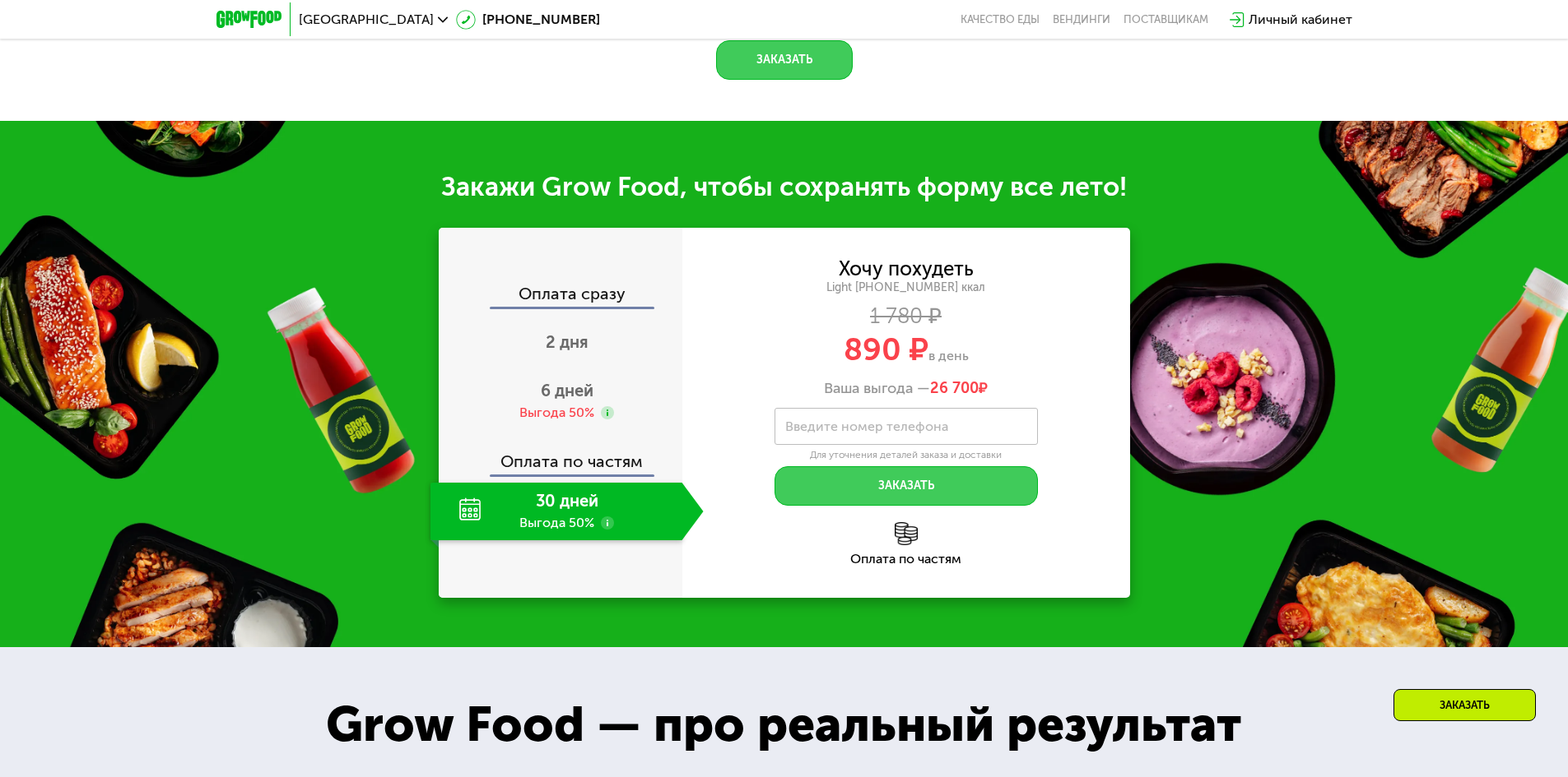
scroll to position [2303, 0]
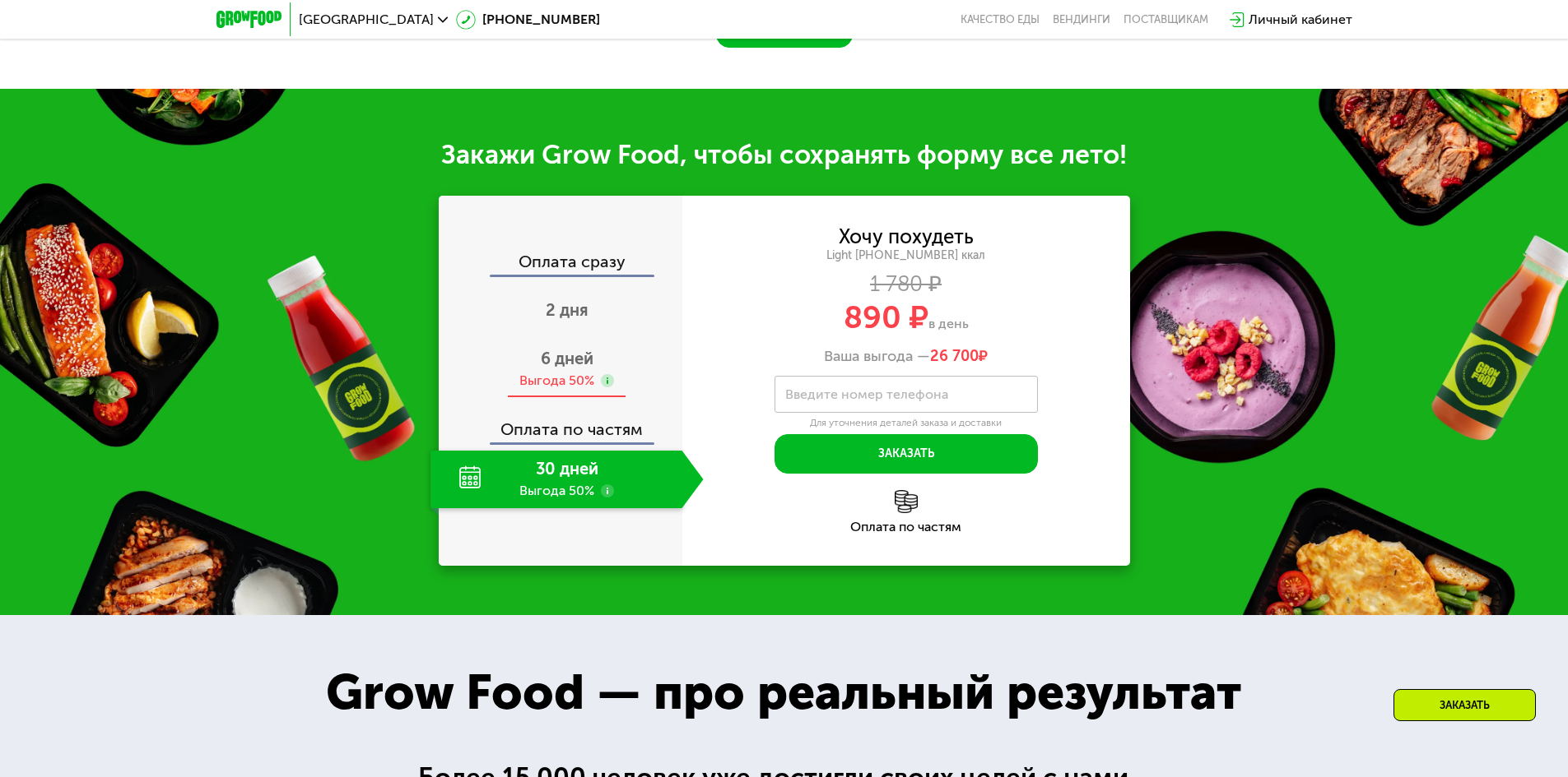
click at [586, 390] on div "Выгода 50%" at bounding box center [556, 380] width 75 height 18
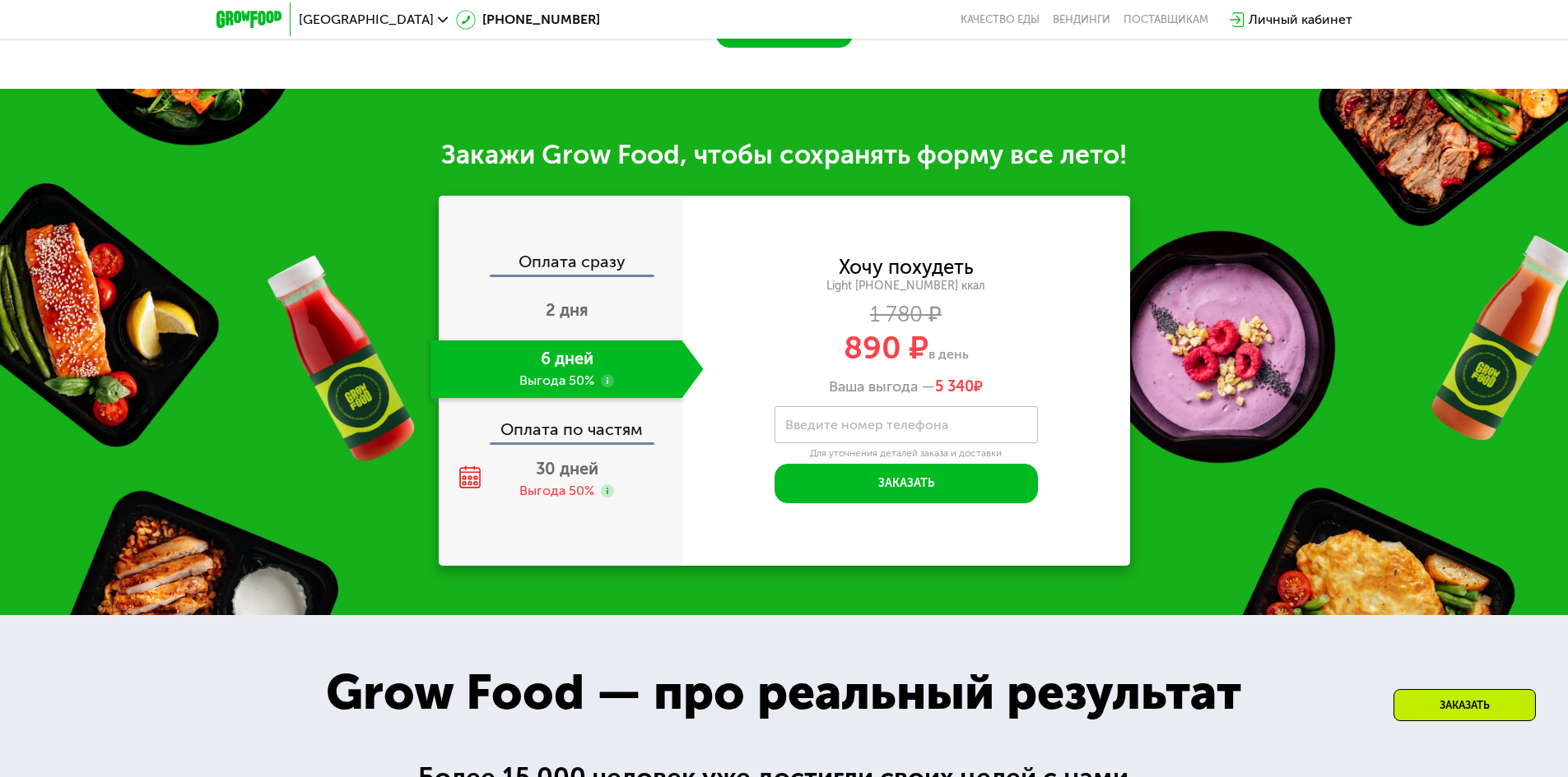
click at [583, 390] on div "6 дней Выгода 50%" at bounding box center [556, 370] width 252 height 58
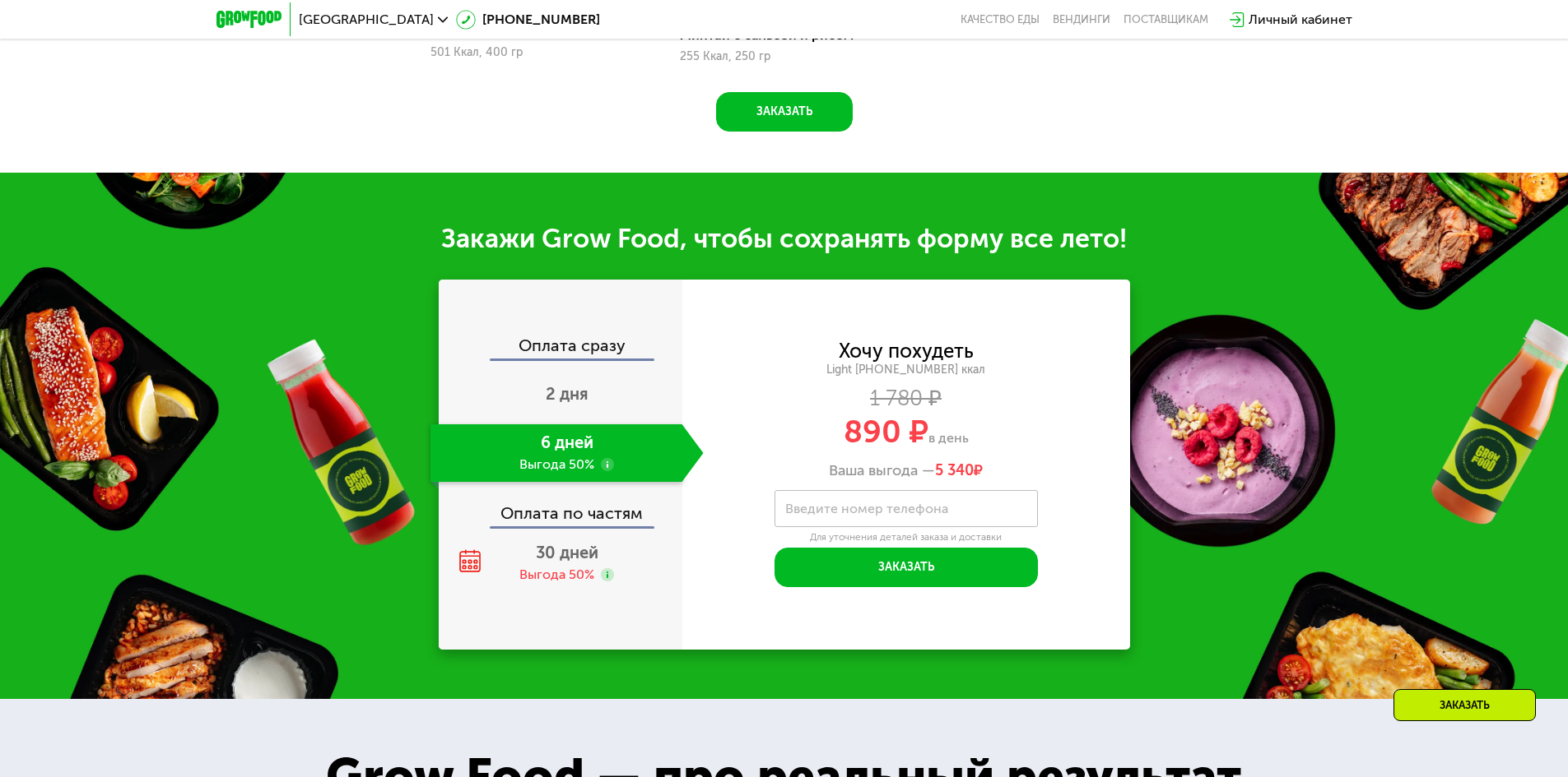
scroll to position [2221, 0]
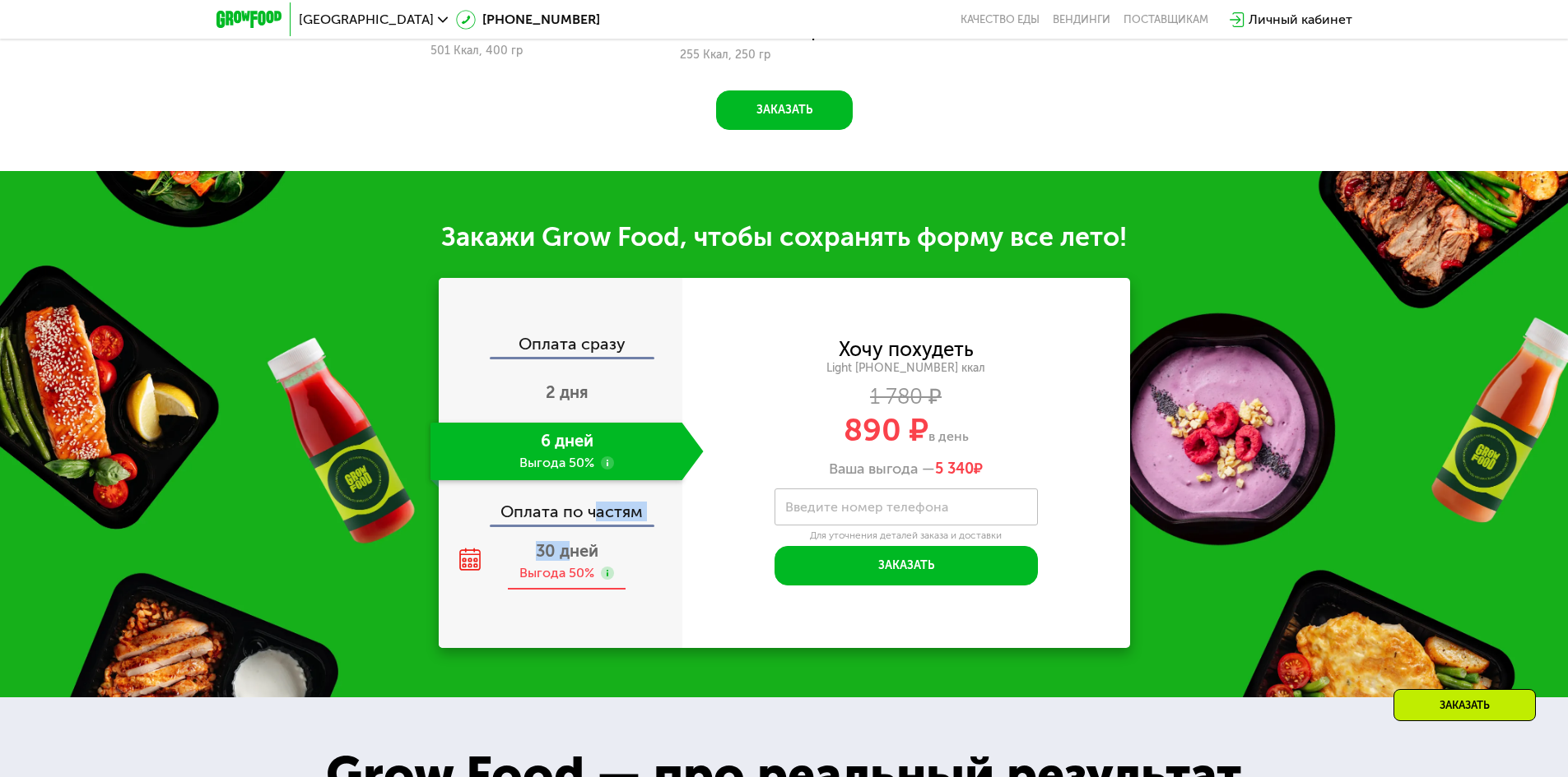
drag, startPoint x: 570, startPoint y: 564, endPoint x: 588, endPoint y: 548, distance: 24.1
click at [596, 529] on div "Оплата сразу 2 дня 6 дней Выгода 50% Оплата по частям 30 дней Выгода 50%" at bounding box center [560, 463] width 244 height 255
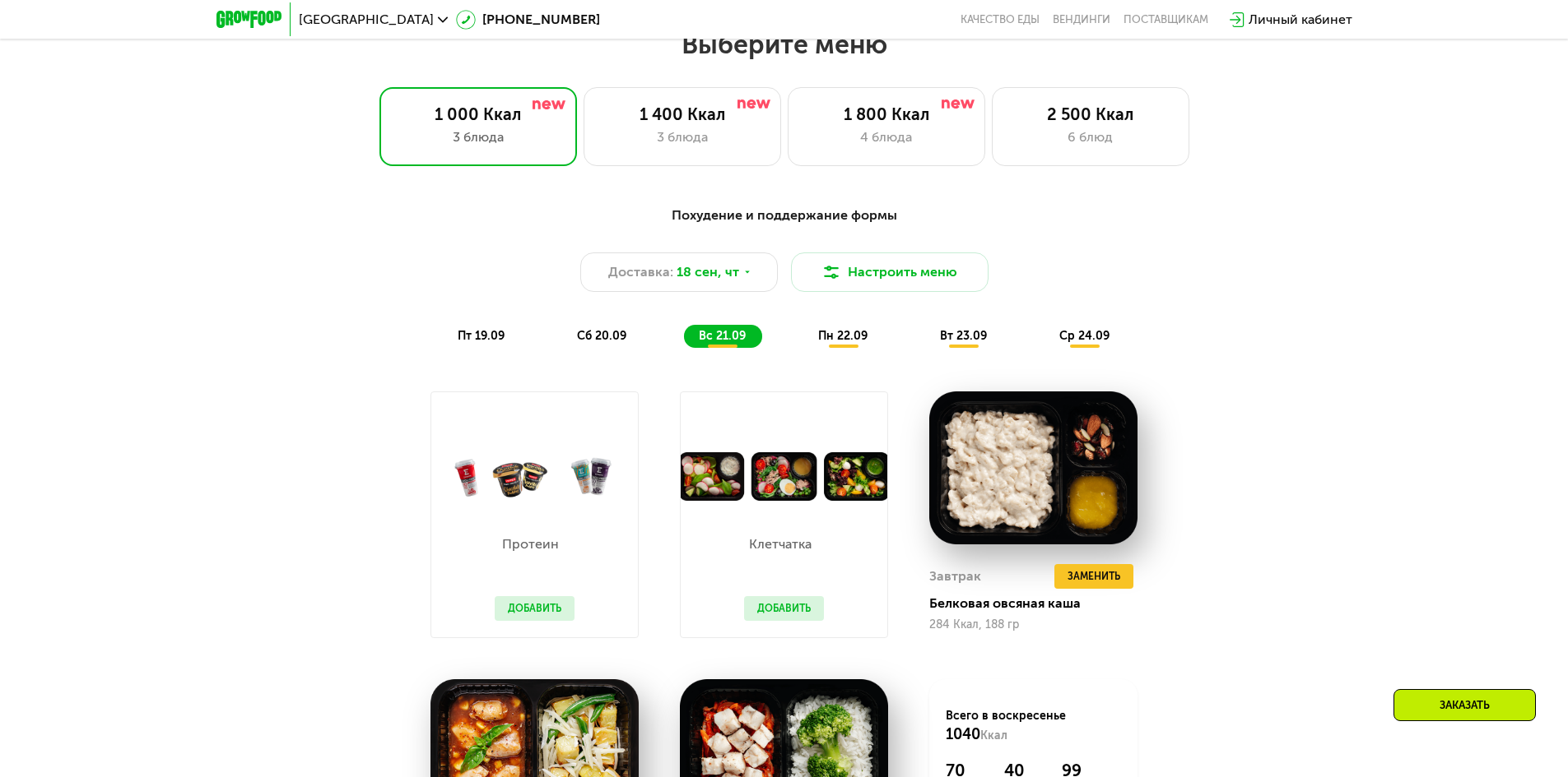
scroll to position [1398, 0]
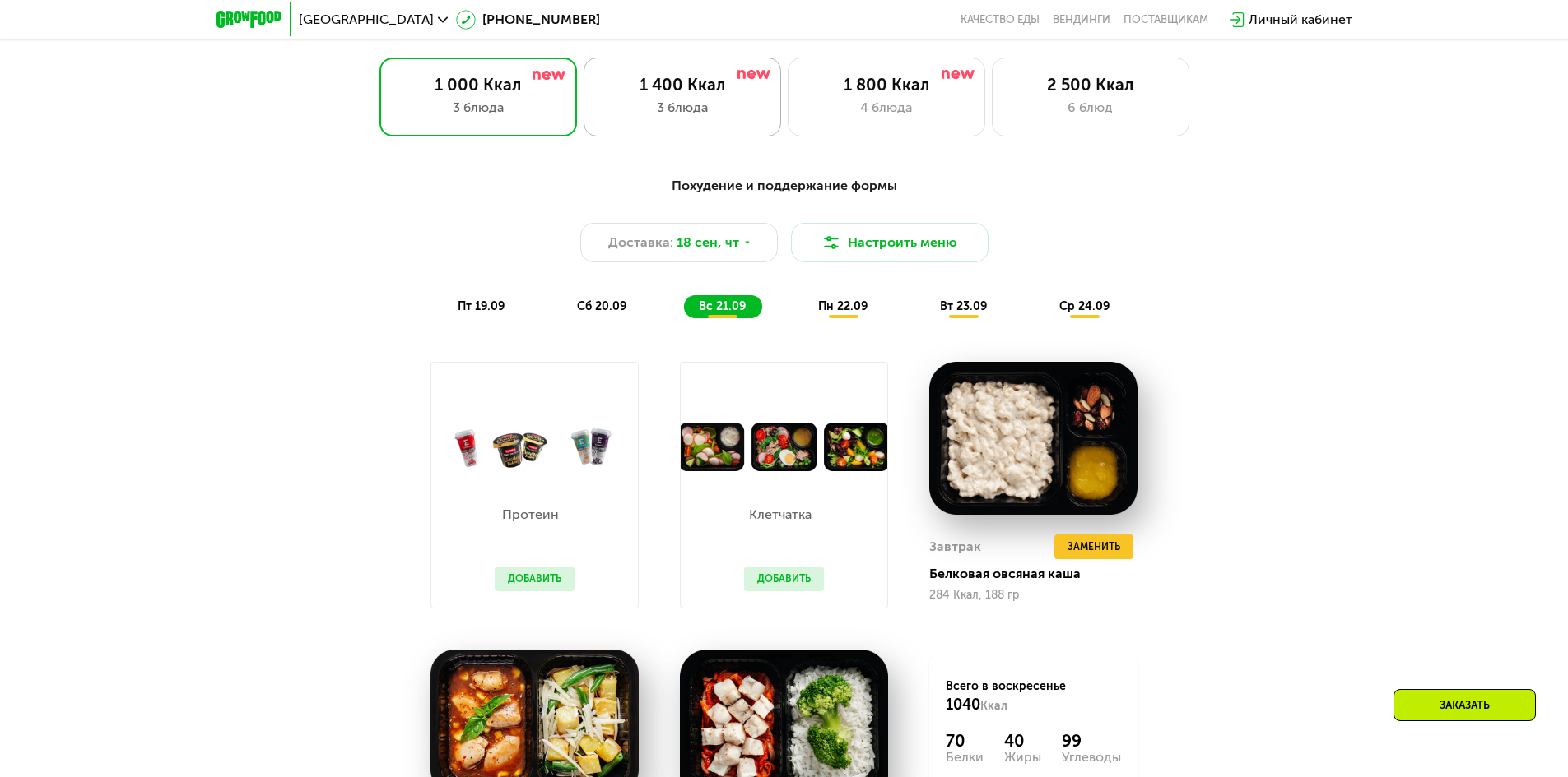
click at [677, 108] on div "3 блюда" at bounding box center [682, 108] width 163 height 20
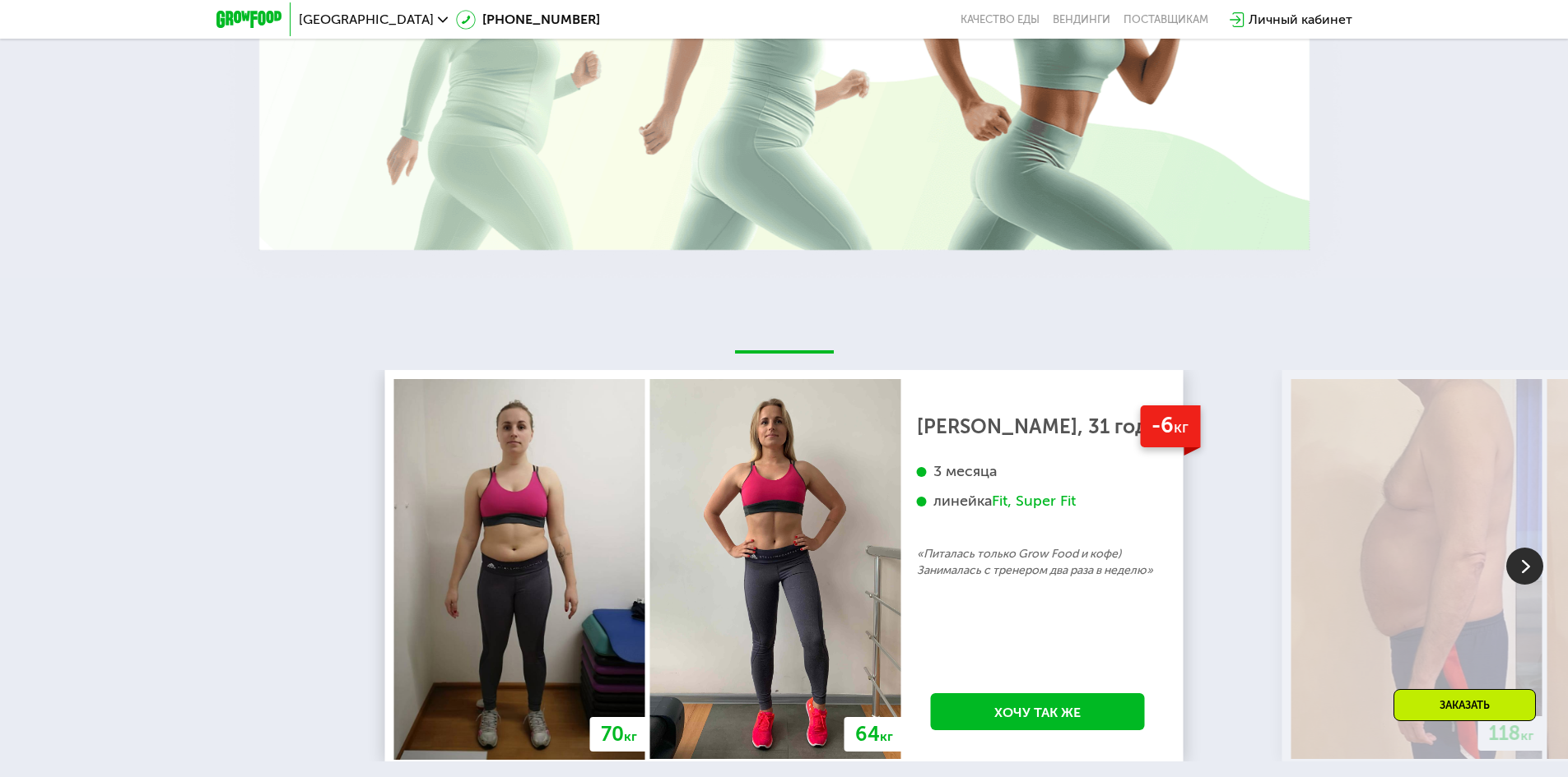
scroll to position [3372, 0]
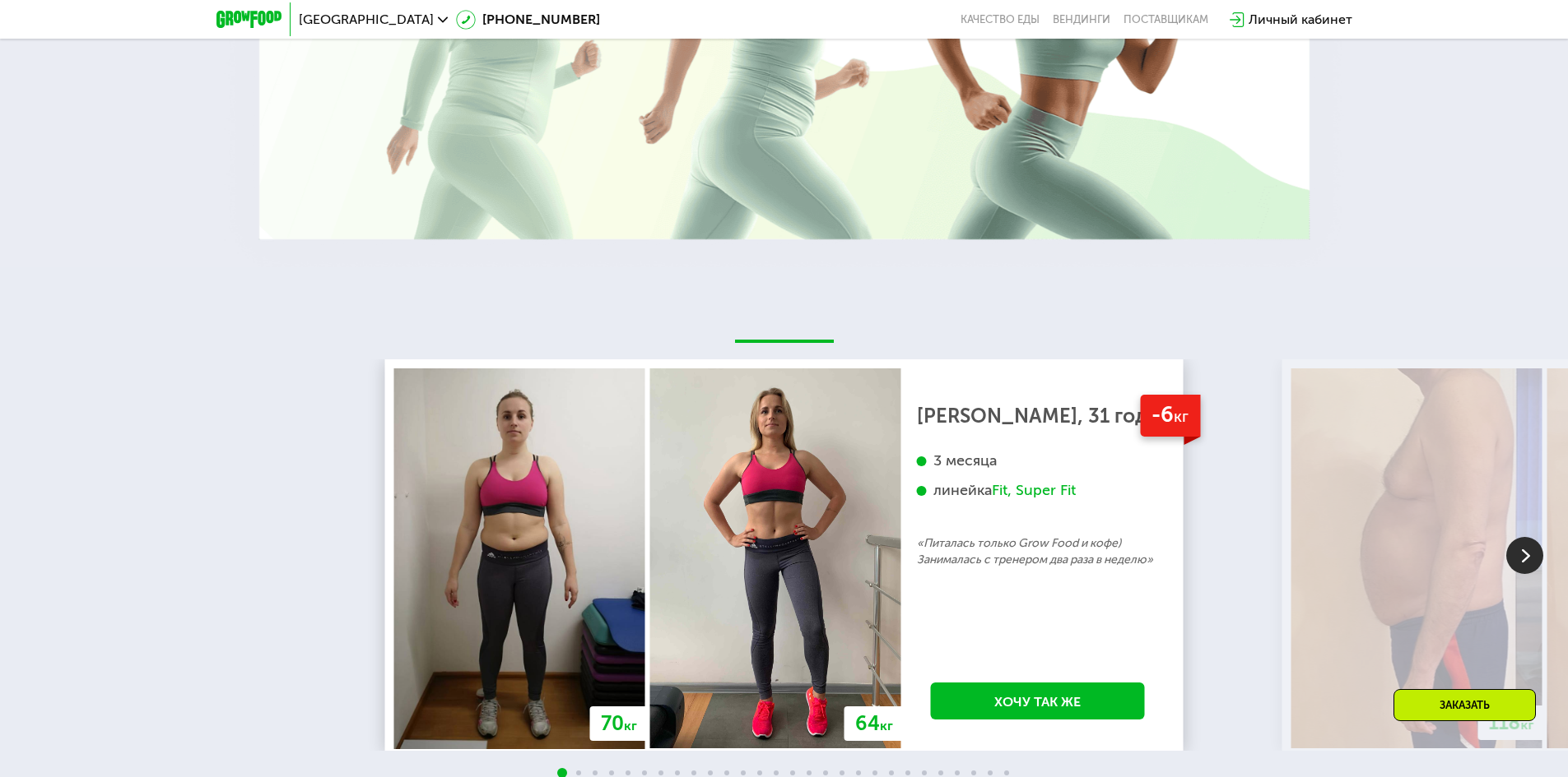
click at [1374, 496] on img at bounding box center [1416, 558] width 251 height 380
click at [1532, 555] on img at bounding box center [1524, 555] width 37 height 37
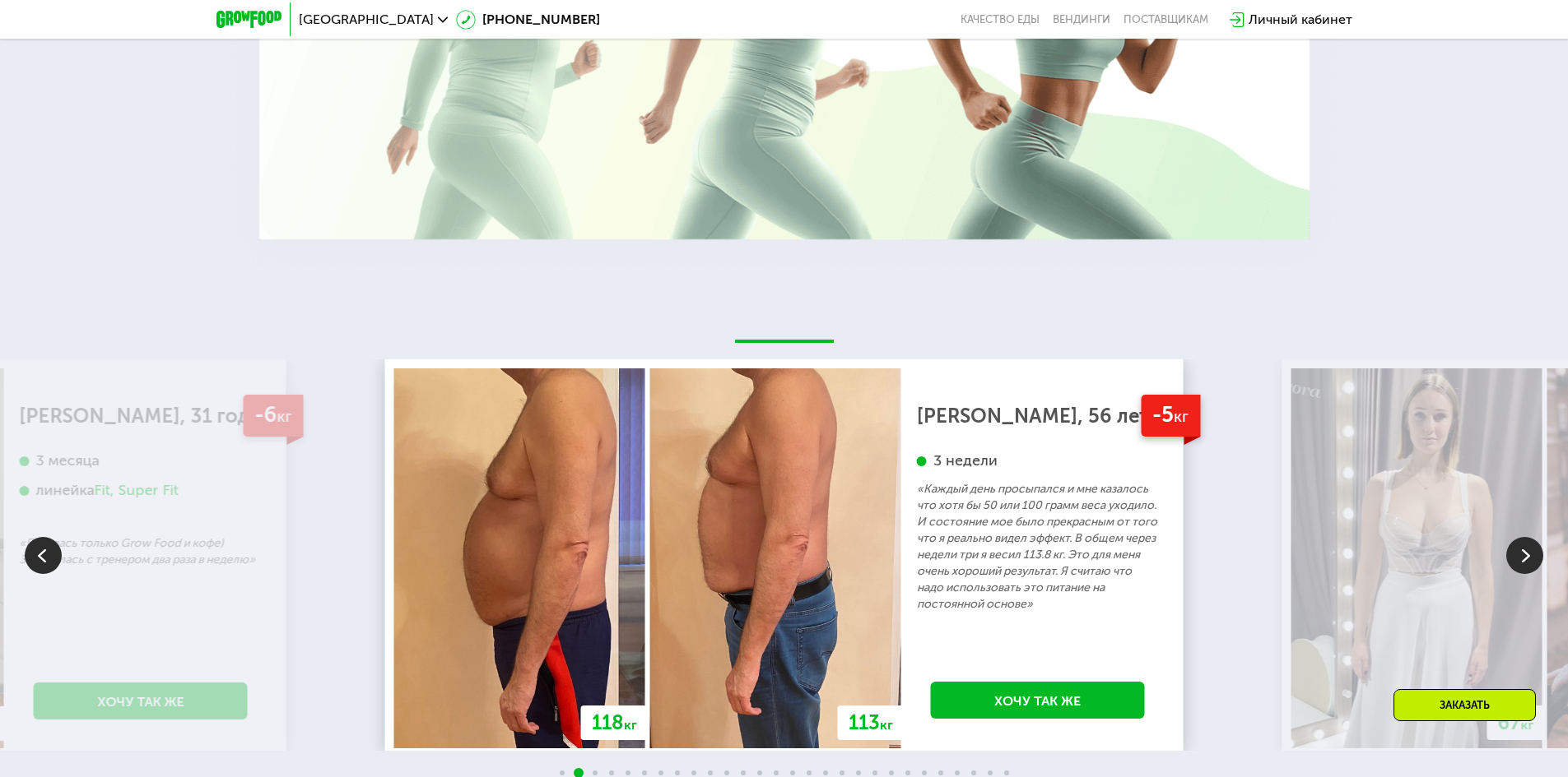
click at [1530, 546] on img at bounding box center [1524, 555] width 37 height 37
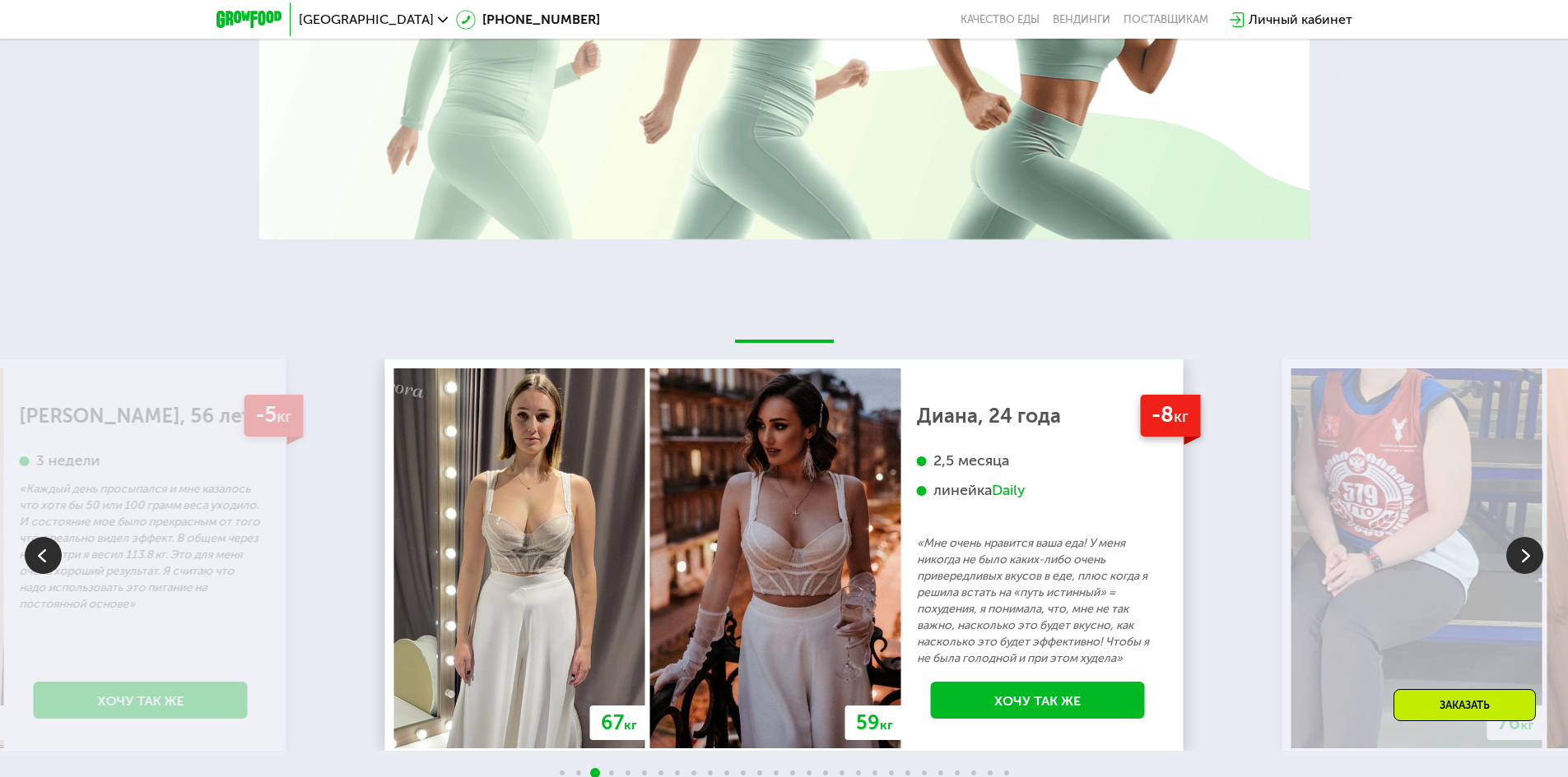
click at [1530, 546] on img at bounding box center [1524, 555] width 37 height 37
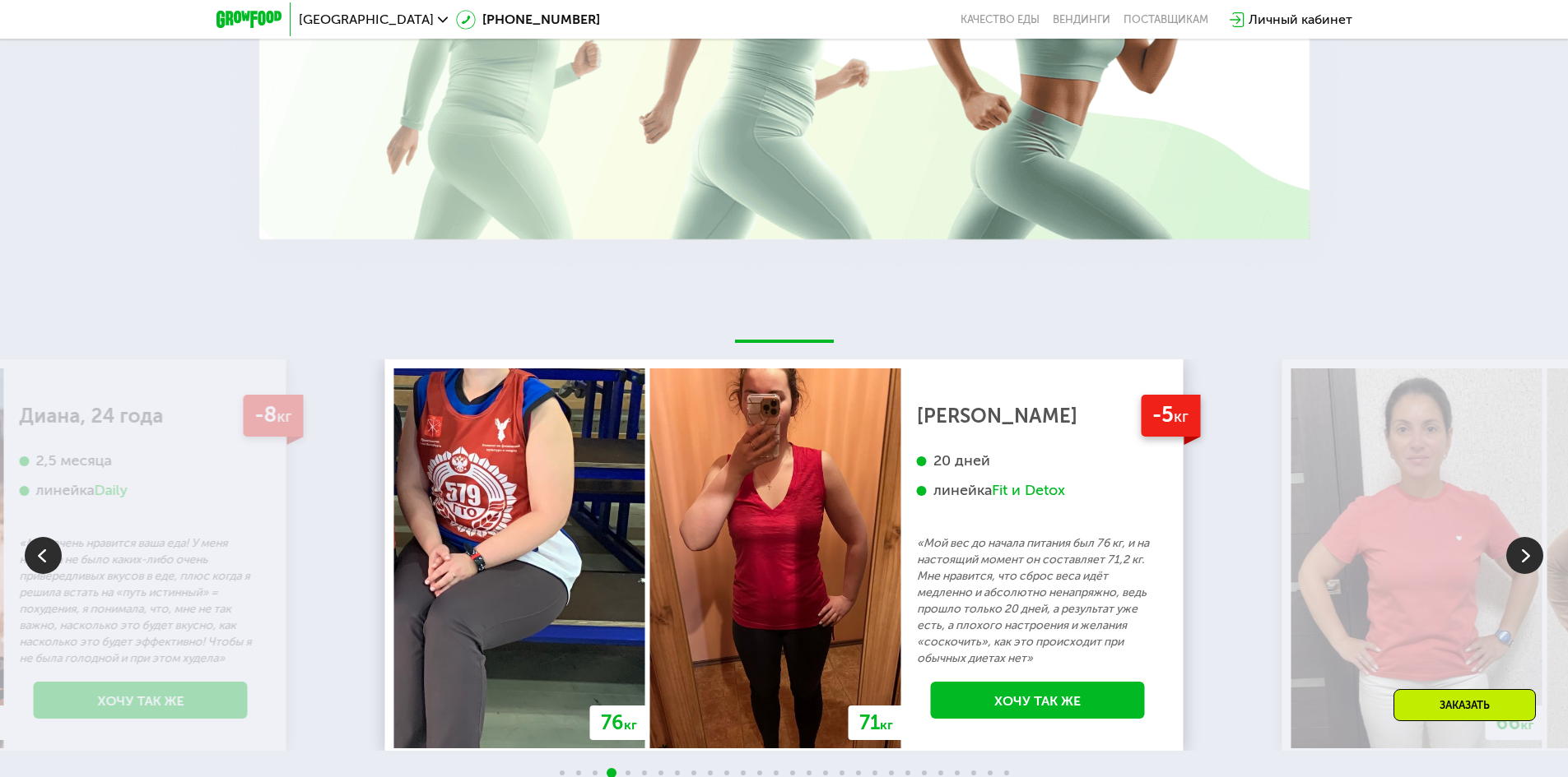
click at [1528, 542] on img at bounding box center [1524, 555] width 37 height 37
